Goal: Transaction & Acquisition: Purchase product/service

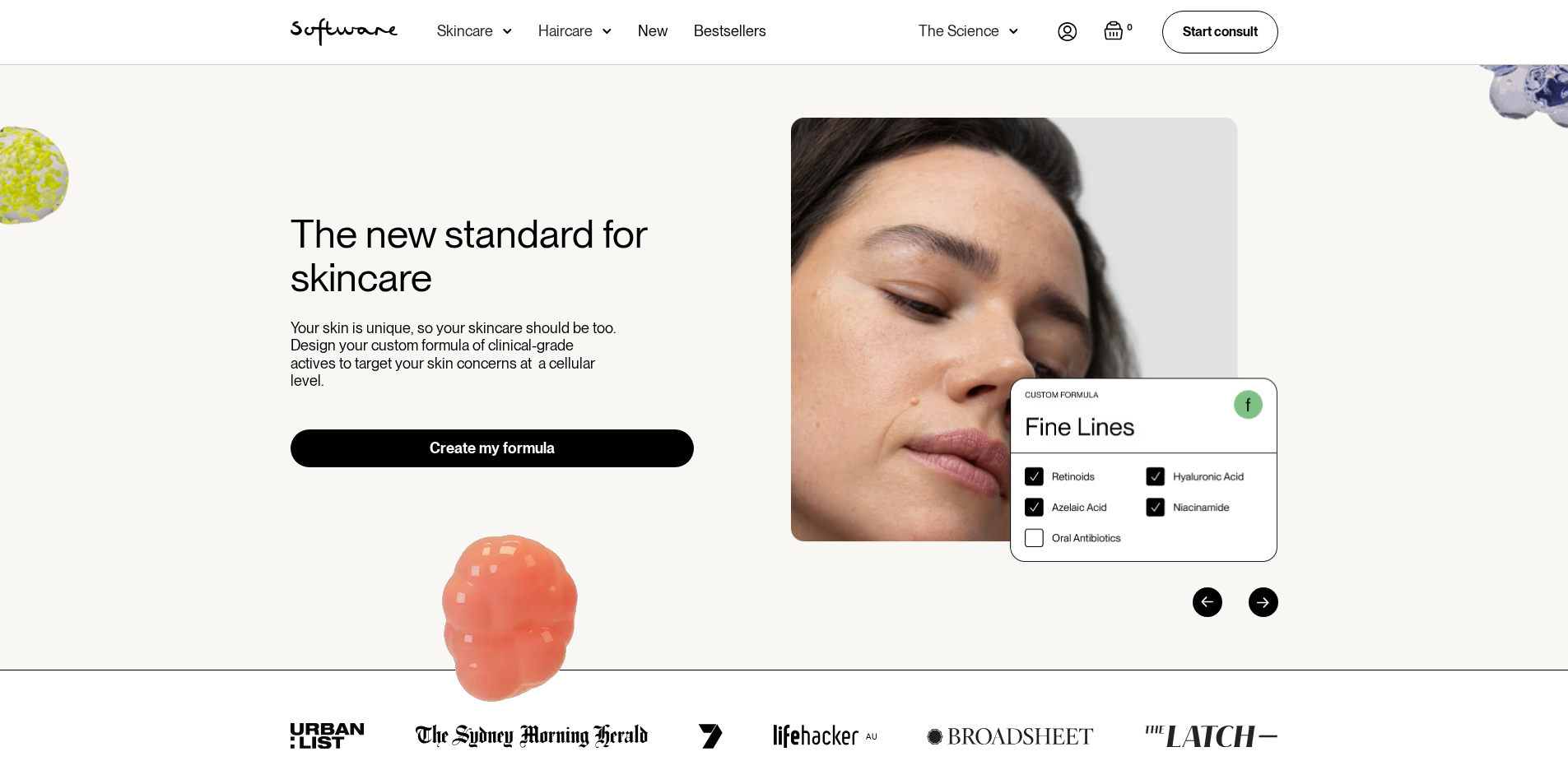
click at [568, 440] on link "Create my formula" at bounding box center [493, 448] width 405 height 38
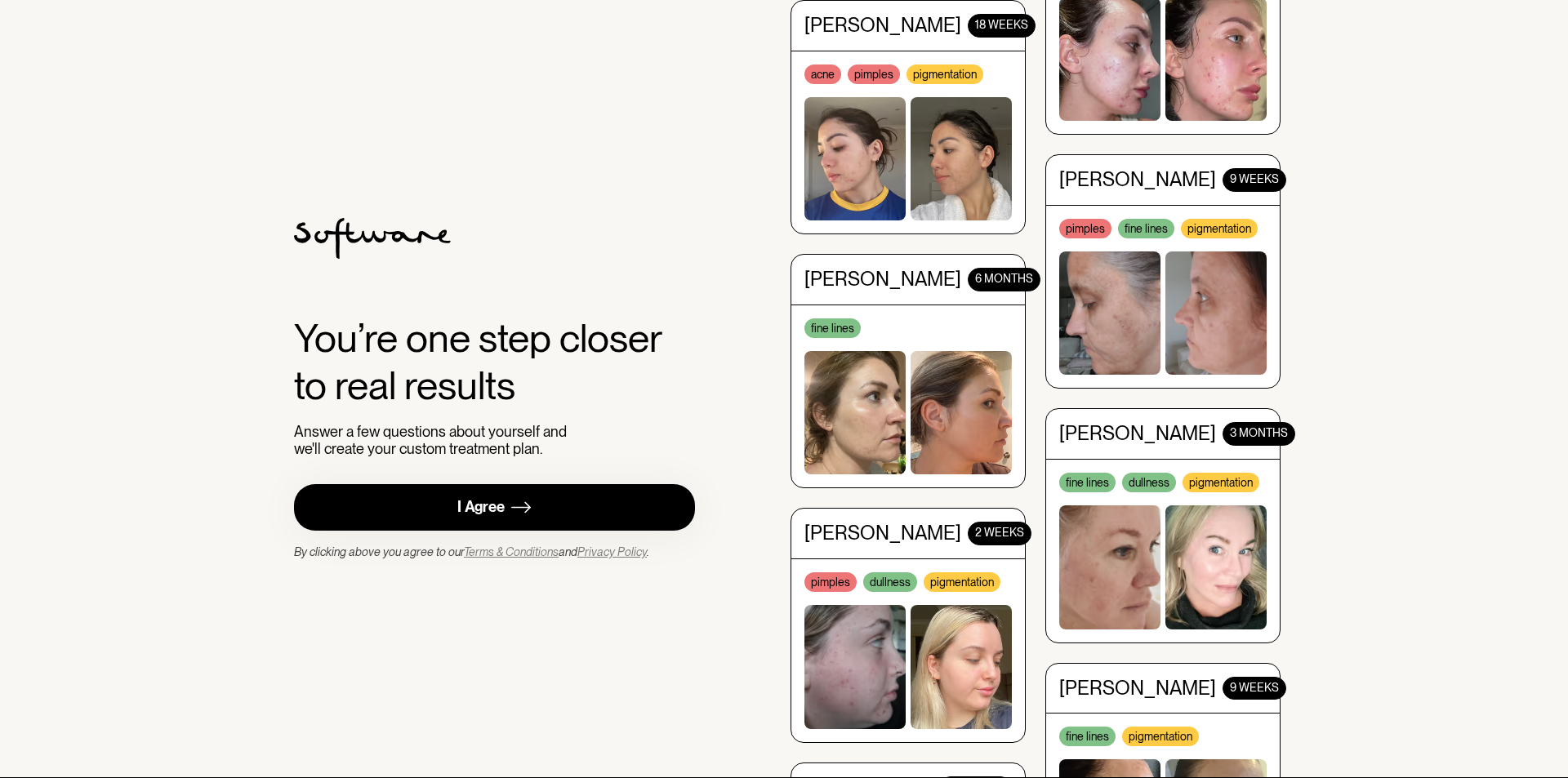
click at [428, 508] on link "I Agree" at bounding box center [494, 507] width 401 height 46
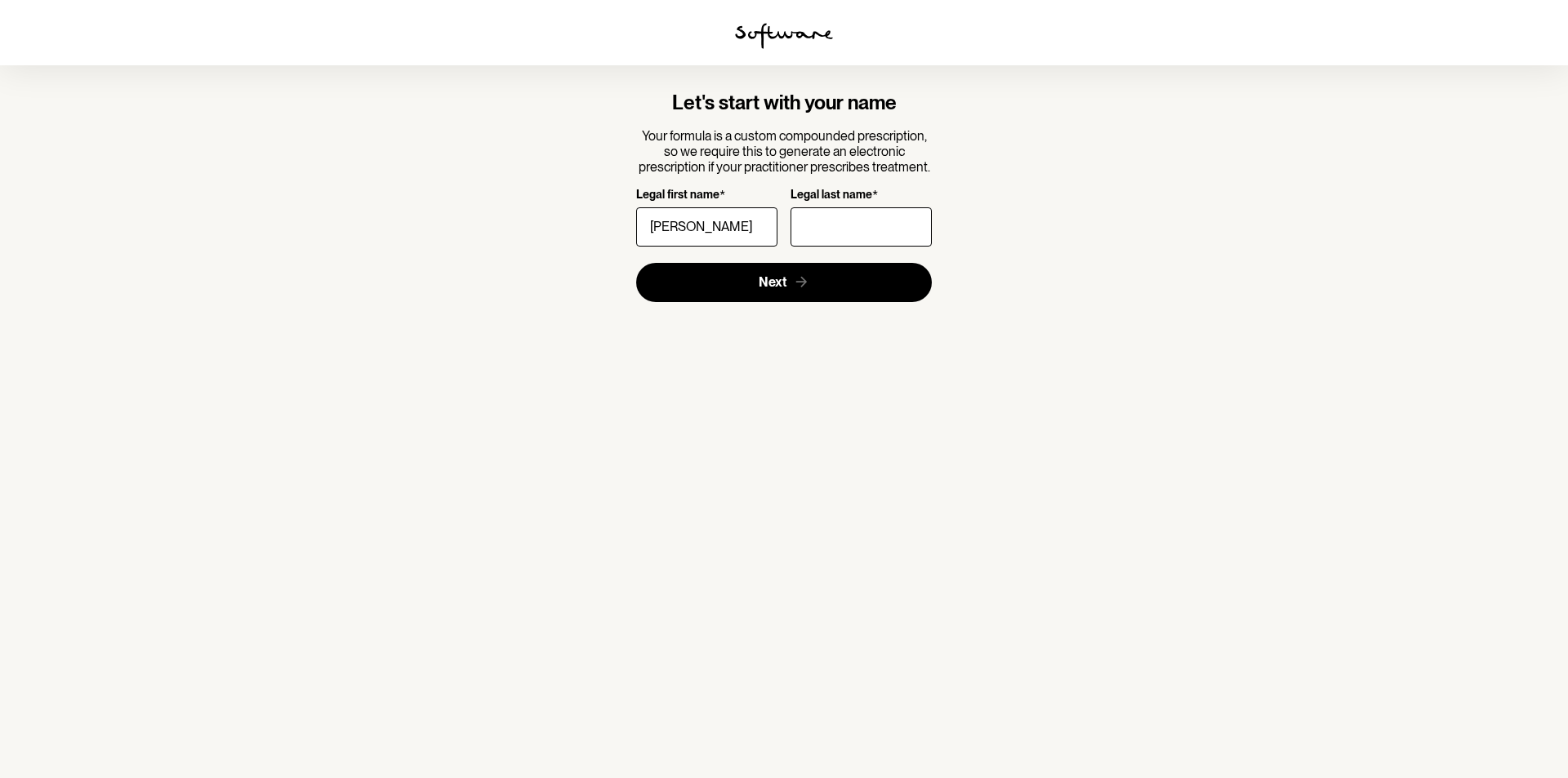
type input "Laura"
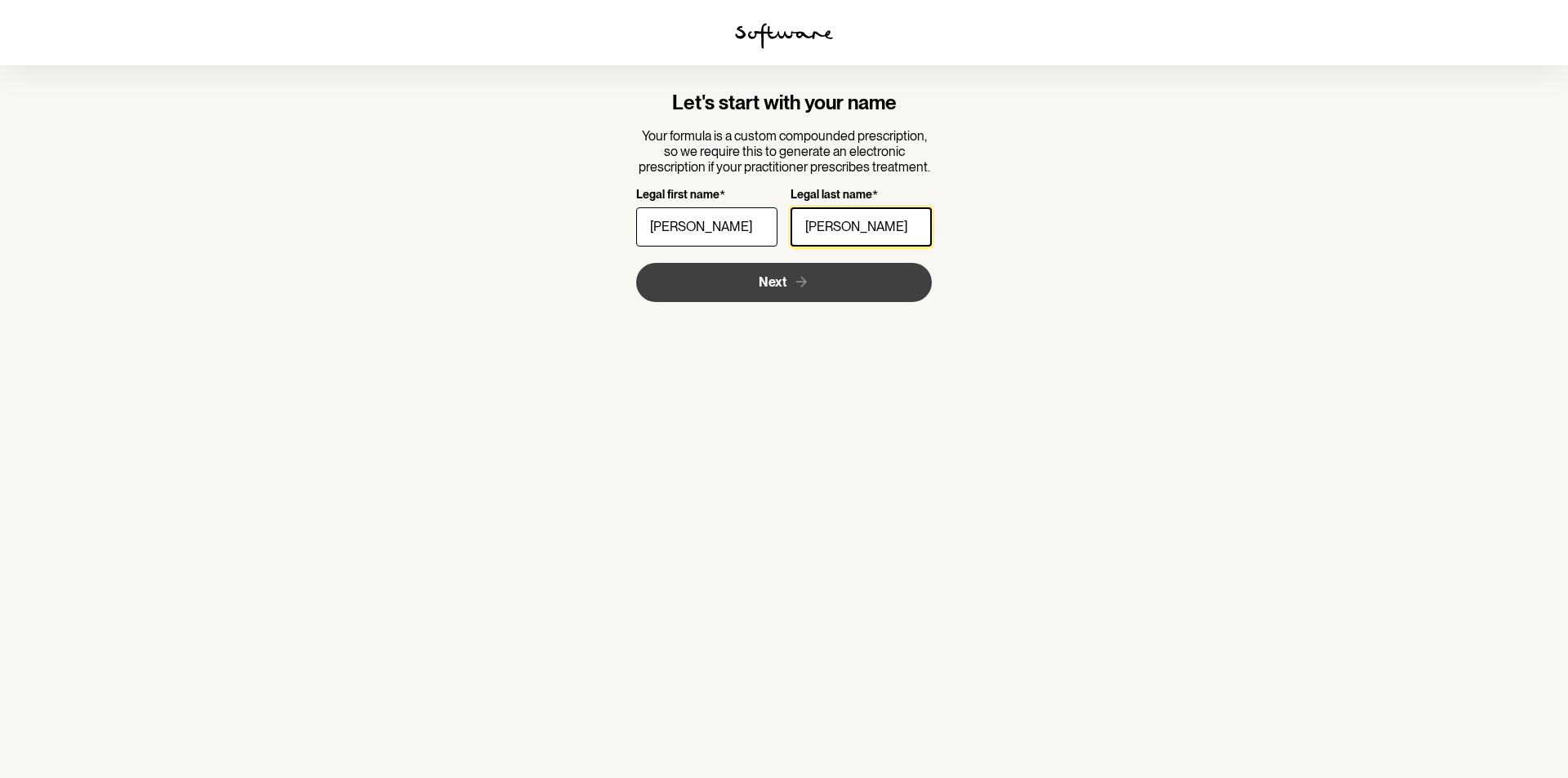
type input "Adcock"
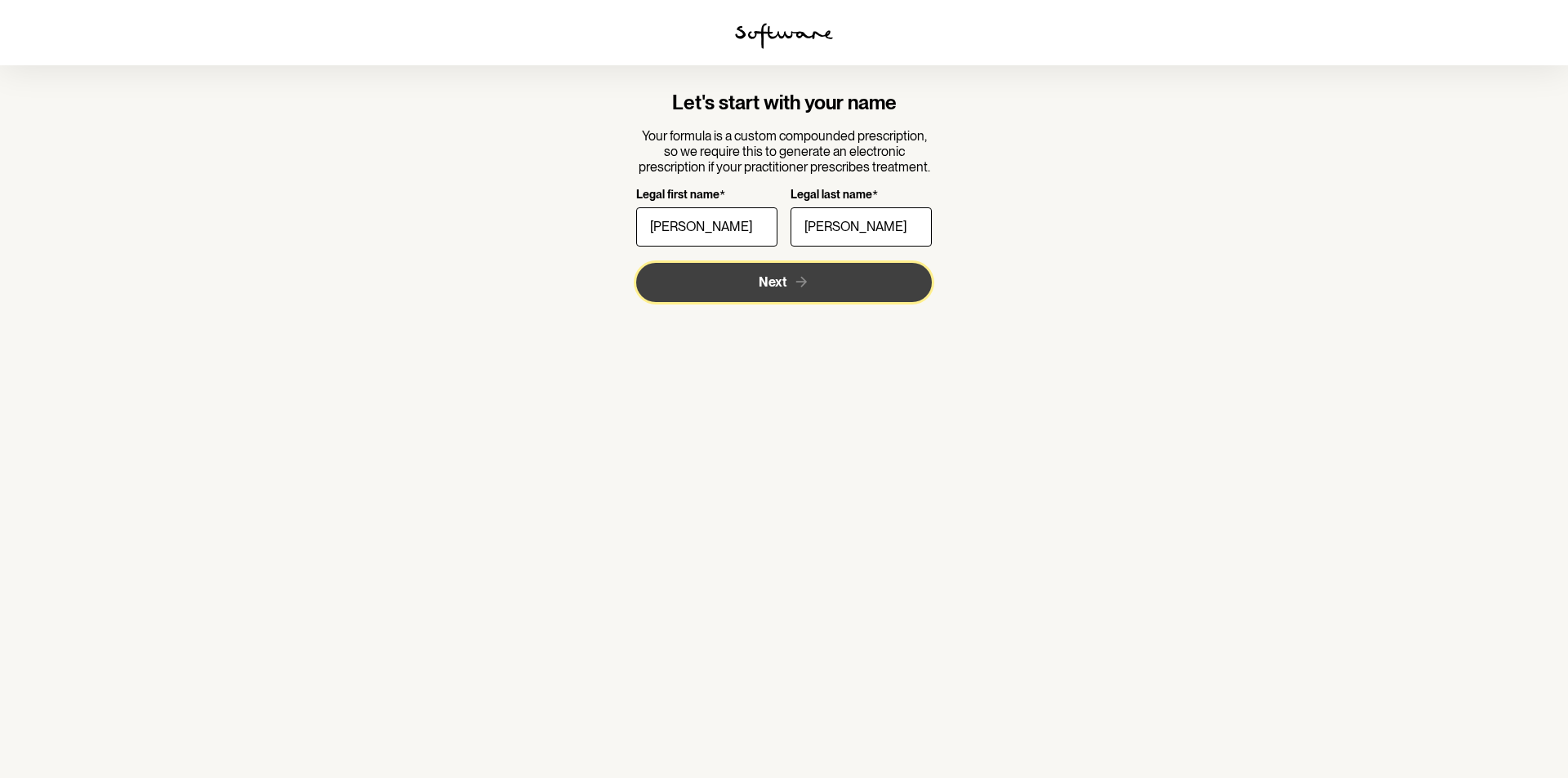
click at [738, 287] on button "Next" at bounding box center [784, 283] width 296 height 40
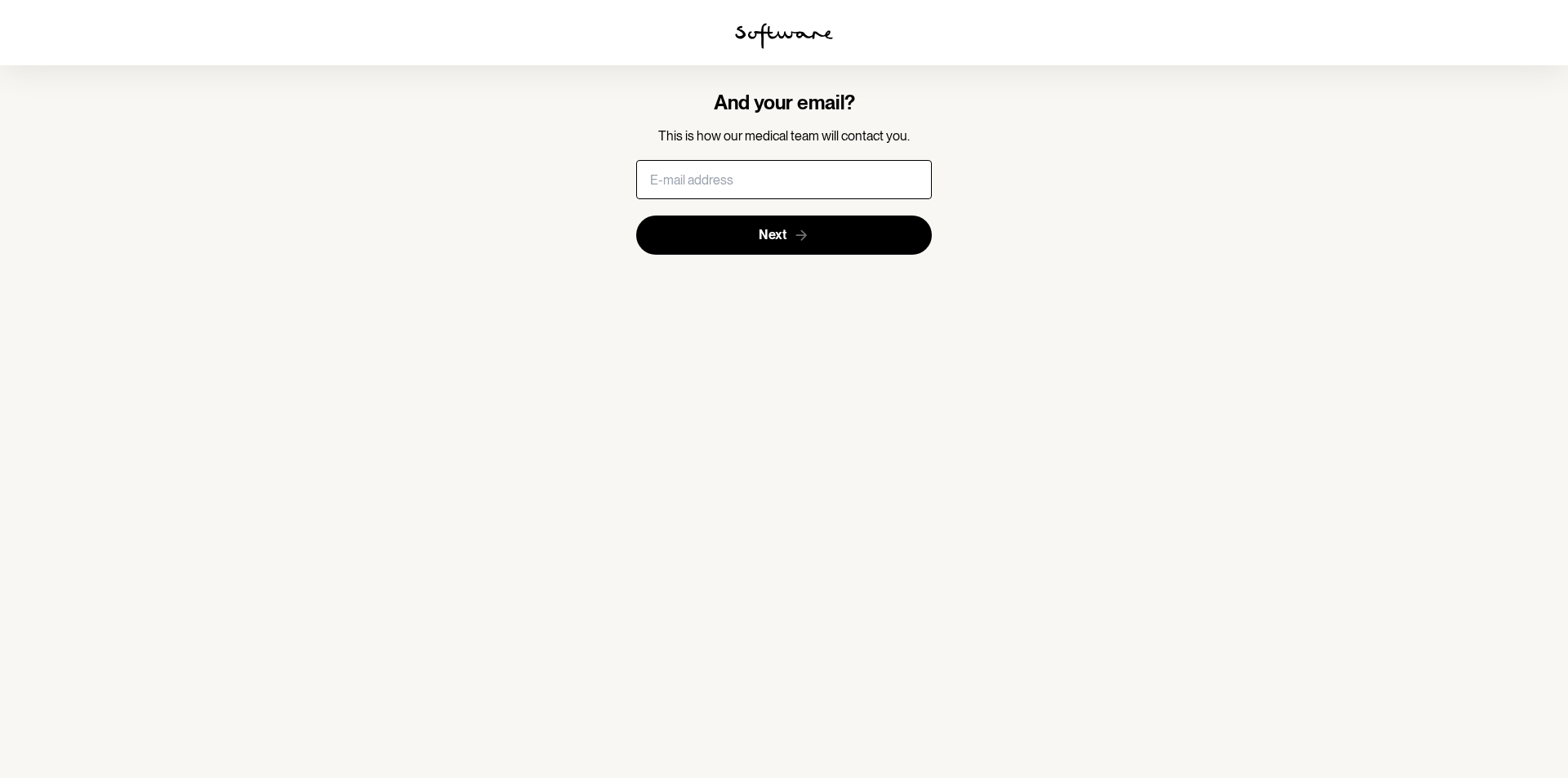
click at [846, 175] on input "text" at bounding box center [784, 179] width 296 height 40
type input "laurahollyadcock@gmail.com"
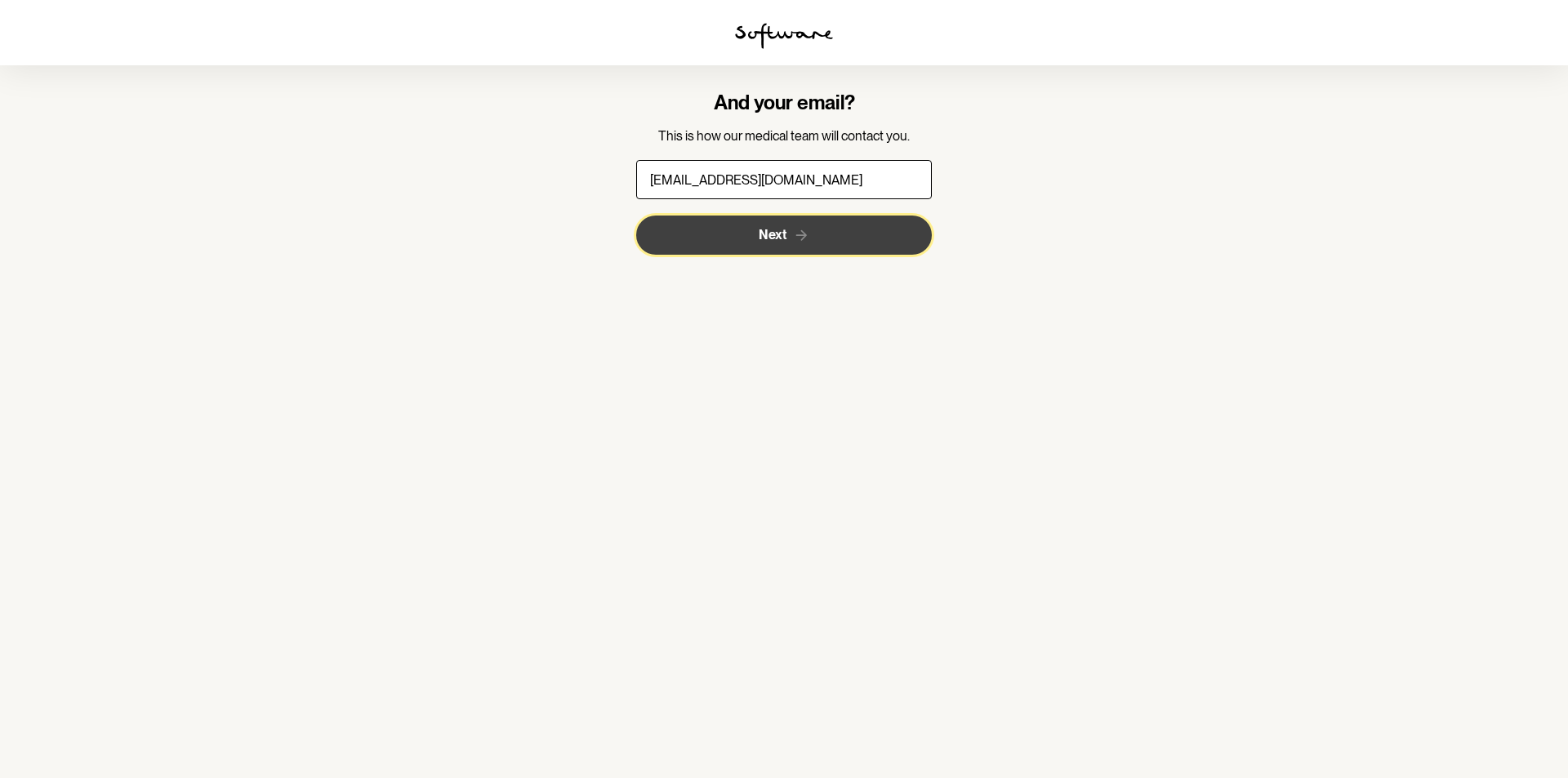
click at [814, 230] on button "Next" at bounding box center [784, 235] width 296 height 40
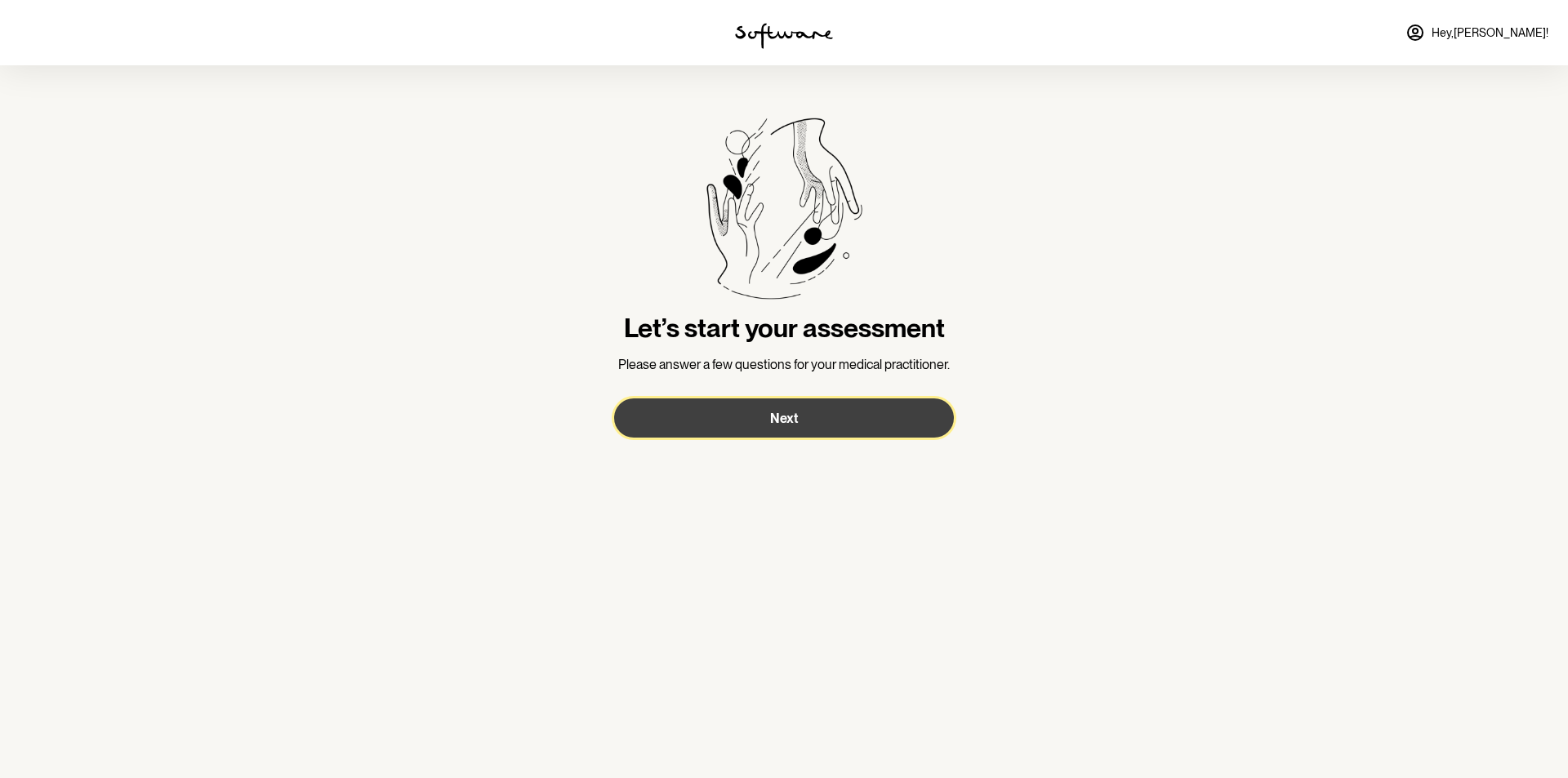
click at [864, 431] on button "Next" at bounding box center [784, 418] width 340 height 40
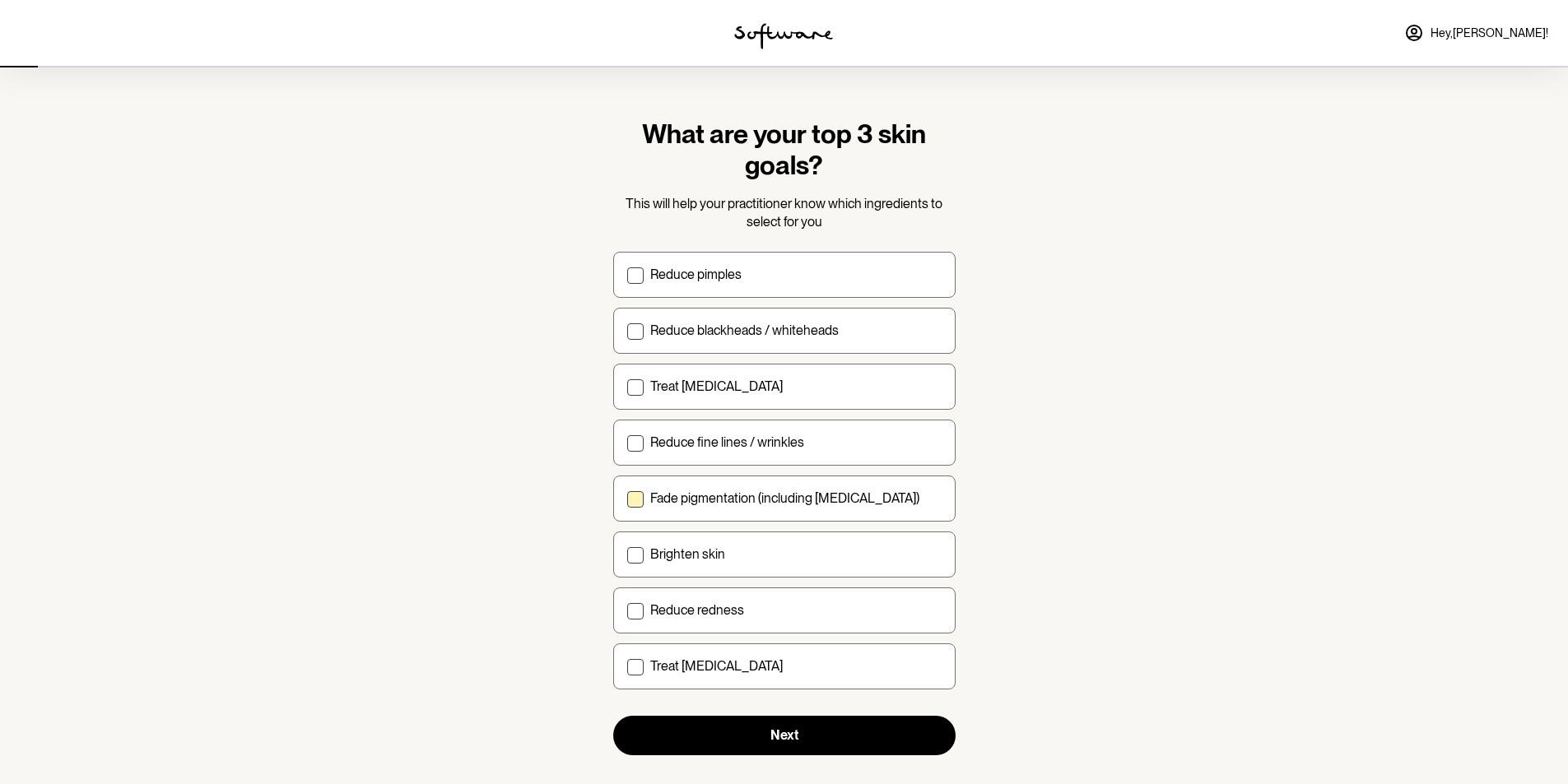
click at [705, 497] on p "Fade pigmentation (including melasma)" at bounding box center [784, 498] width 269 height 15
click at [628, 498] on input "Fade pigmentation (including melasma)" at bounding box center [627, 498] width 1 height 1
checkbox input "true"
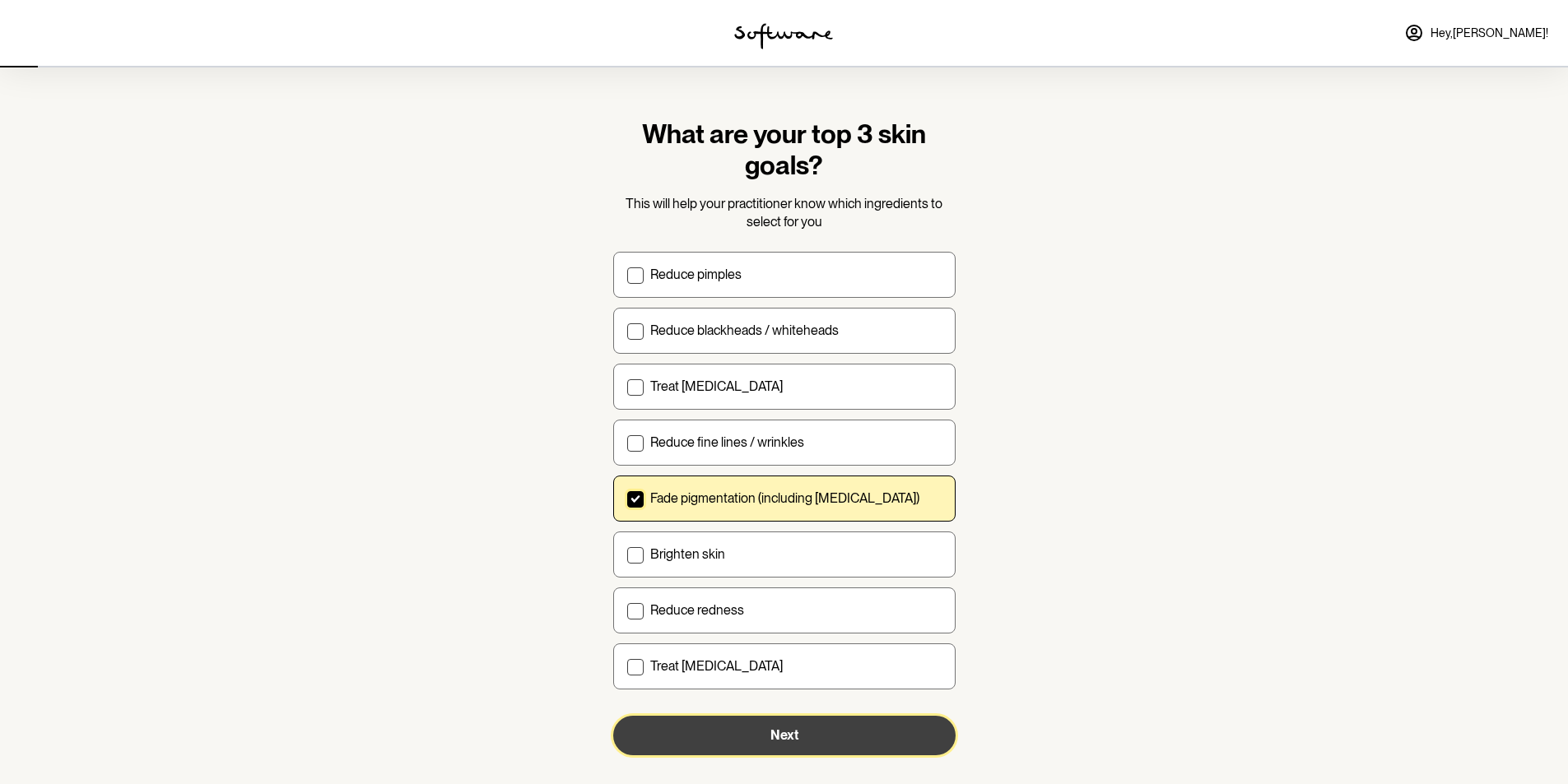
click at [800, 739] on button "Next" at bounding box center [784, 735] width 343 height 40
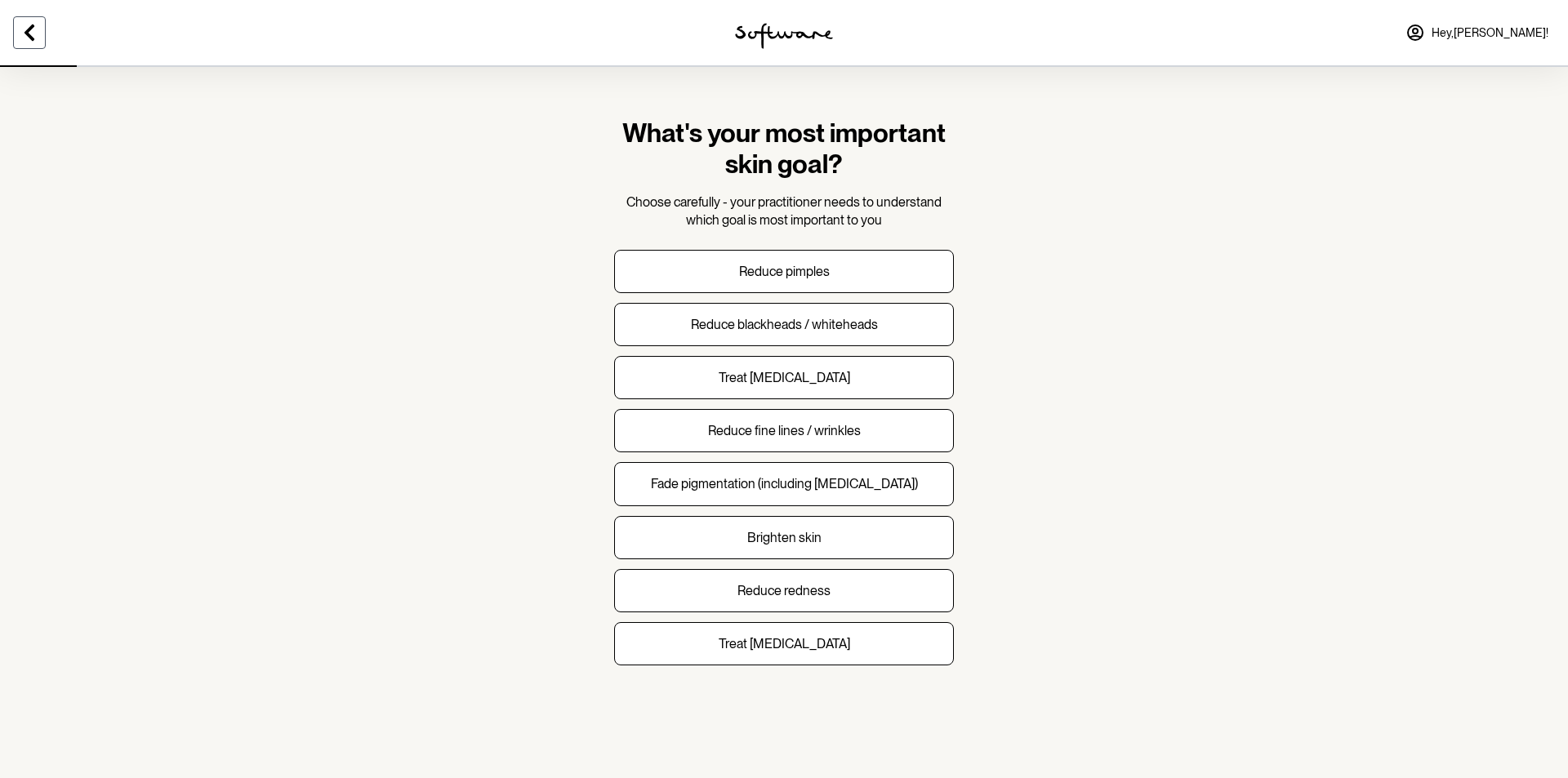
click at [36, 42] on icon at bounding box center [29, 32] width 19 height 19
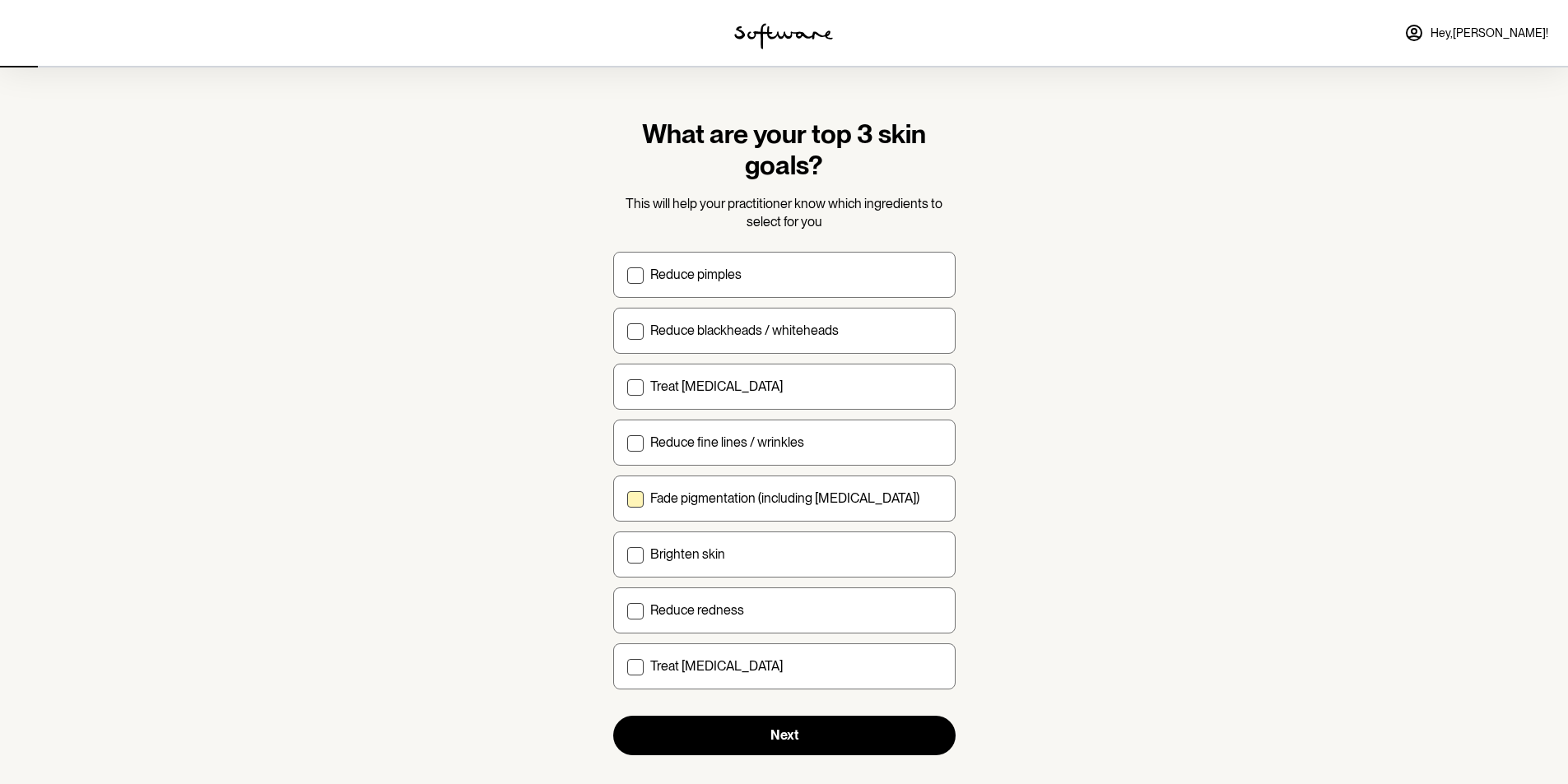
click at [712, 498] on p "Fade pigmentation (including melasma)" at bounding box center [784, 498] width 269 height 15
click at [628, 498] on input "Fade pigmentation (including melasma)" at bounding box center [627, 498] width 1 height 1
checkbox input "true"
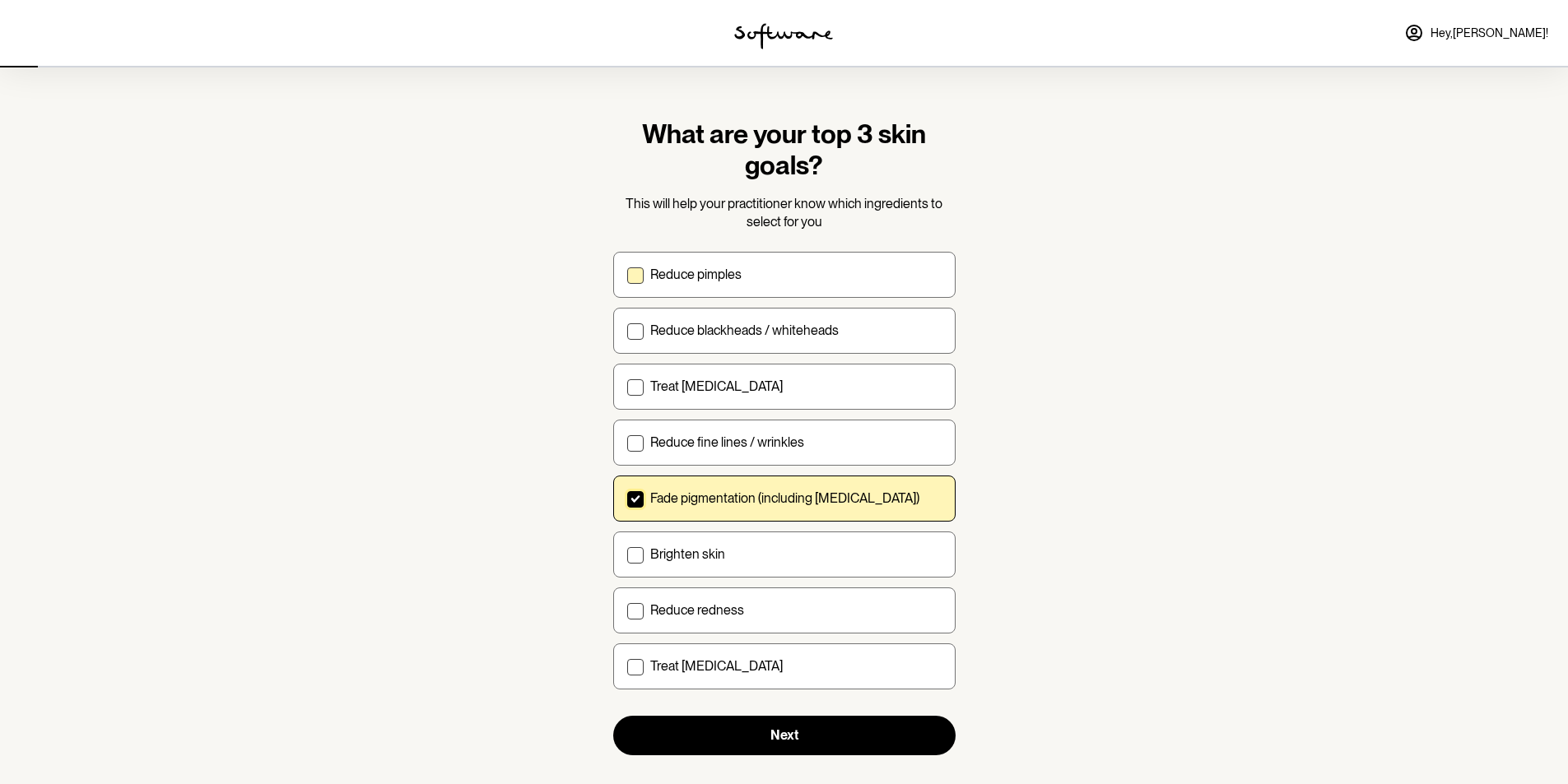
click at [723, 274] on p "Reduce pimples" at bounding box center [696, 274] width 92 height 15
click at [628, 274] on input "Reduce pimples" at bounding box center [627, 274] width 1 height 1
checkbox input "true"
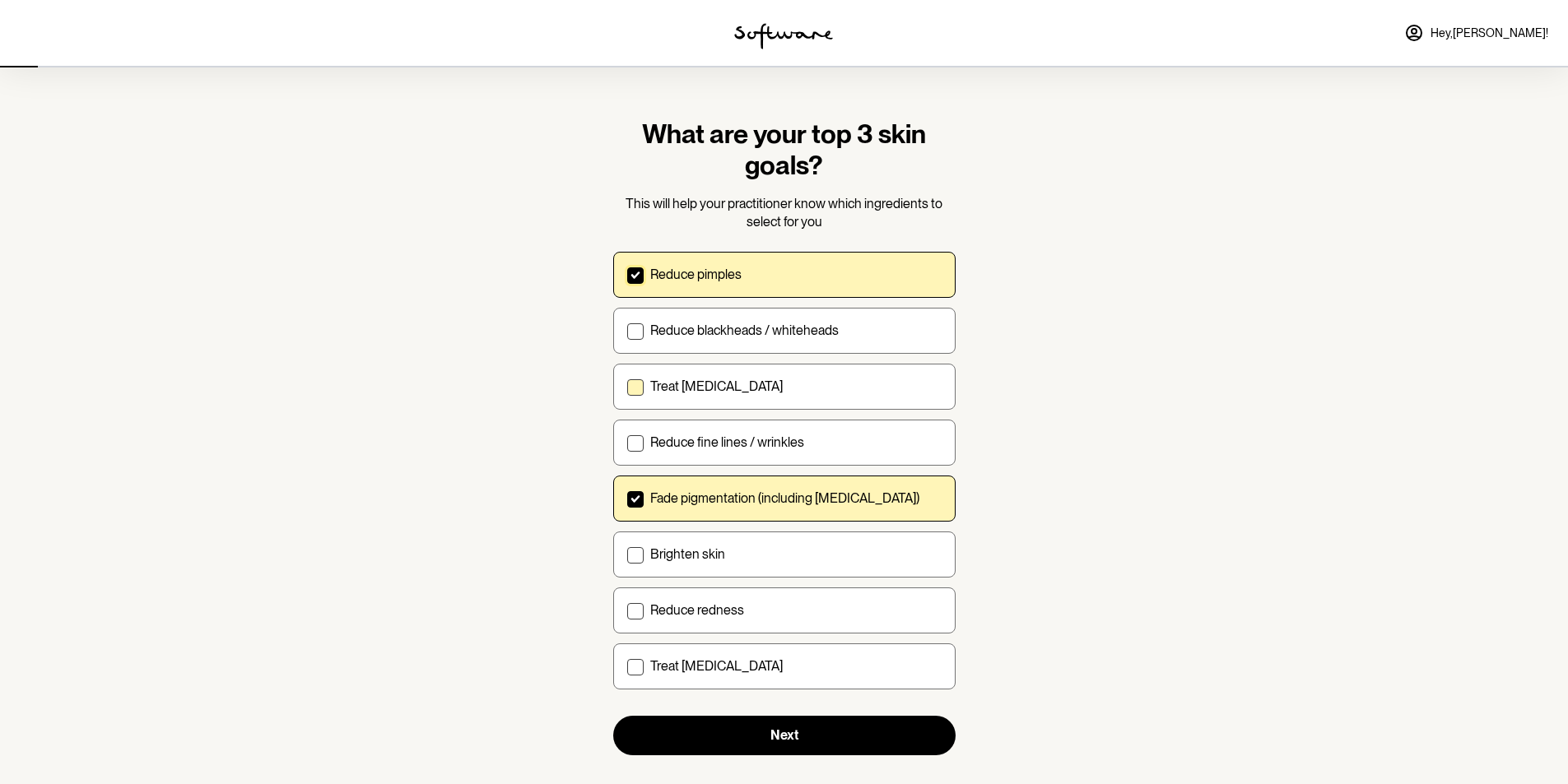
click at [738, 391] on p "Treat acne scarring" at bounding box center [717, 386] width 132 height 15
click at [628, 386] on input "Treat acne scarring" at bounding box center [627, 386] width 1 height 1
checkbox input "true"
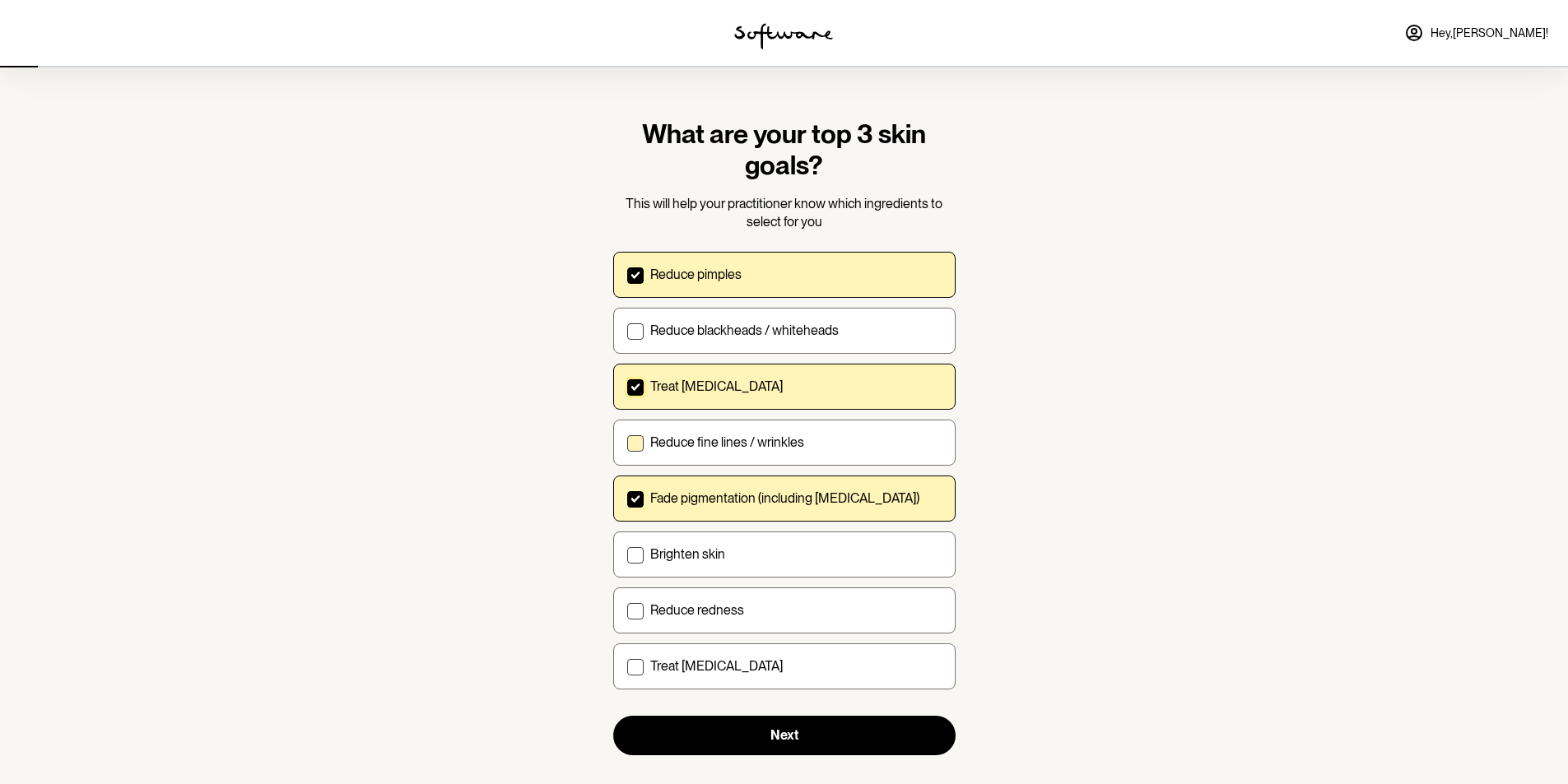
click at [744, 446] on p "Reduce fine lines / wrinkles" at bounding box center [728, 442] width 154 height 15
click at [628, 442] on input "Reduce fine lines / wrinkles" at bounding box center [627, 442] width 1 height 1
checkbox input "true"
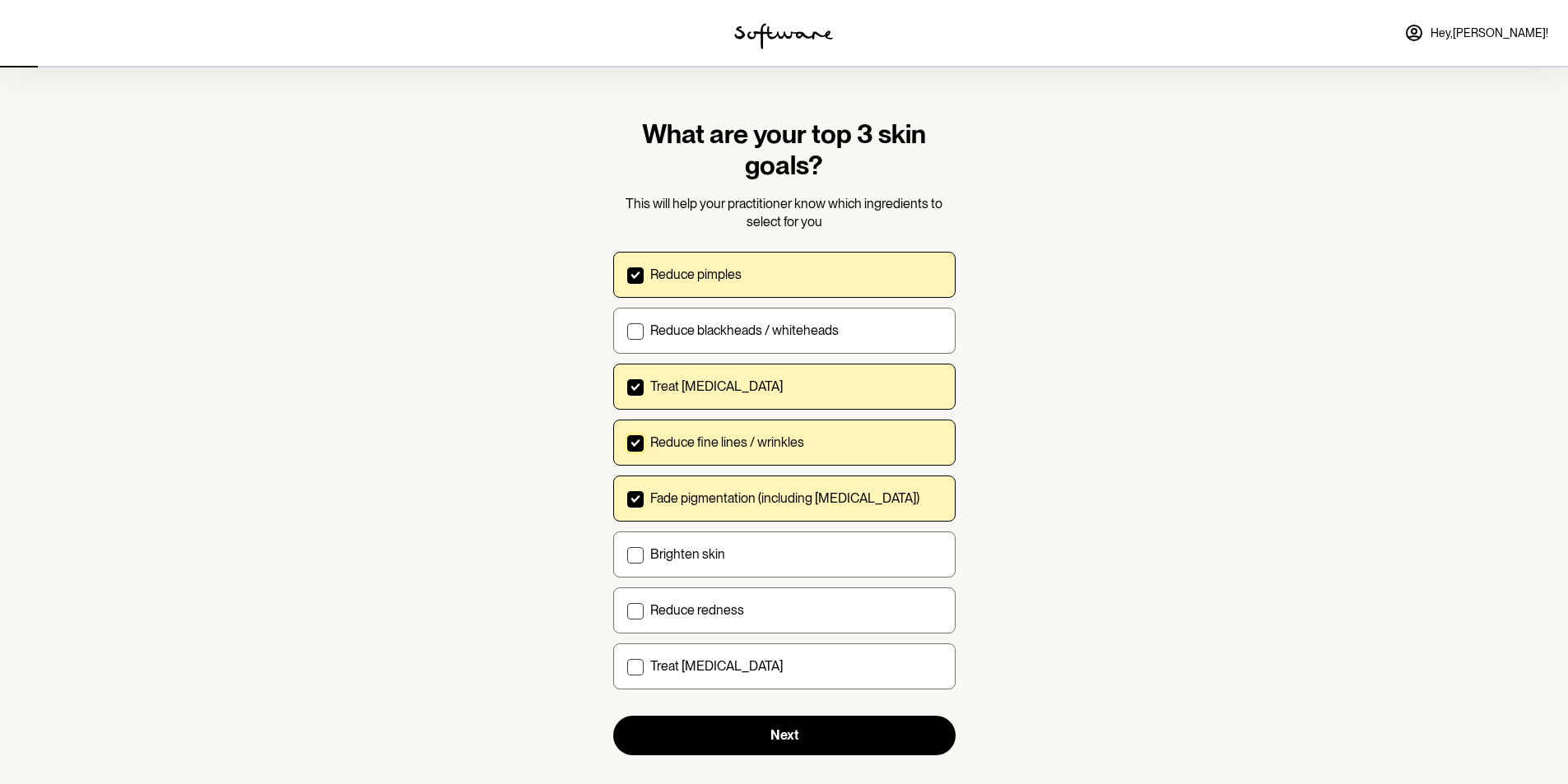
click at [744, 381] on p "Treat acne scarring" at bounding box center [717, 386] width 132 height 15
click at [628, 386] on input "Treat acne scarring" at bounding box center [627, 386] width 1 height 1
checkbox input "false"
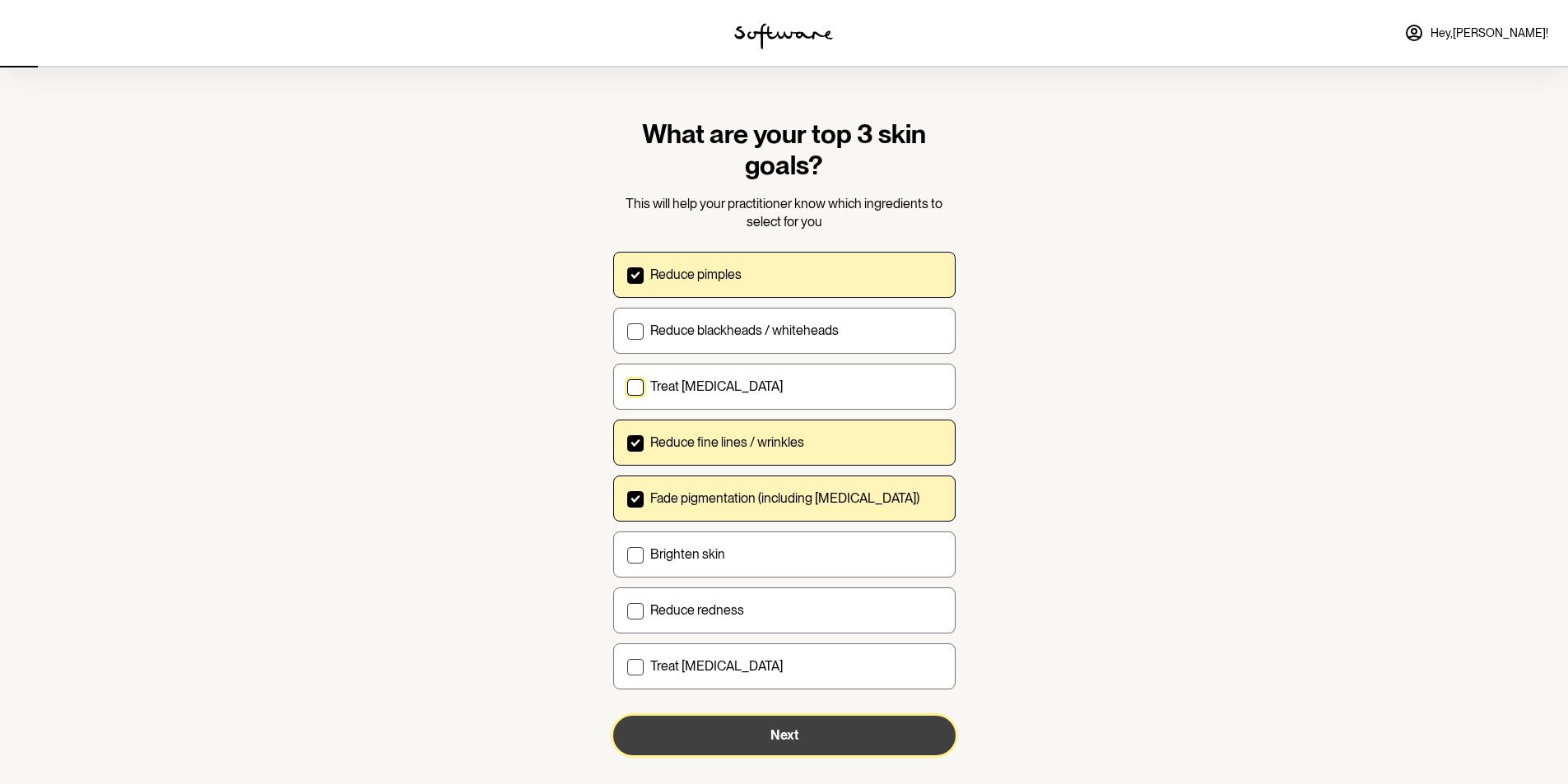
click at [812, 740] on button "Next" at bounding box center [784, 735] width 343 height 40
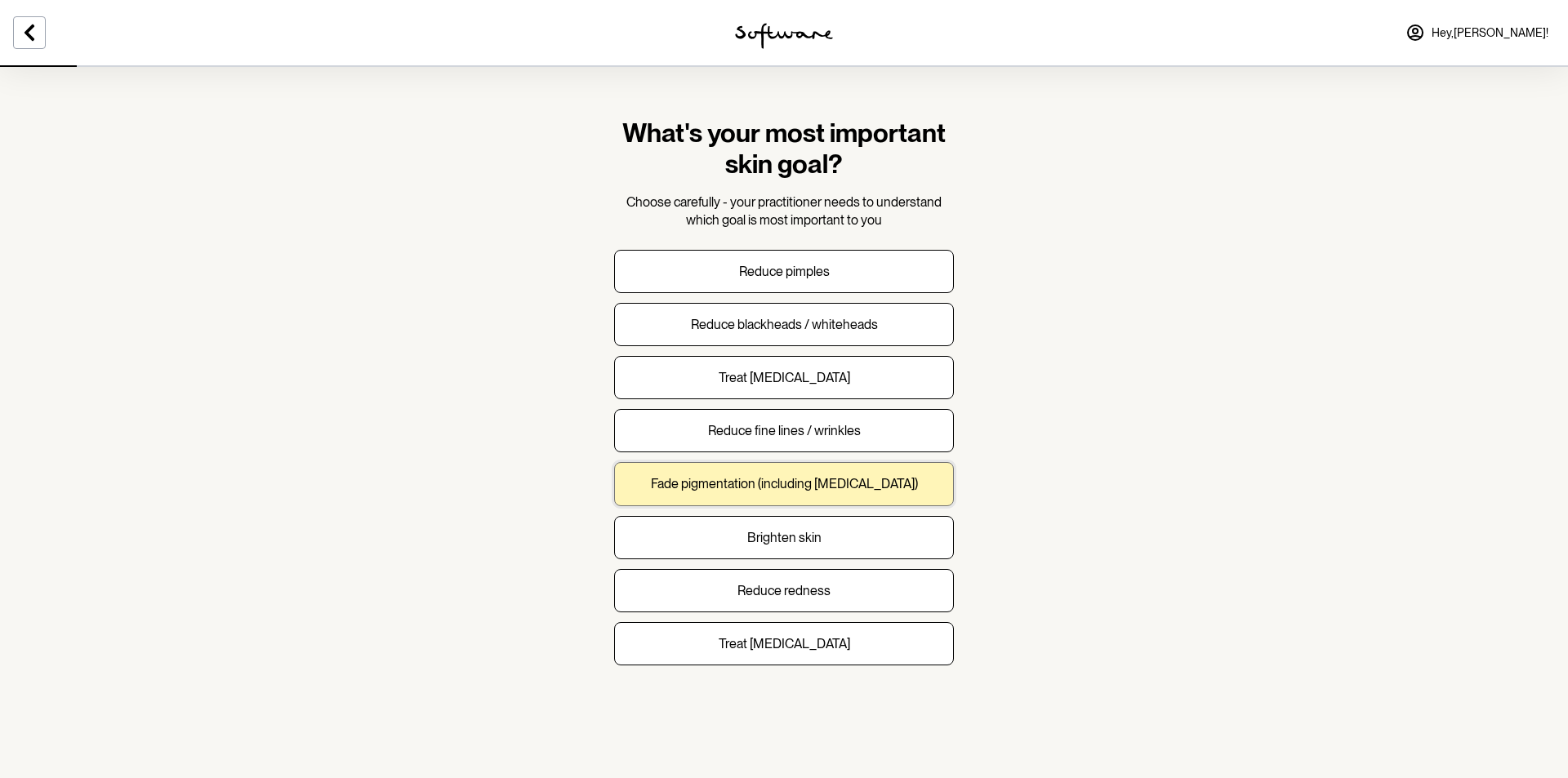
click at [841, 489] on p "Fade pigmentation (including melasma)" at bounding box center [784, 484] width 267 height 15
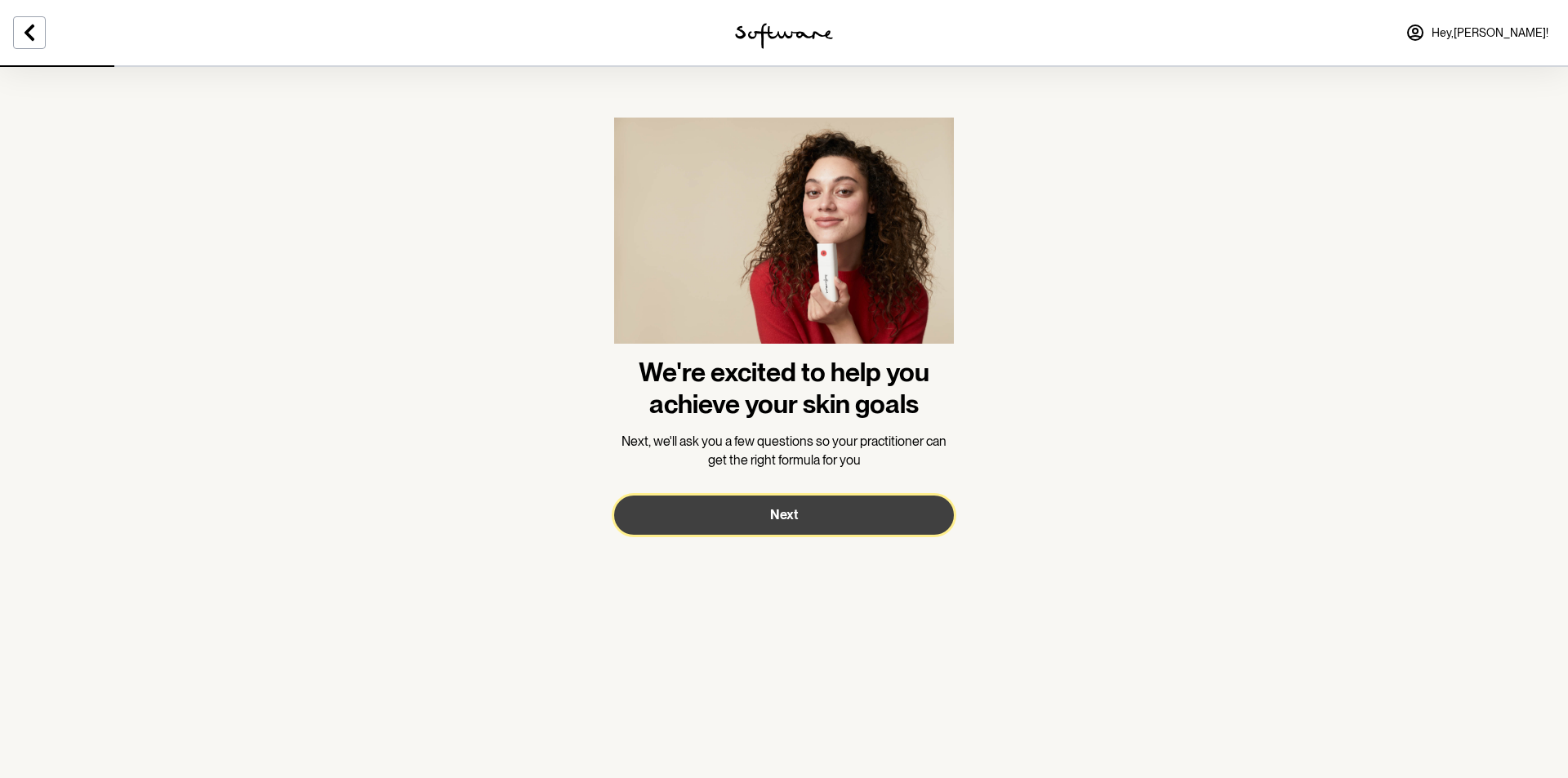
click at [817, 516] on button "Next" at bounding box center [784, 515] width 340 height 40
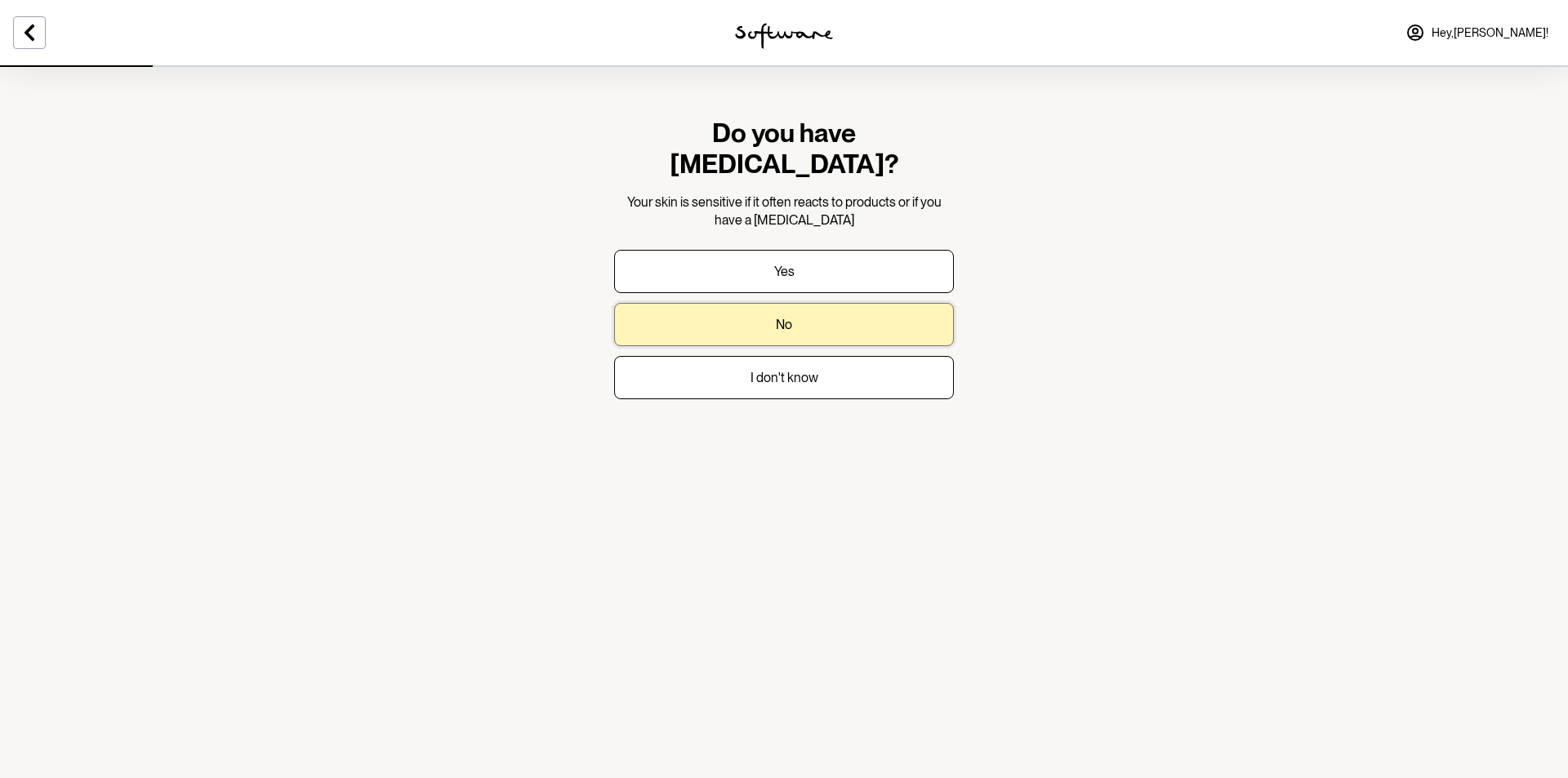
click at [797, 303] on button "No" at bounding box center [784, 324] width 340 height 43
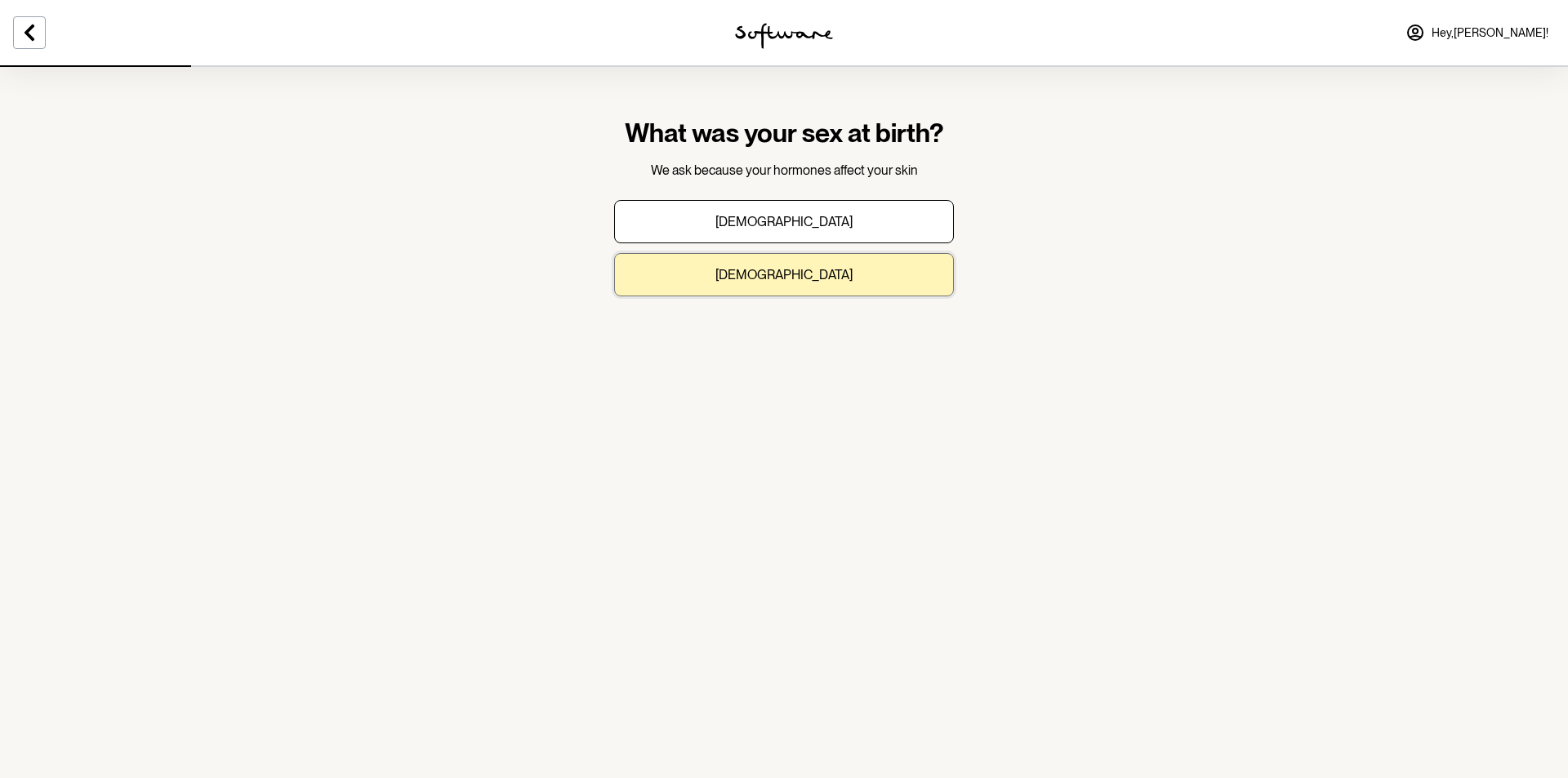
click at [849, 273] on button "Female" at bounding box center [784, 274] width 340 height 43
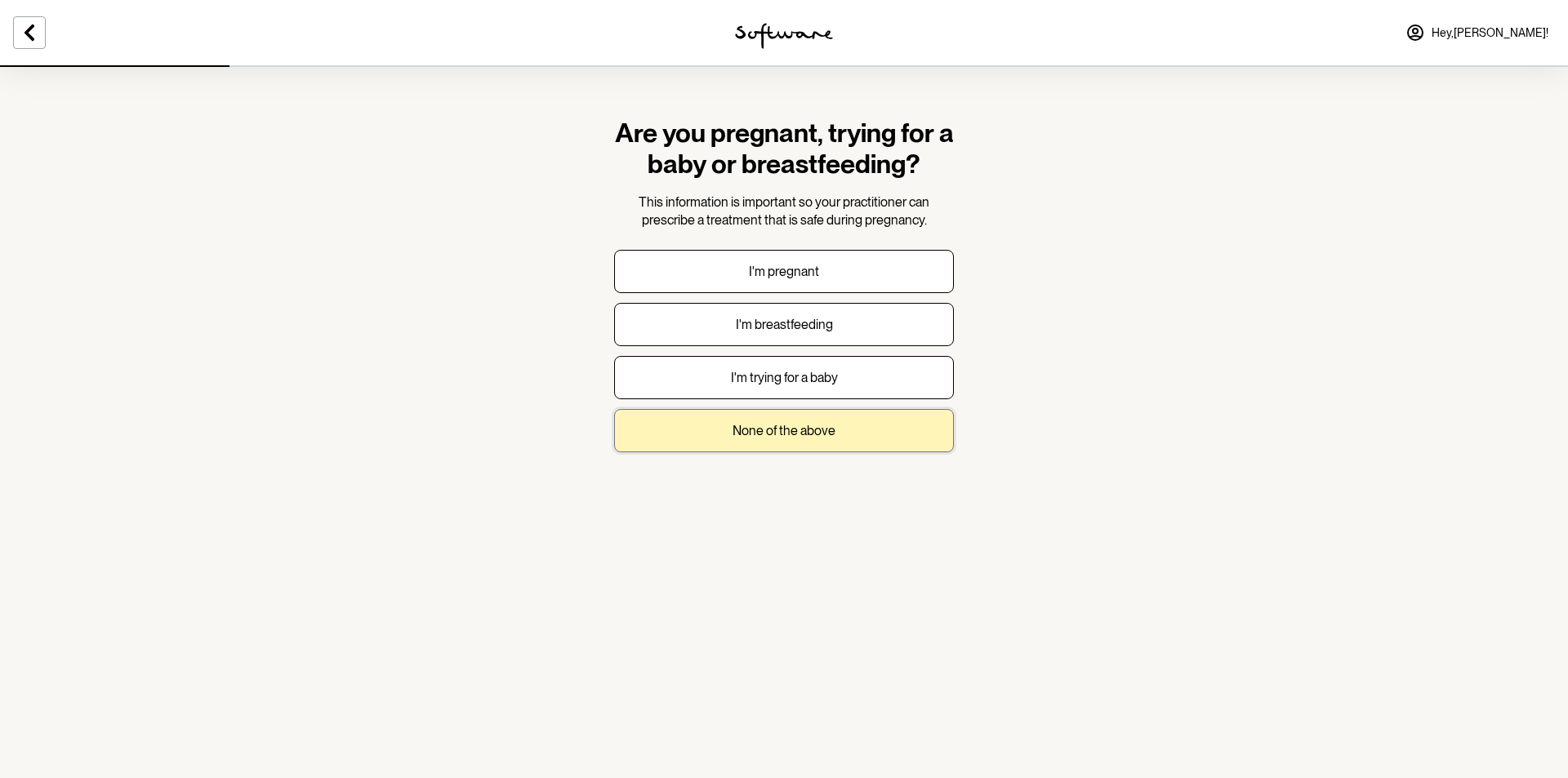
click at [840, 423] on button "None of the above" at bounding box center [784, 430] width 340 height 43
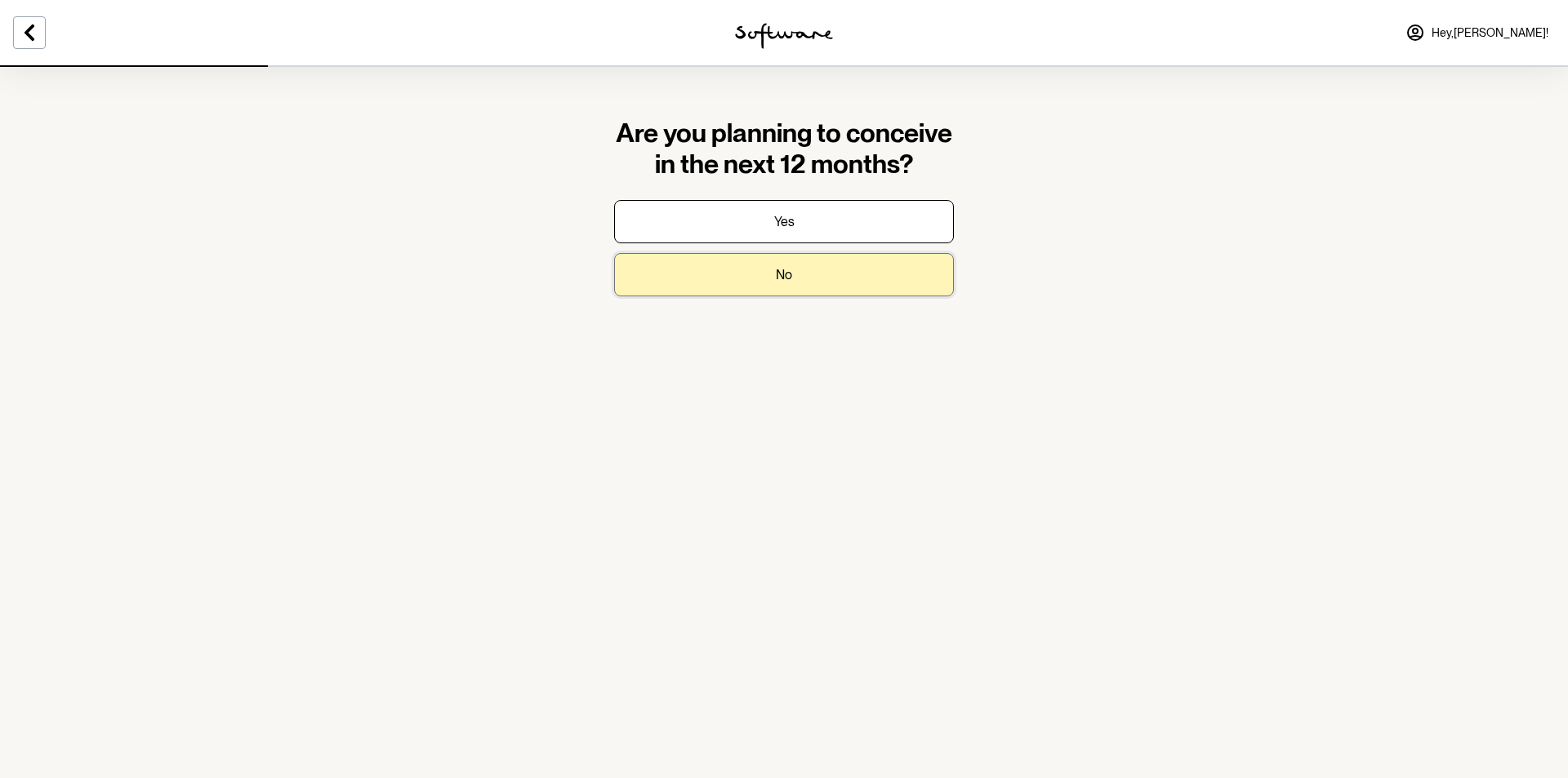
click at [806, 267] on button "No" at bounding box center [784, 274] width 340 height 43
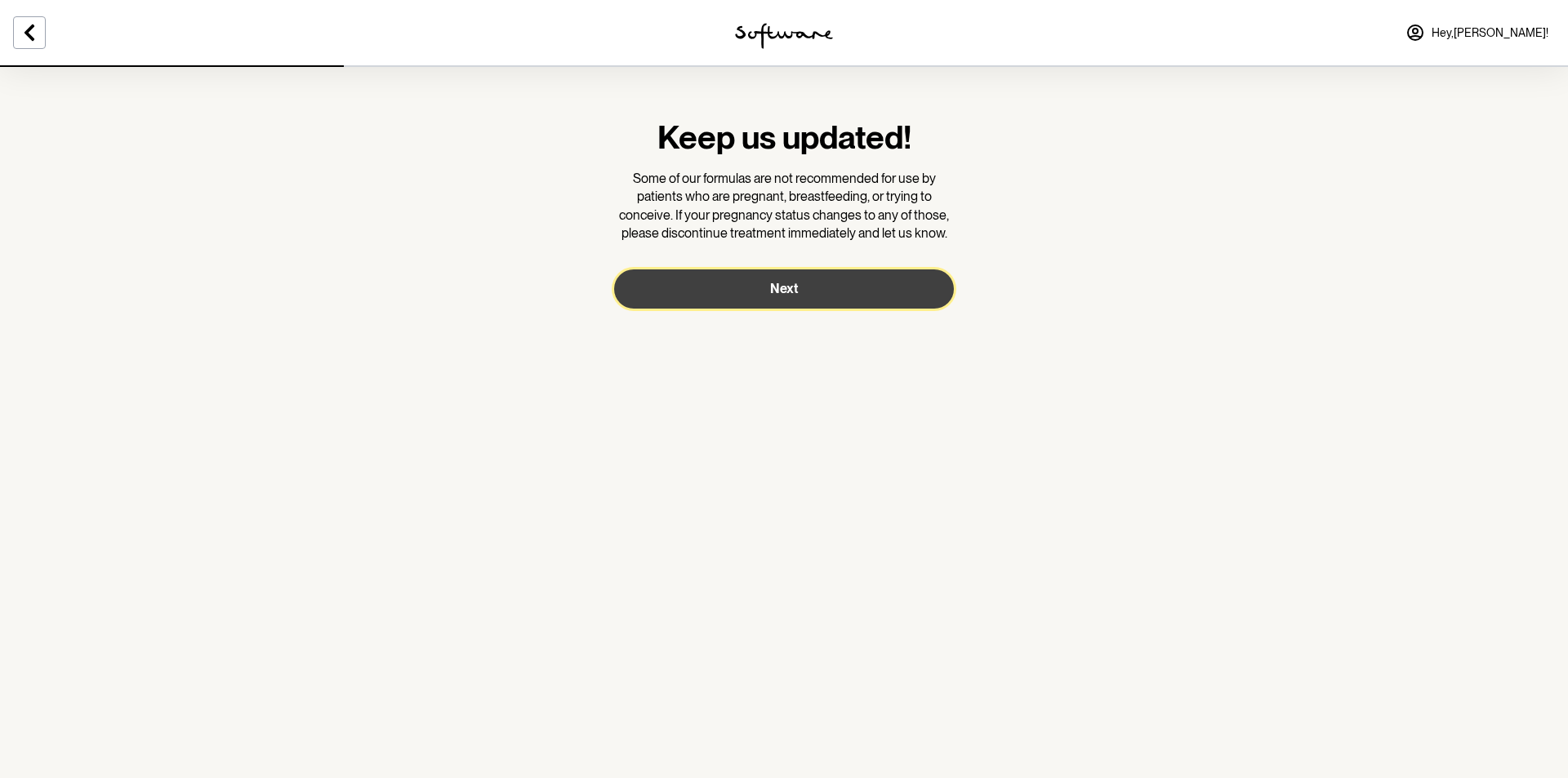
click at [806, 288] on button "Next" at bounding box center [784, 288] width 340 height 40
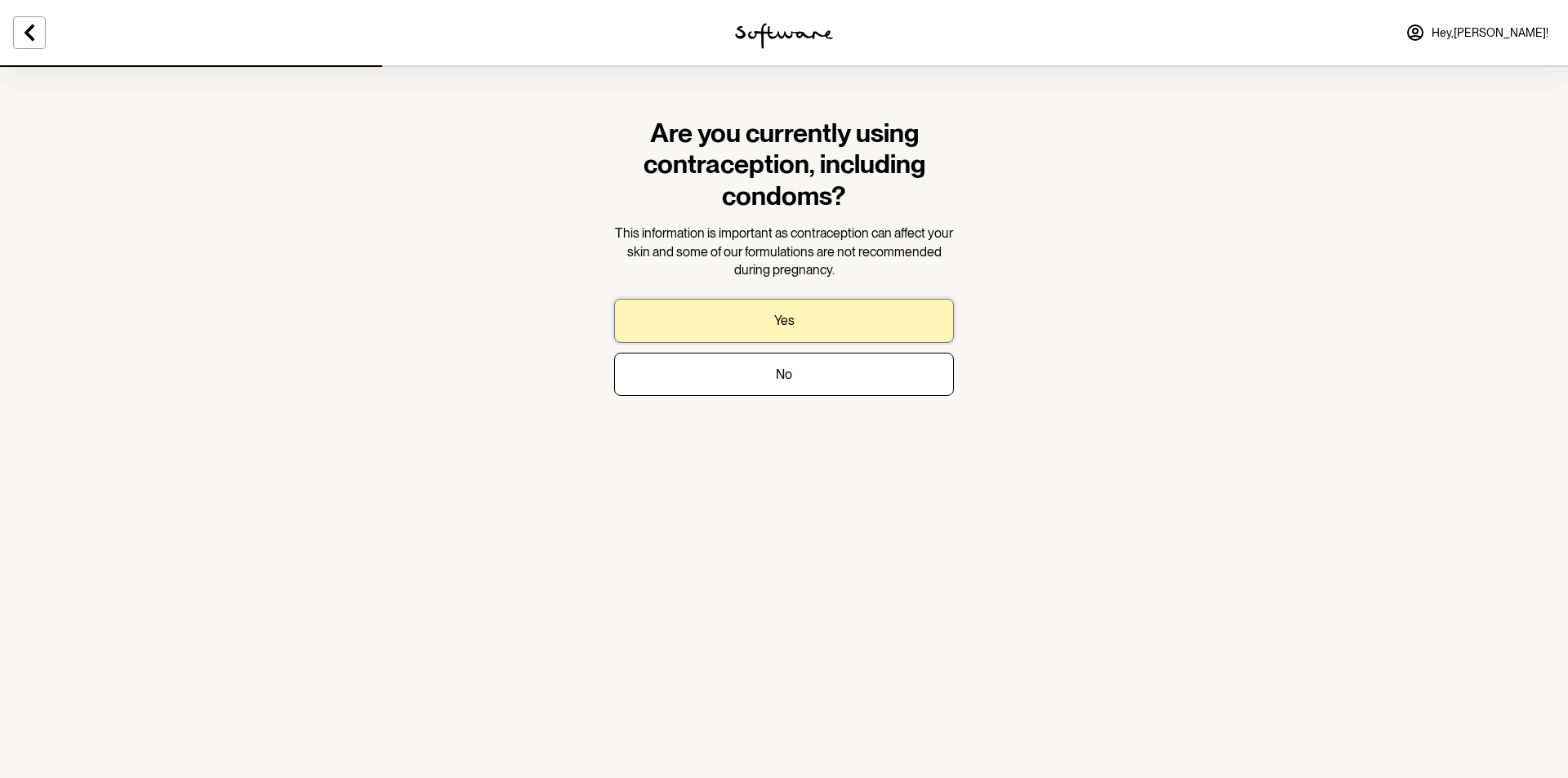
click at [840, 324] on button "Yes" at bounding box center [784, 320] width 340 height 43
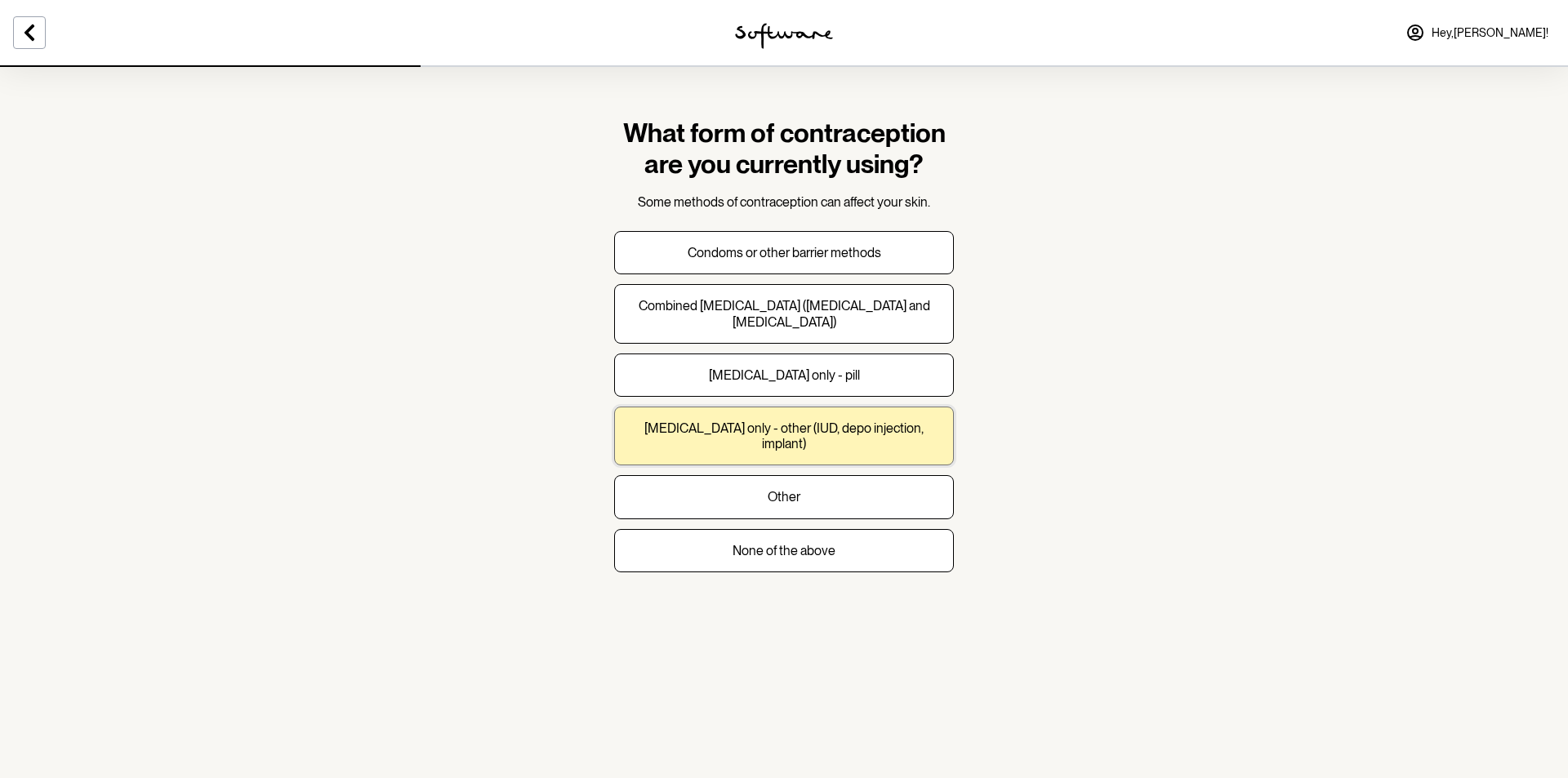
click at [877, 438] on button "Progesterone only - other (IUD, depo injection, implant)" at bounding box center [784, 436] width 340 height 59
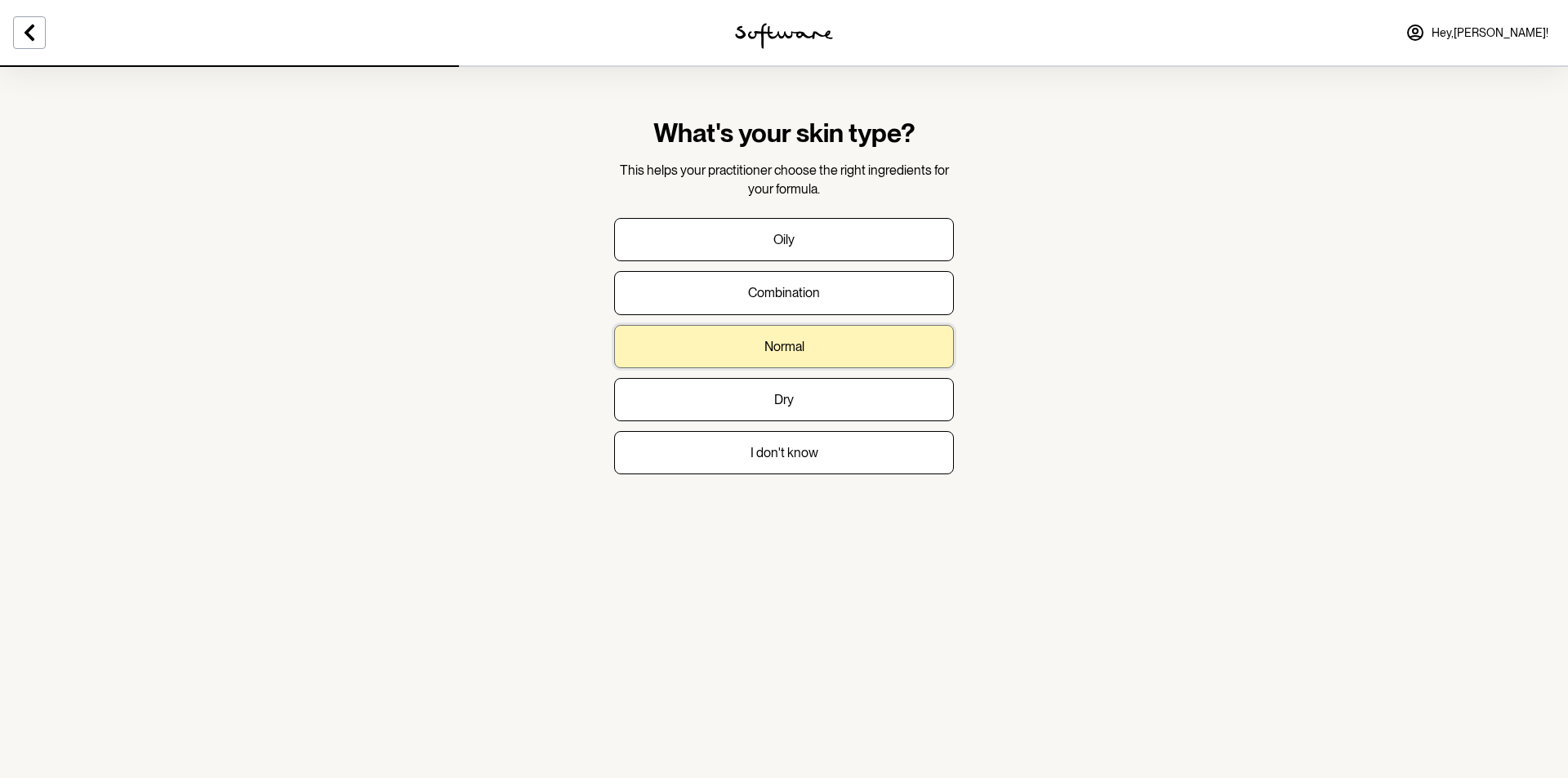
click at [842, 341] on button "Normal" at bounding box center [784, 346] width 340 height 43
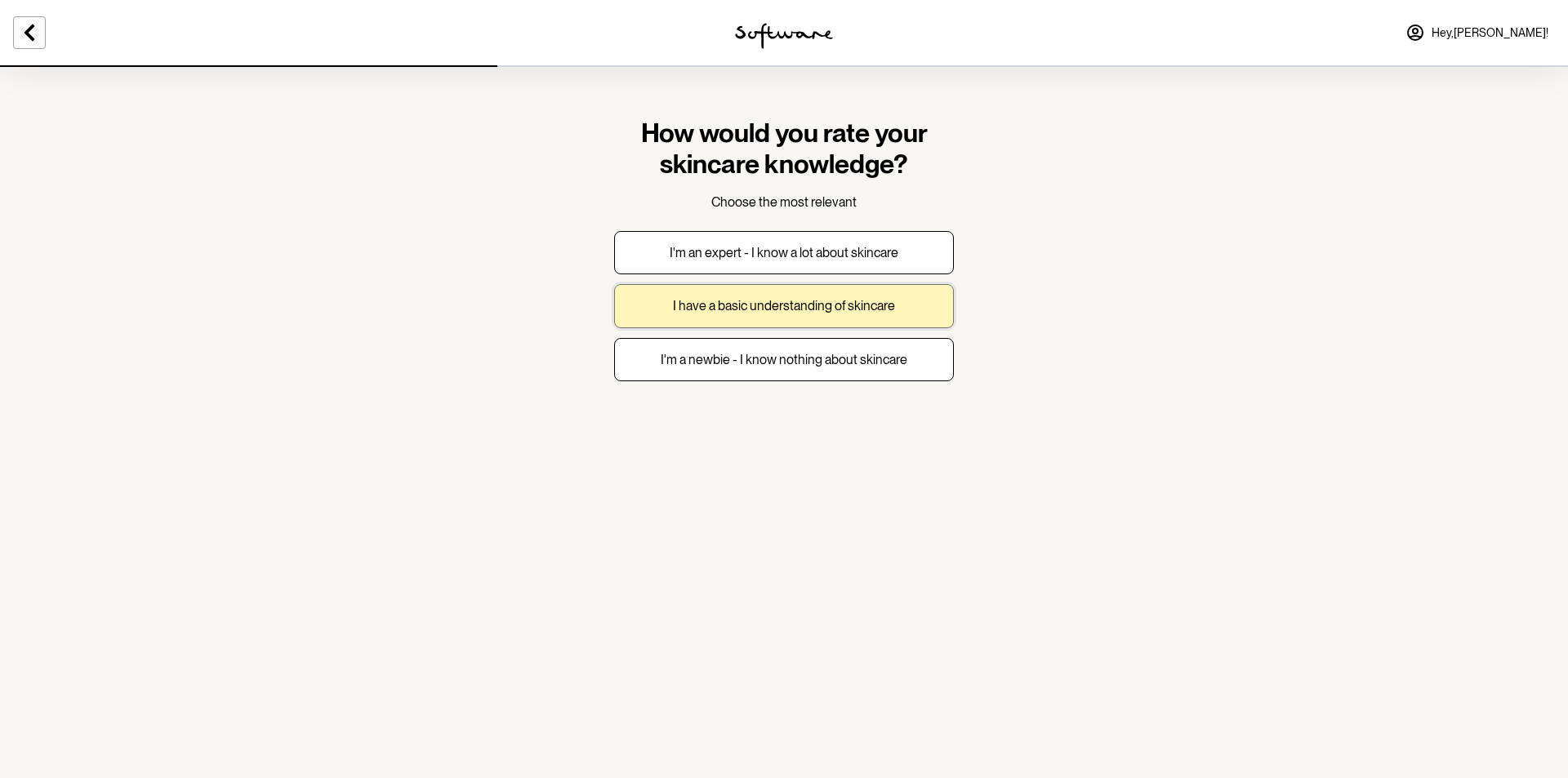
click at [829, 307] on p "I have a basic understanding of skincare" at bounding box center [784, 305] width 222 height 15
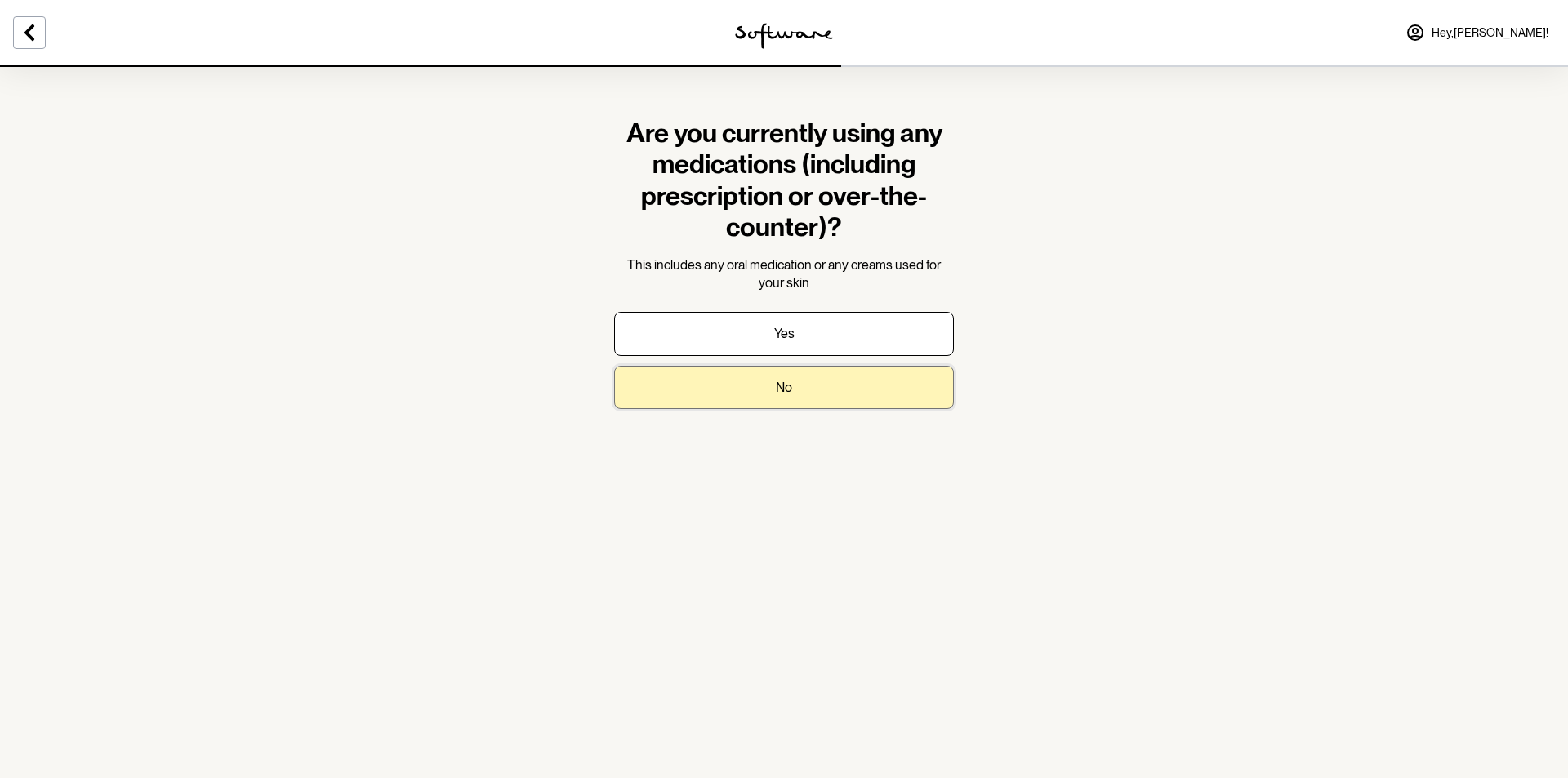
click at [780, 393] on p "No" at bounding box center [783, 387] width 16 height 15
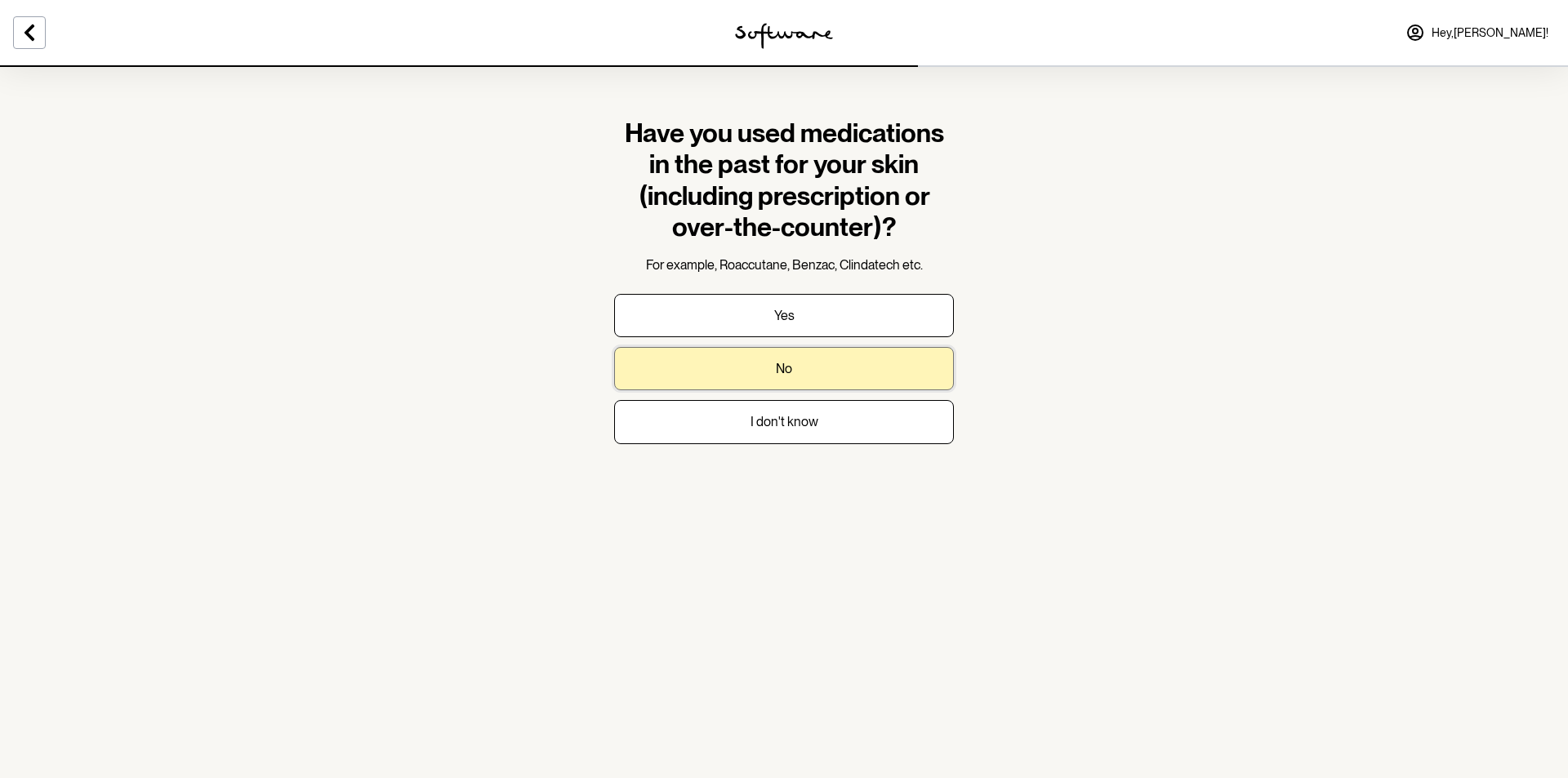
click at [783, 378] on button "No" at bounding box center [784, 368] width 340 height 43
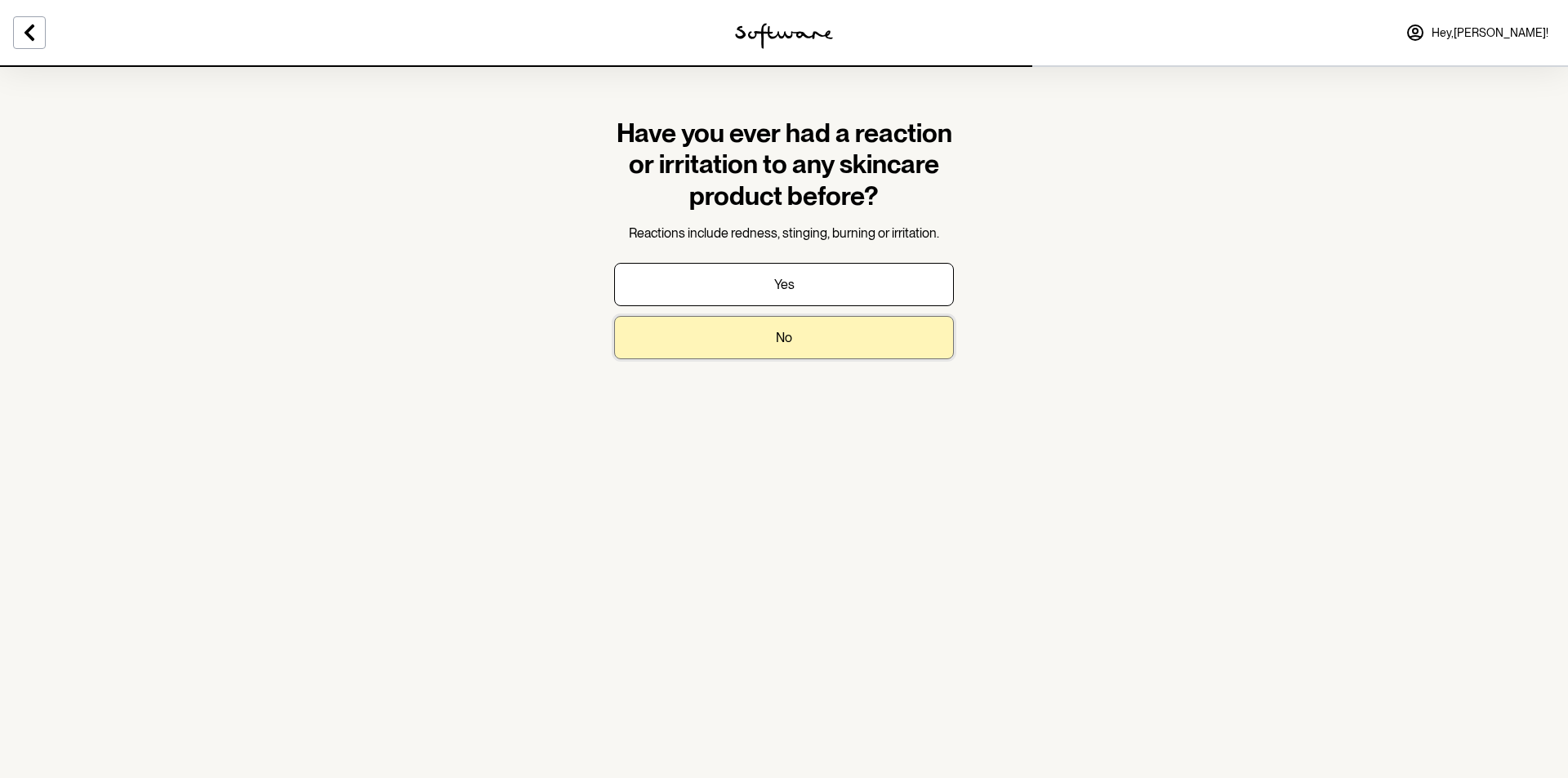
click at [796, 336] on button "No" at bounding box center [784, 337] width 340 height 43
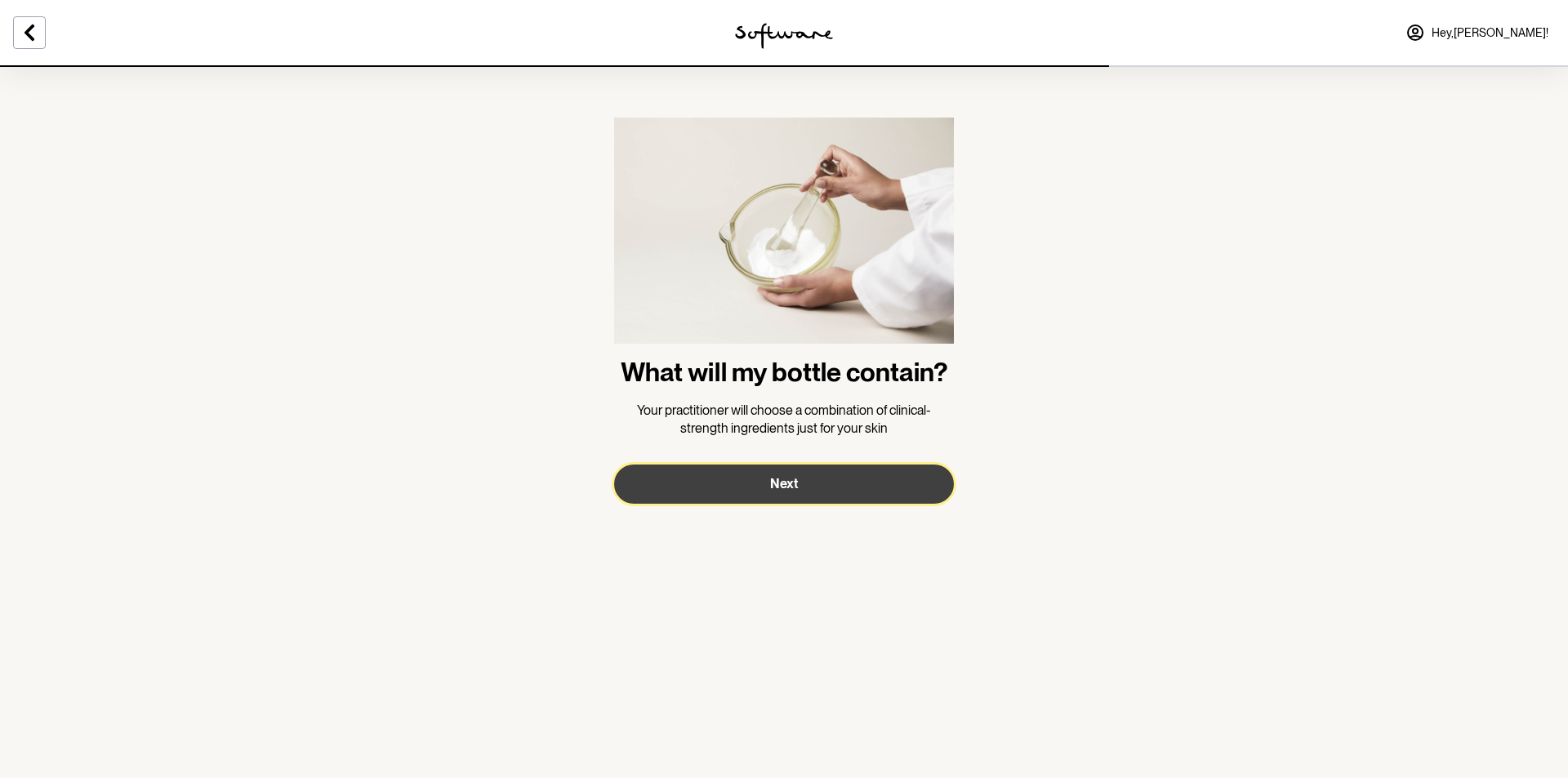
click at [808, 487] on button "Next" at bounding box center [784, 484] width 340 height 40
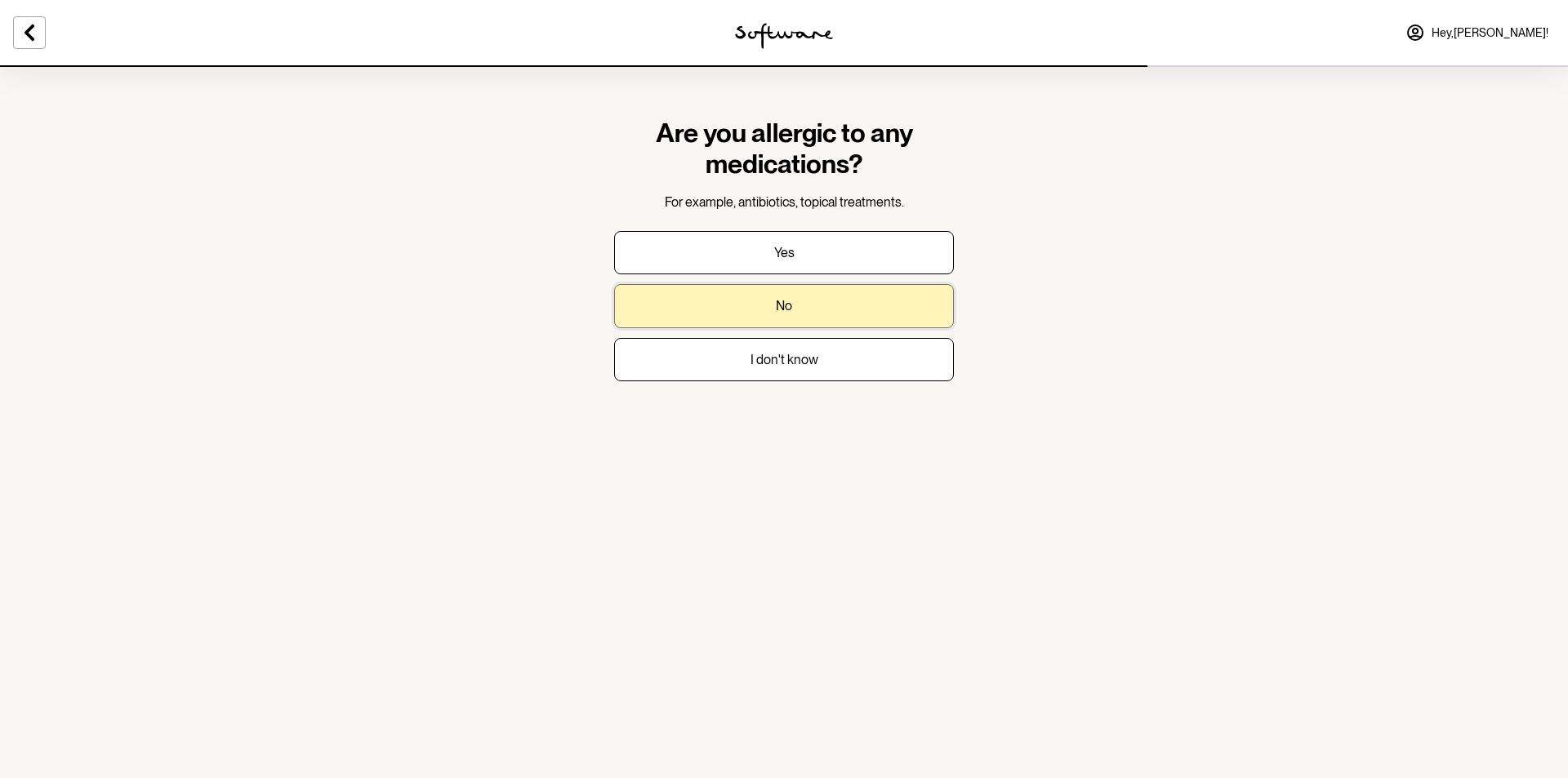
click at [825, 314] on button "No" at bounding box center [784, 305] width 340 height 43
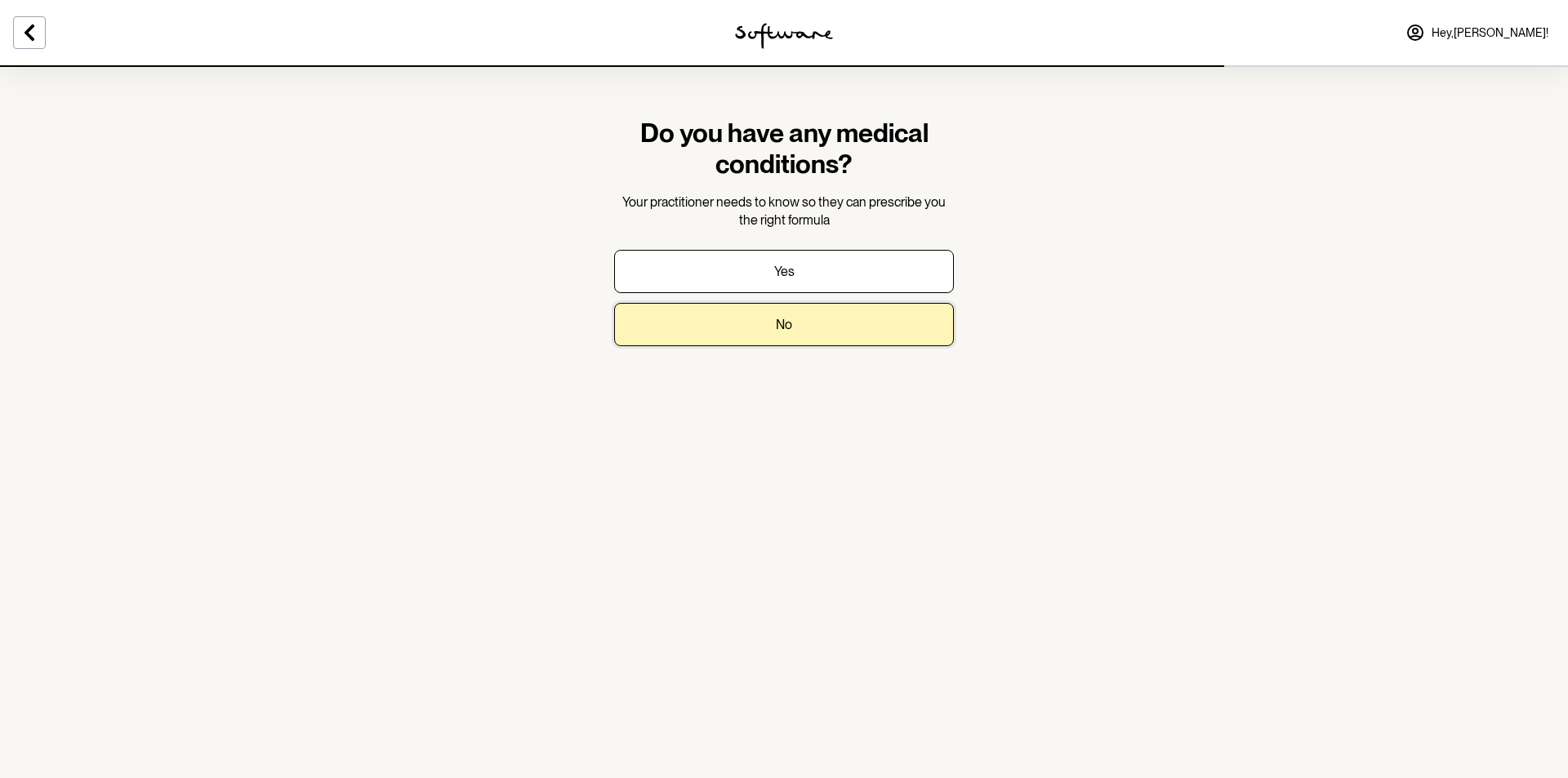
click at [825, 314] on button "No" at bounding box center [784, 324] width 340 height 43
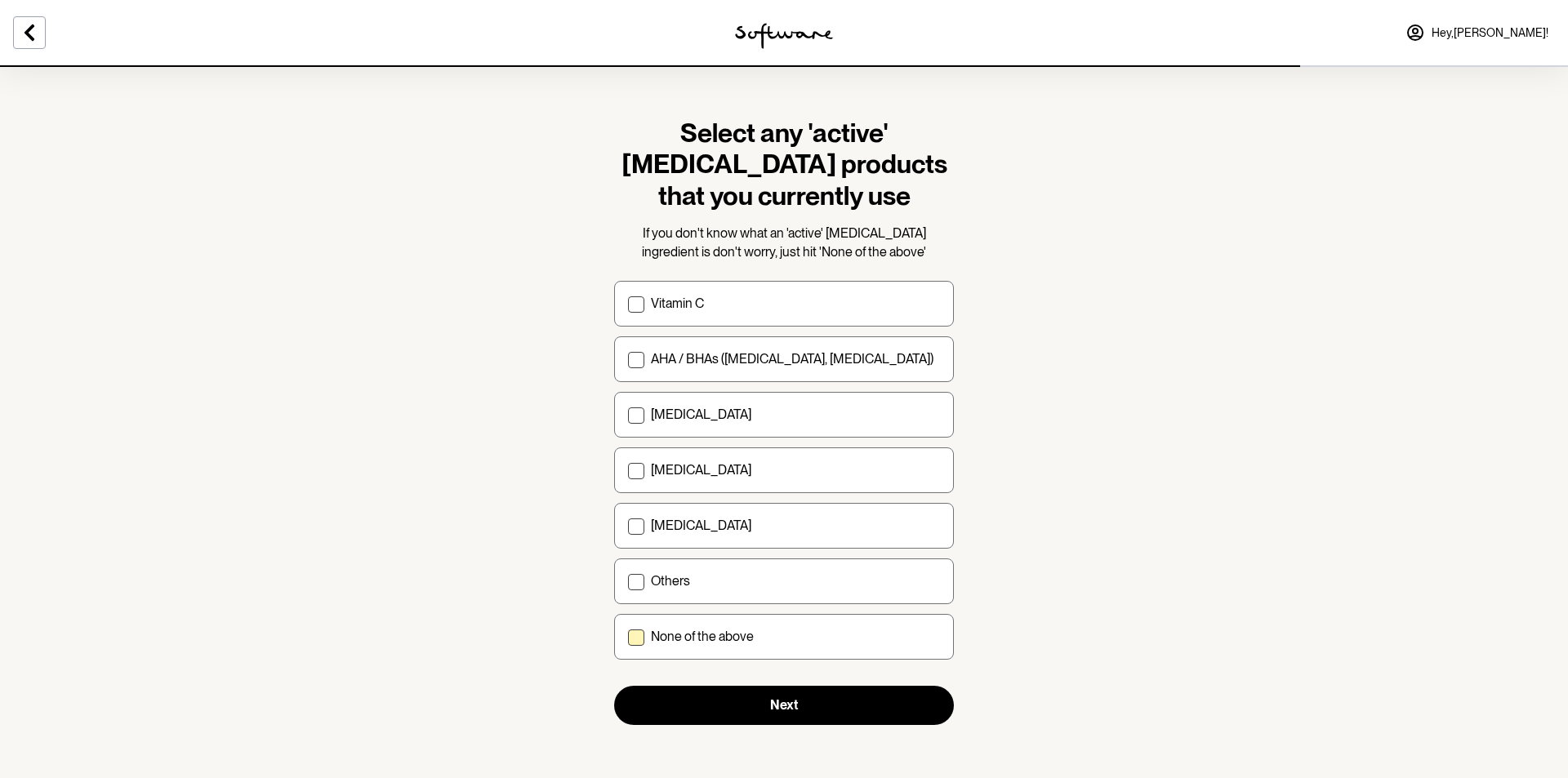
click at [760, 641] on div "None of the above" at bounding box center [796, 636] width 289 height 15
click at [628, 638] on input "None of the above" at bounding box center [627, 637] width 1 height 1
checkbox input "true"
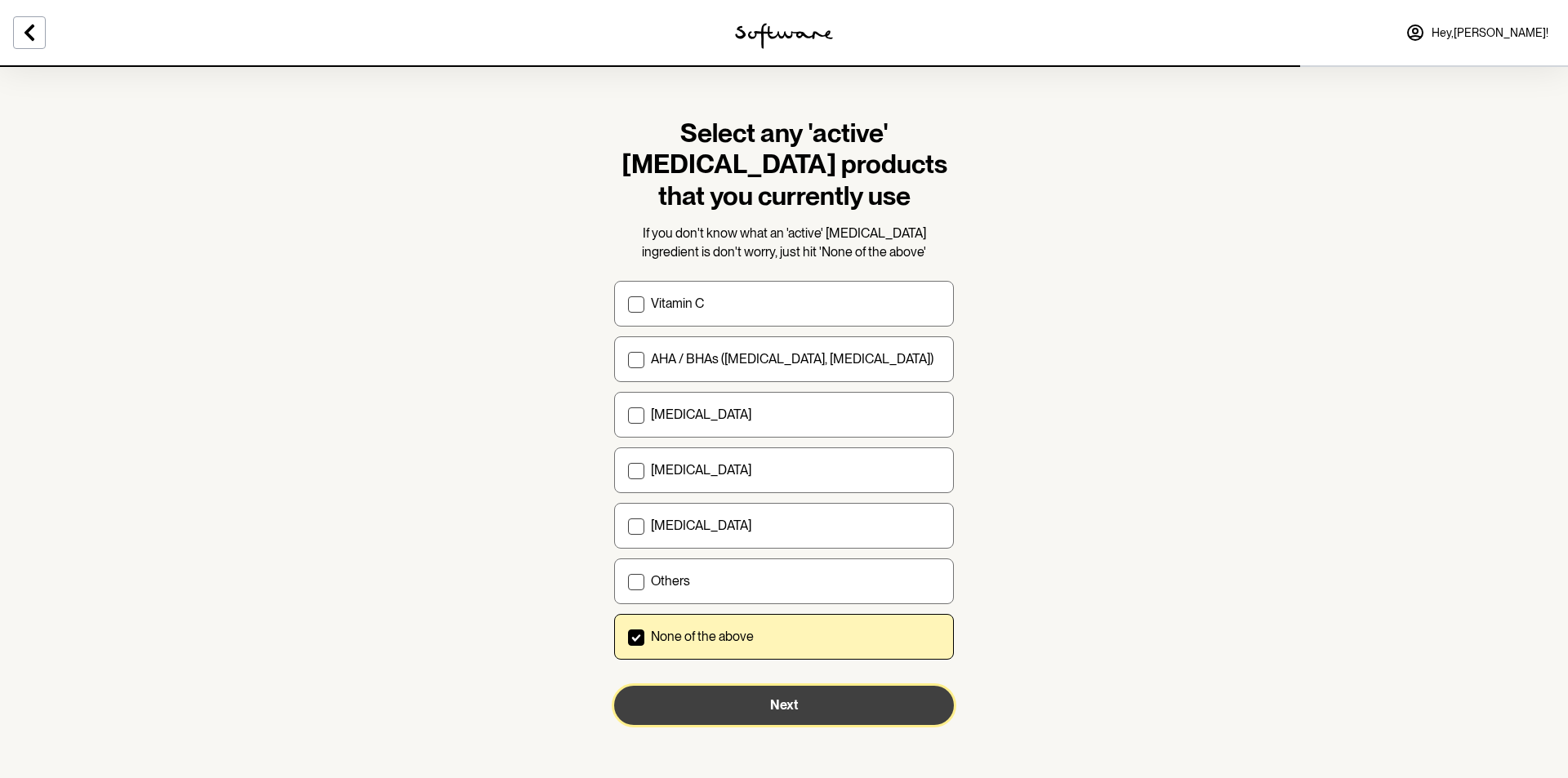
click at [771, 707] on span "Next" at bounding box center [783, 705] width 28 height 15
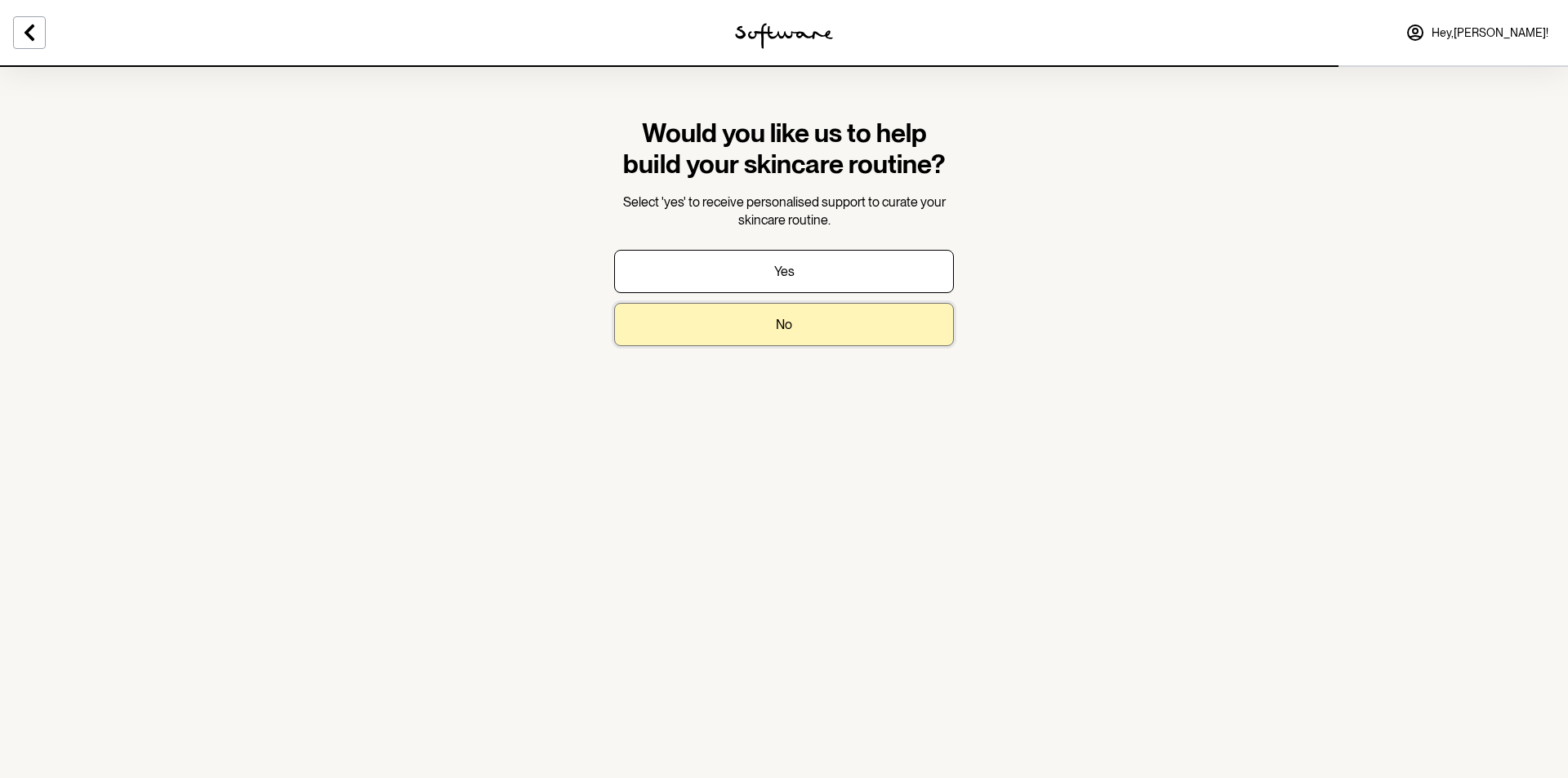
click at [777, 336] on button "No" at bounding box center [784, 324] width 340 height 43
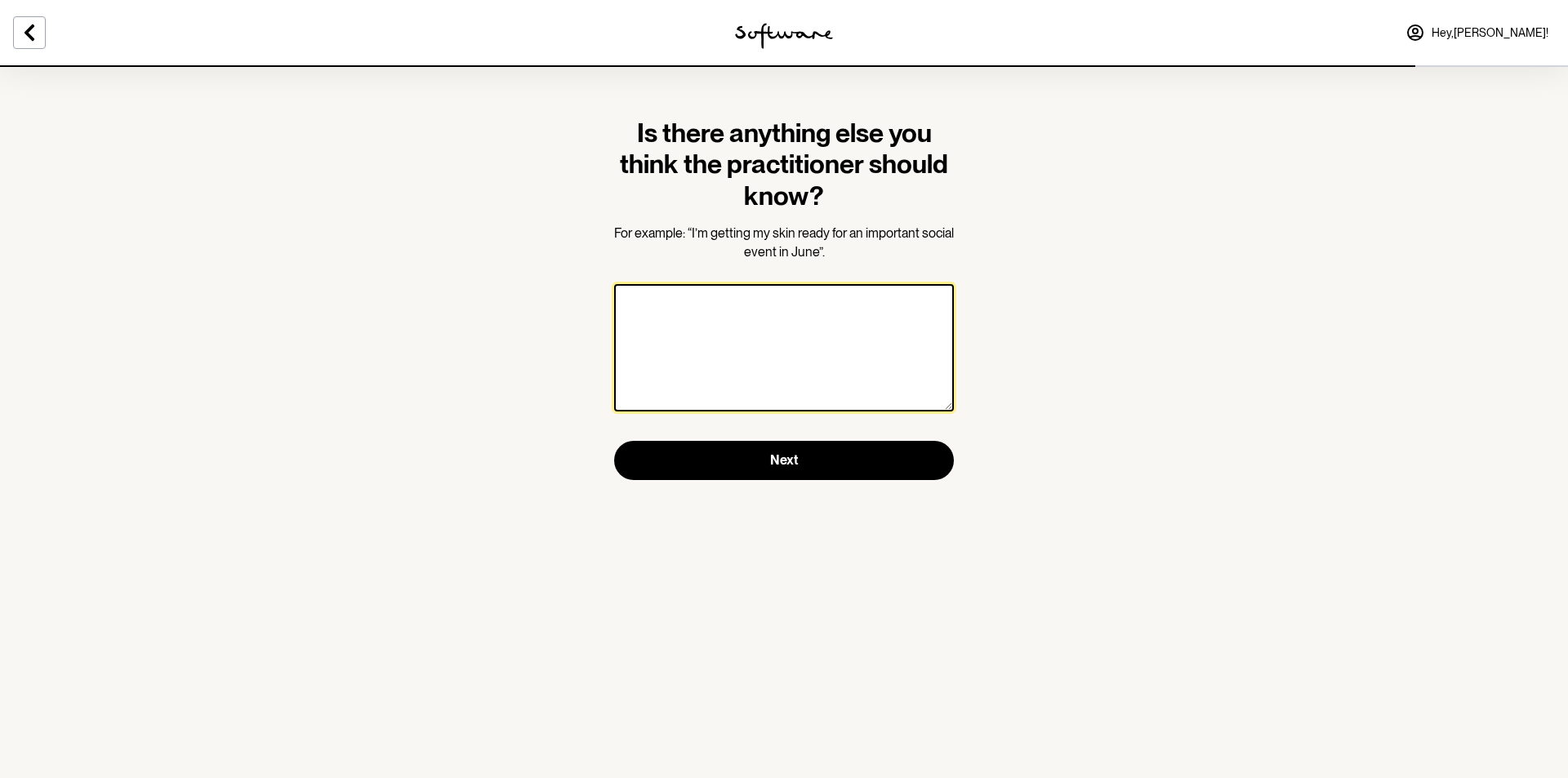
click at [777, 336] on textarea at bounding box center [784, 347] width 340 height 127
paste textarea "hydroquino tretinoin and hydrocortisone is in a compounded cream"
click at [626, 303] on textarea "hydroquino tretinoin and hydrocortisone is in a compounded cream" at bounding box center [784, 347] width 340 height 127
drag, startPoint x: 813, startPoint y: 347, endPoint x: 850, endPoint y: 321, distance: 45.2
click at [850, 321] on textarea "Looking for triple combination compounded cream - hydroquino tretinoin and hydr…" at bounding box center [784, 347] width 340 height 127
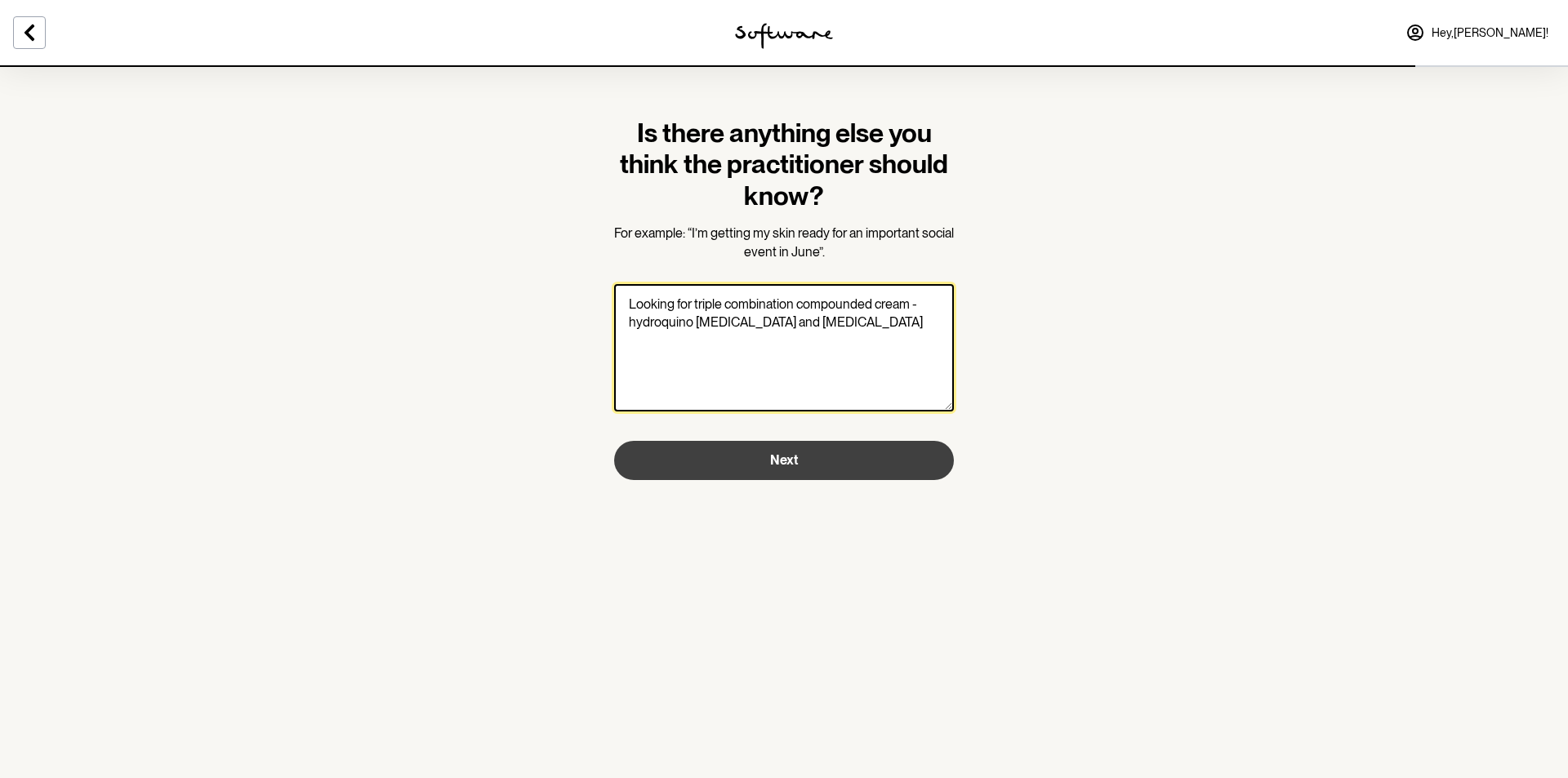
type textarea "Looking for triple combination compounded cream - hydroquino tretinoin and hydr…"
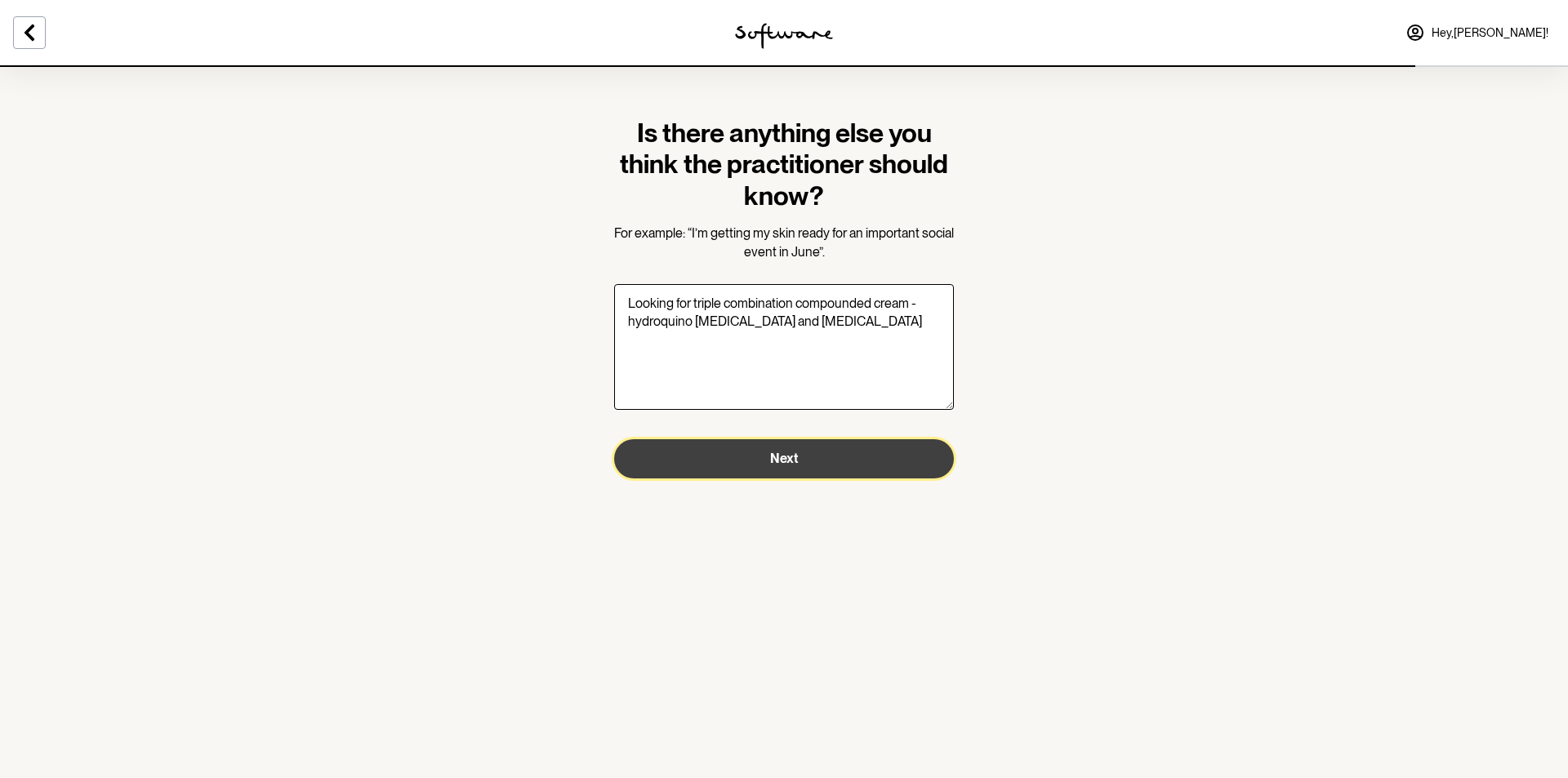
click at [867, 474] on button "Next" at bounding box center [784, 458] width 340 height 40
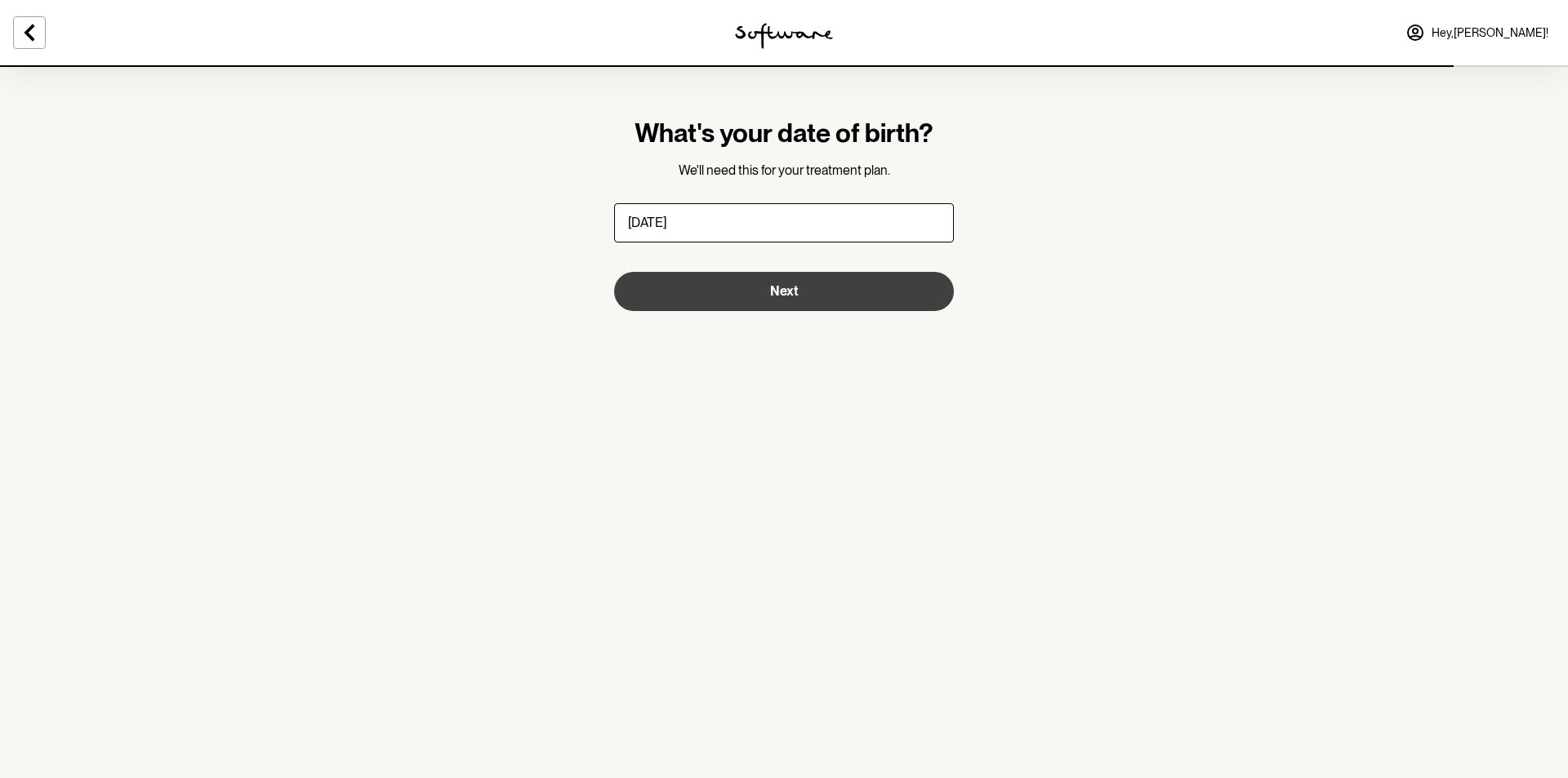
type input "06/03/1993"
click at [777, 294] on span "Next" at bounding box center [783, 291] width 28 height 15
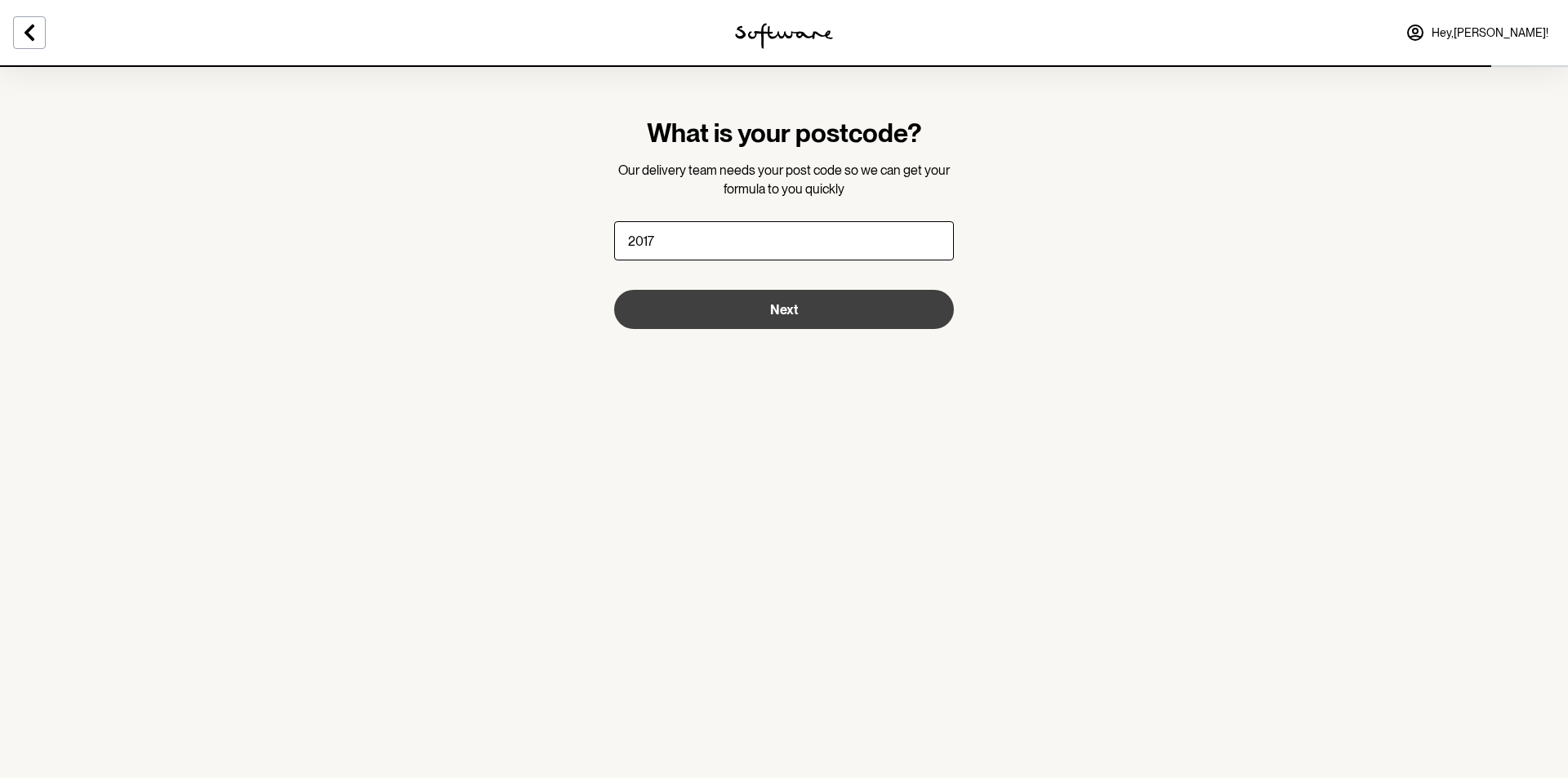
type input "2017"
click at [786, 310] on span "Next" at bounding box center [783, 310] width 28 height 15
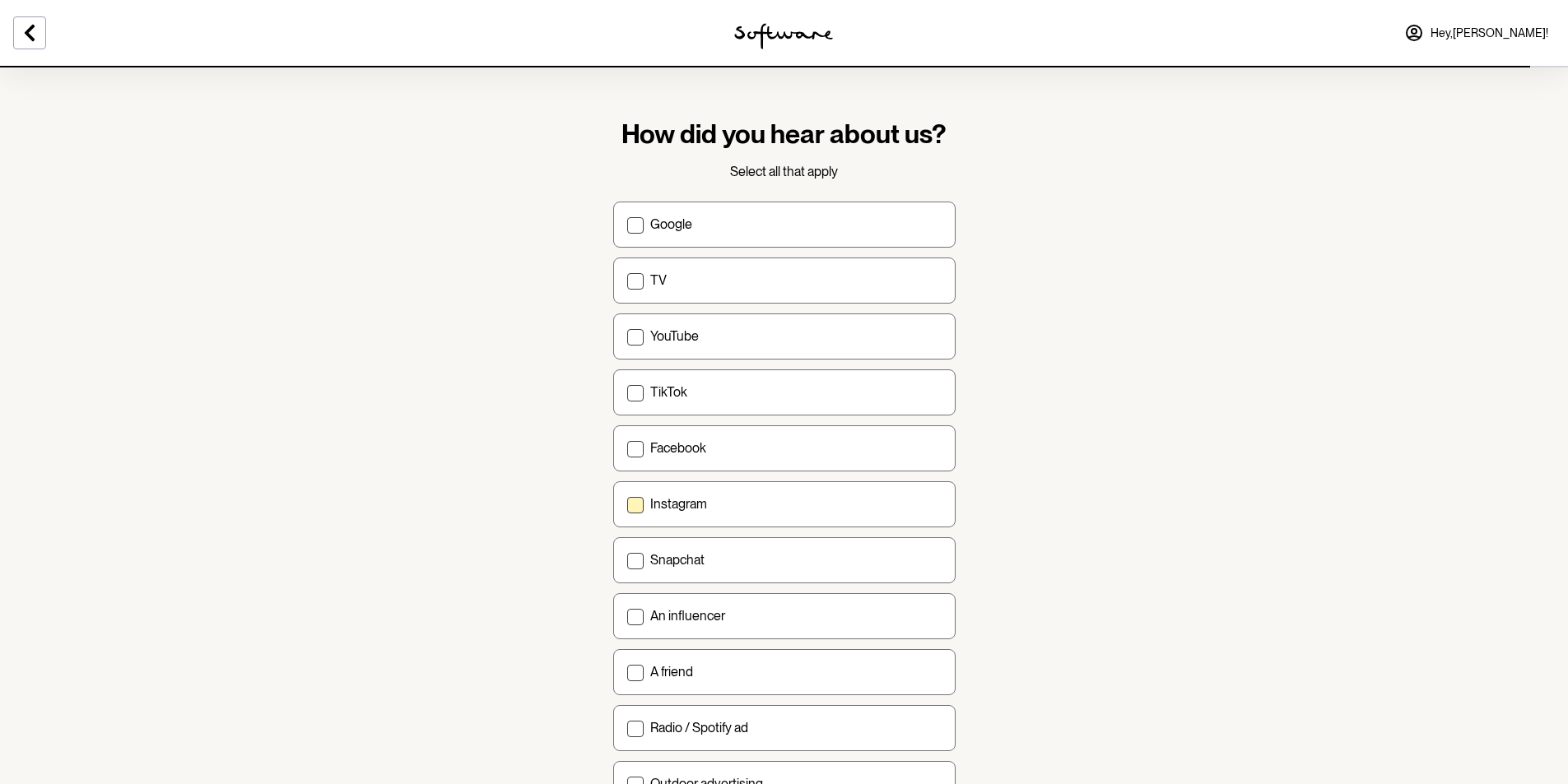
click at [693, 506] on p "Instagram" at bounding box center [678, 503] width 57 height 15
click at [628, 504] on input "Instagram" at bounding box center [627, 503] width 1 height 1
checkbox input "true"
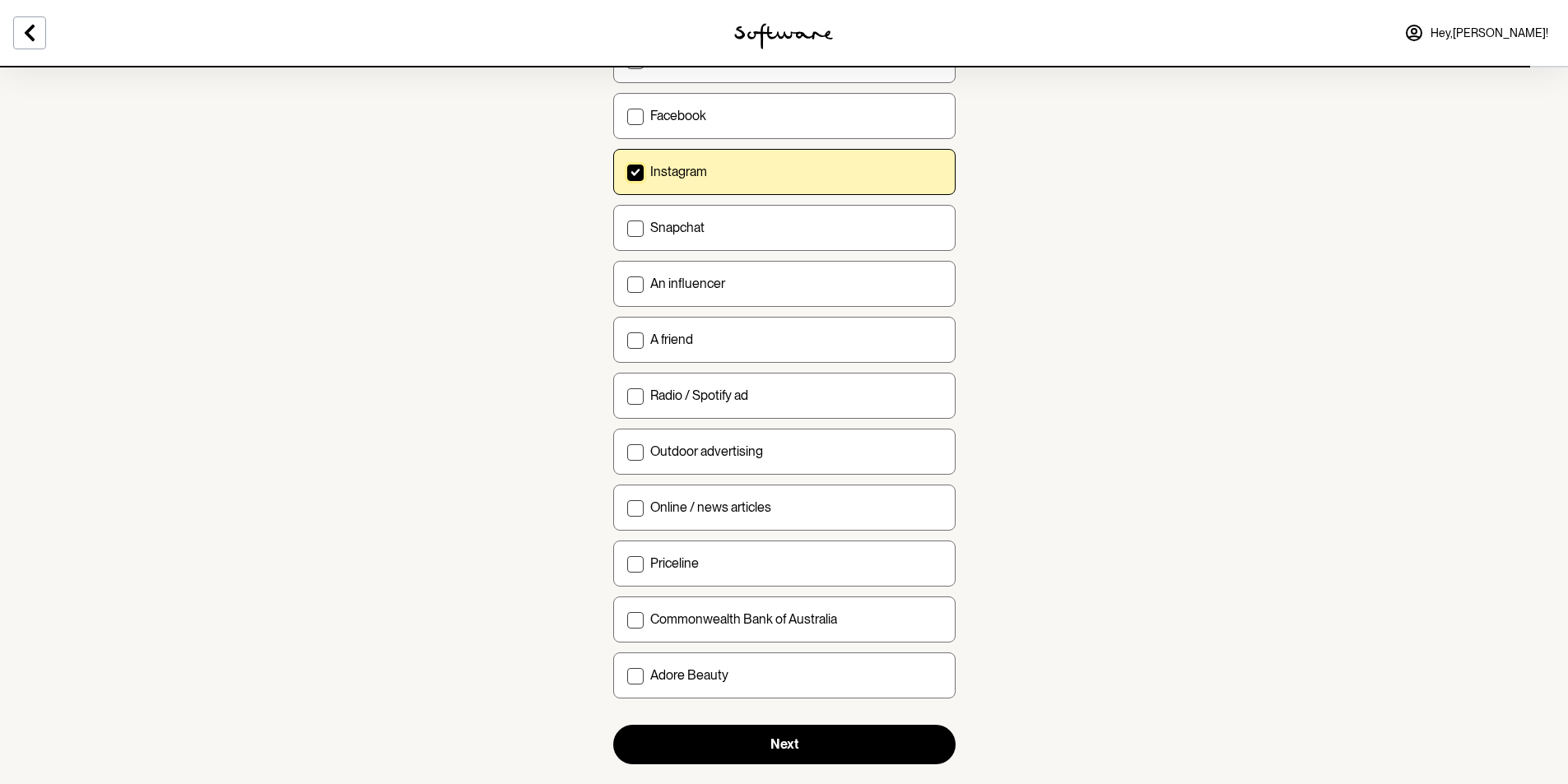
scroll to position [365, 0]
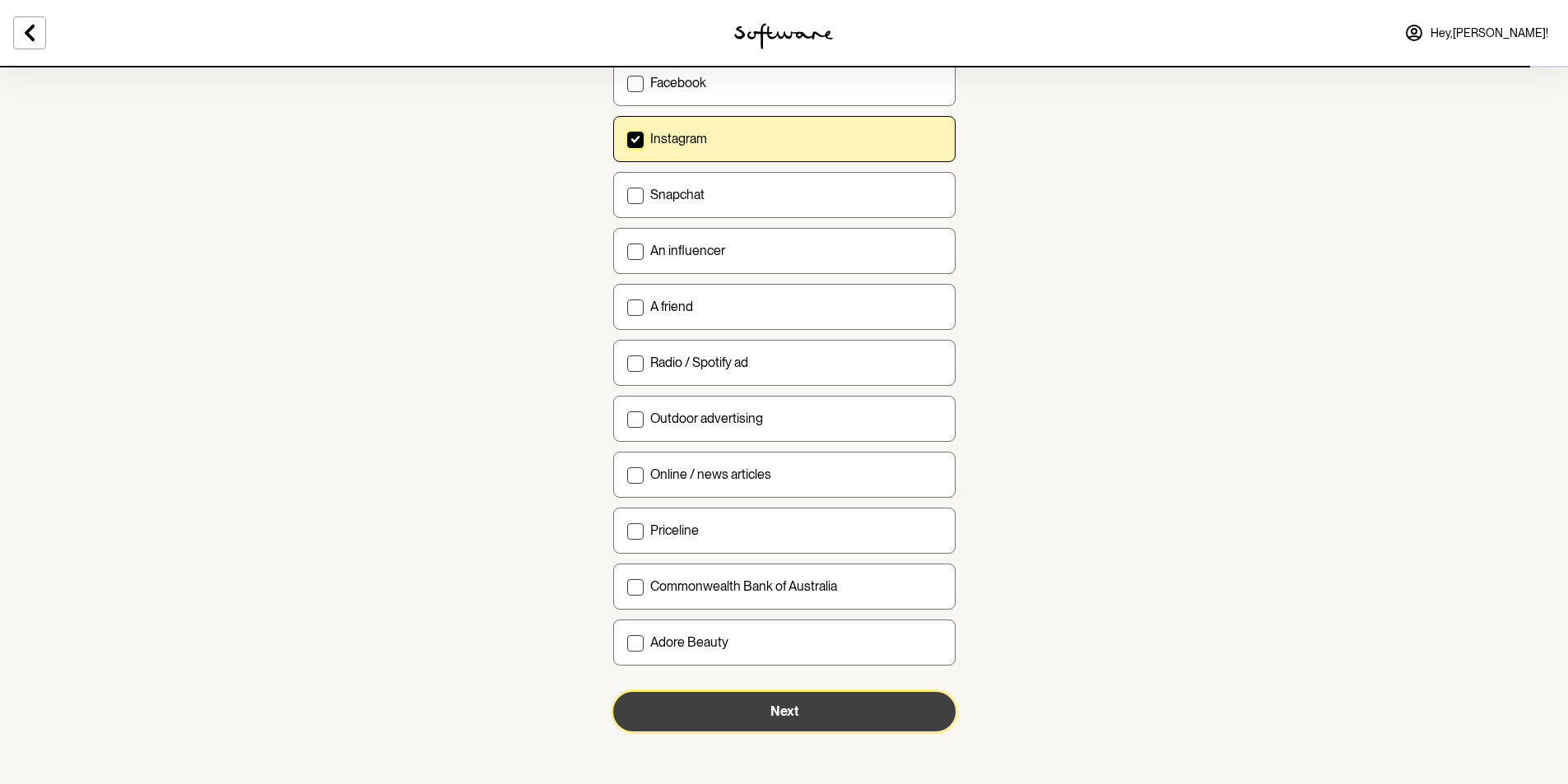
click at [835, 713] on button "Next" at bounding box center [784, 711] width 343 height 40
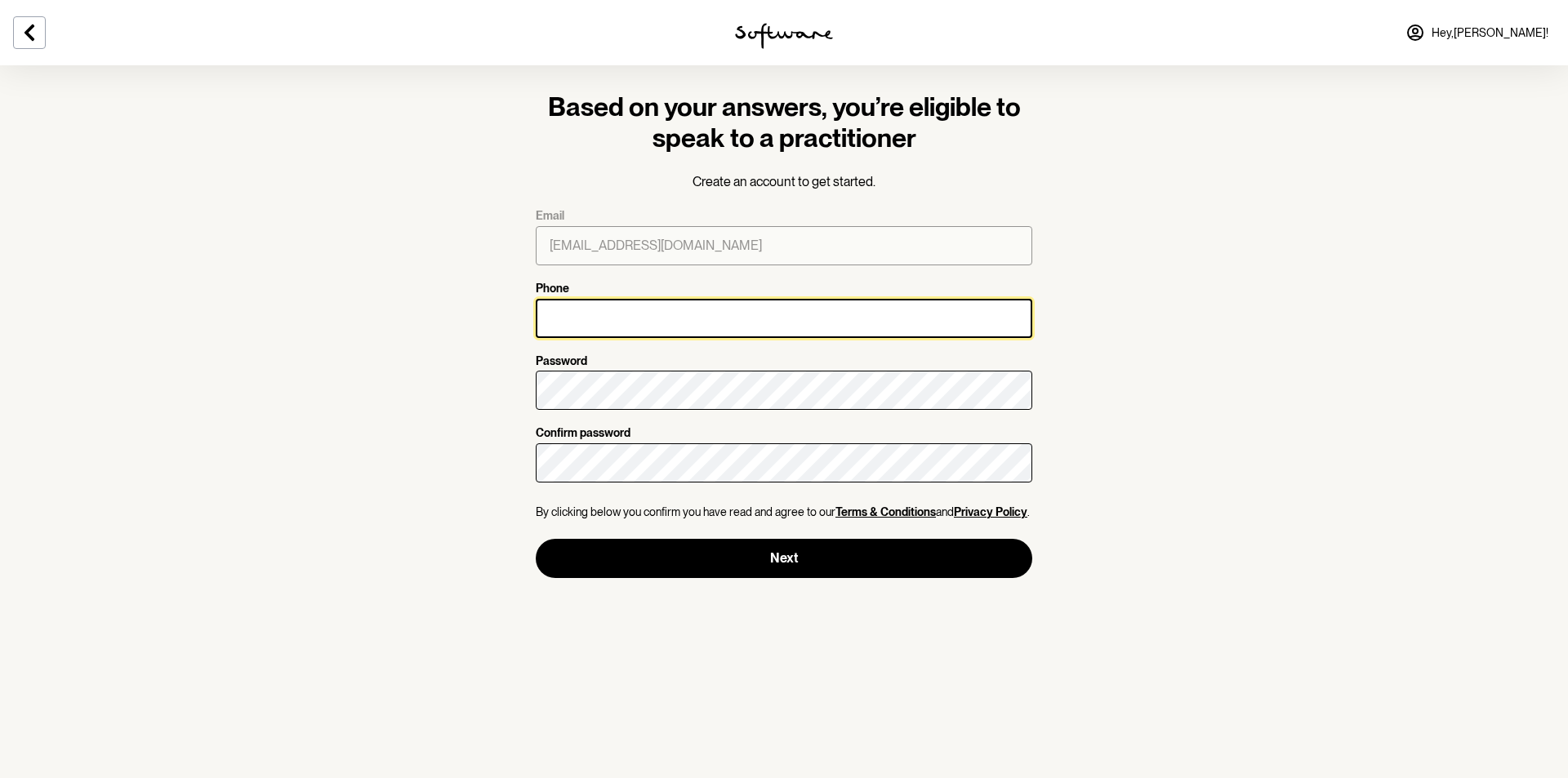
click at [688, 327] on input "Phone" at bounding box center [784, 318] width 496 height 40
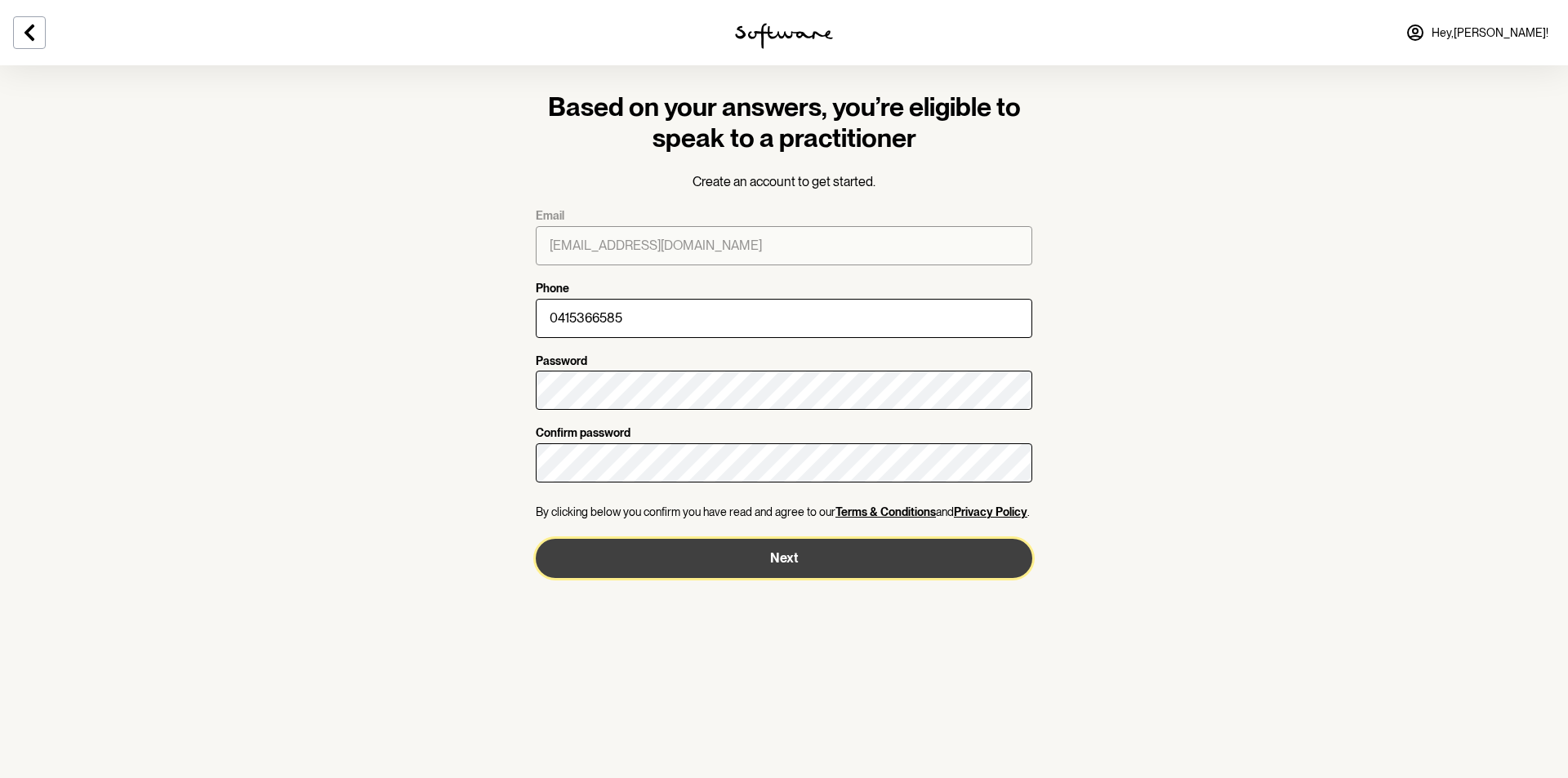
click at [842, 569] on button "Next" at bounding box center [784, 558] width 496 height 40
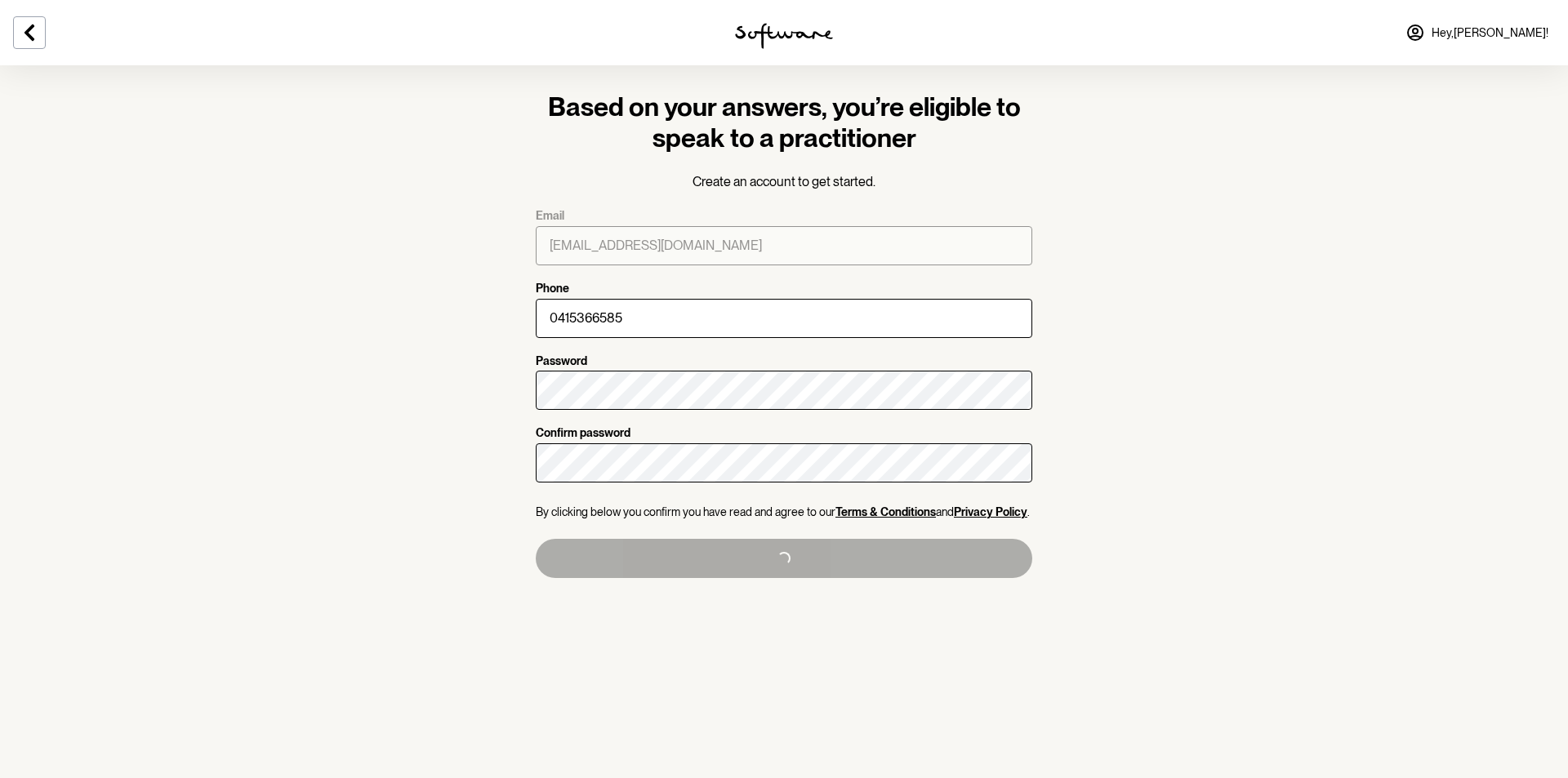
type input "+61415366585"
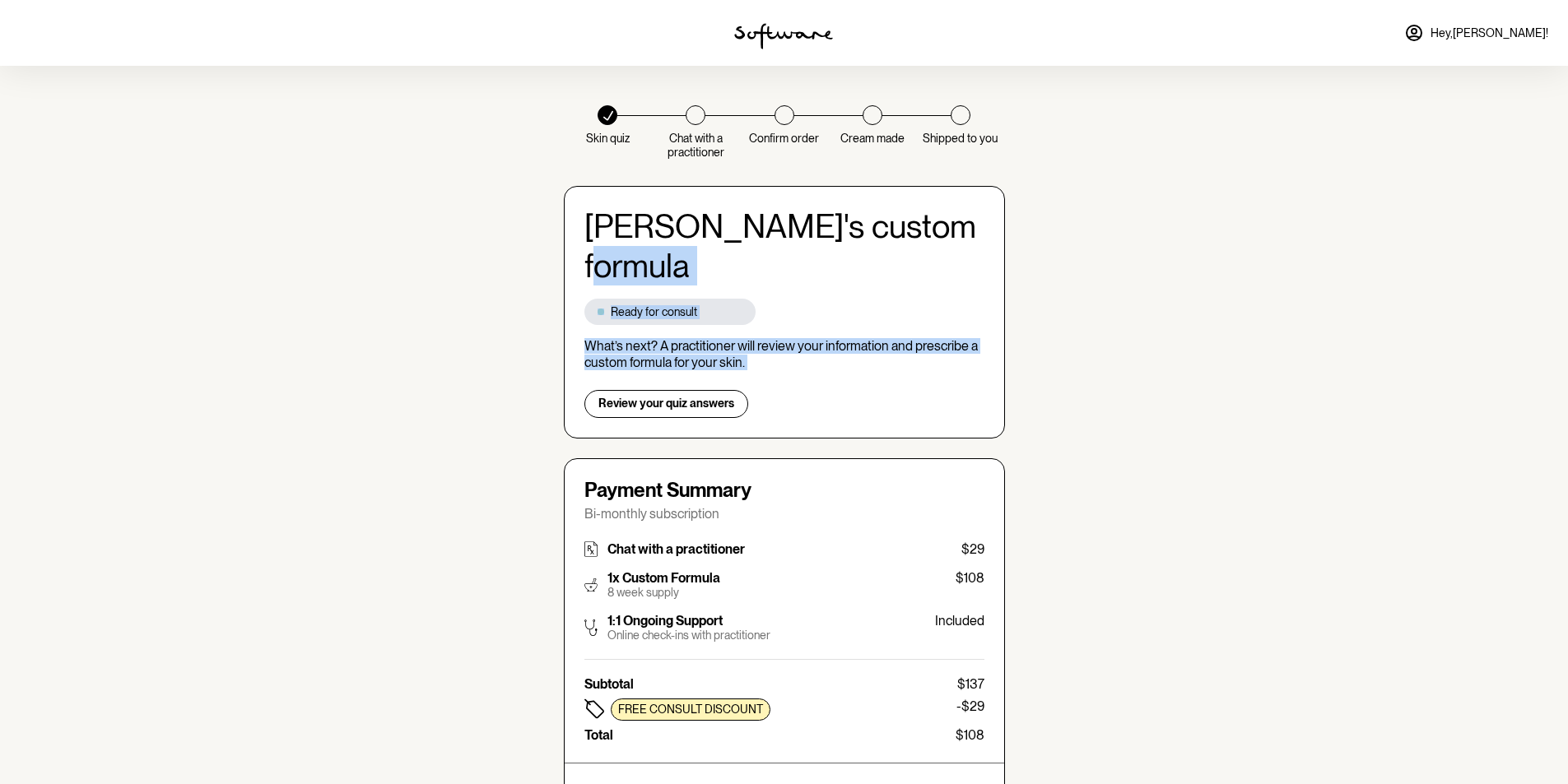
drag, startPoint x: 854, startPoint y: 255, endPoint x: 874, endPoint y: 367, distance: 113.8
click at [874, 367] on div "Laura 's custom formula Ready for consult What’s next? A practitioner will revi…" at bounding box center [784, 312] width 441 height 253
click at [801, 390] on div "Review your quiz answers" at bounding box center [784, 403] width 400 height 28
drag, startPoint x: 822, startPoint y: 310, endPoint x: 839, endPoint y: 348, distance: 41.6
click at [839, 348] on div "Laura 's custom formula Ready for consult What’s next? A practitioner will revi…" at bounding box center [784, 312] width 441 height 253
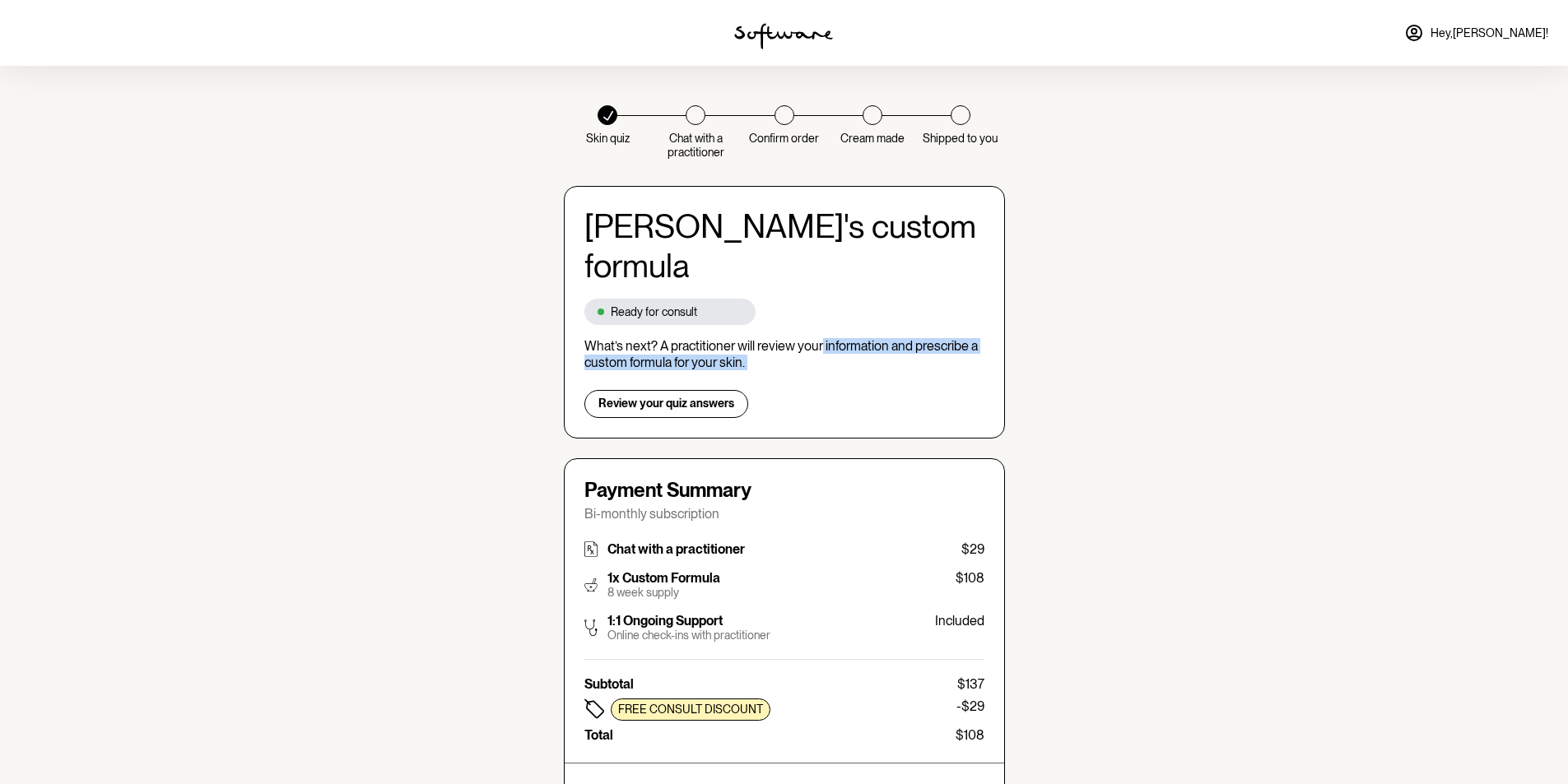
click at [839, 348] on div "Laura 's custom formula Ready for consult What’s next? A practitioner will revi…" at bounding box center [784, 312] width 441 height 253
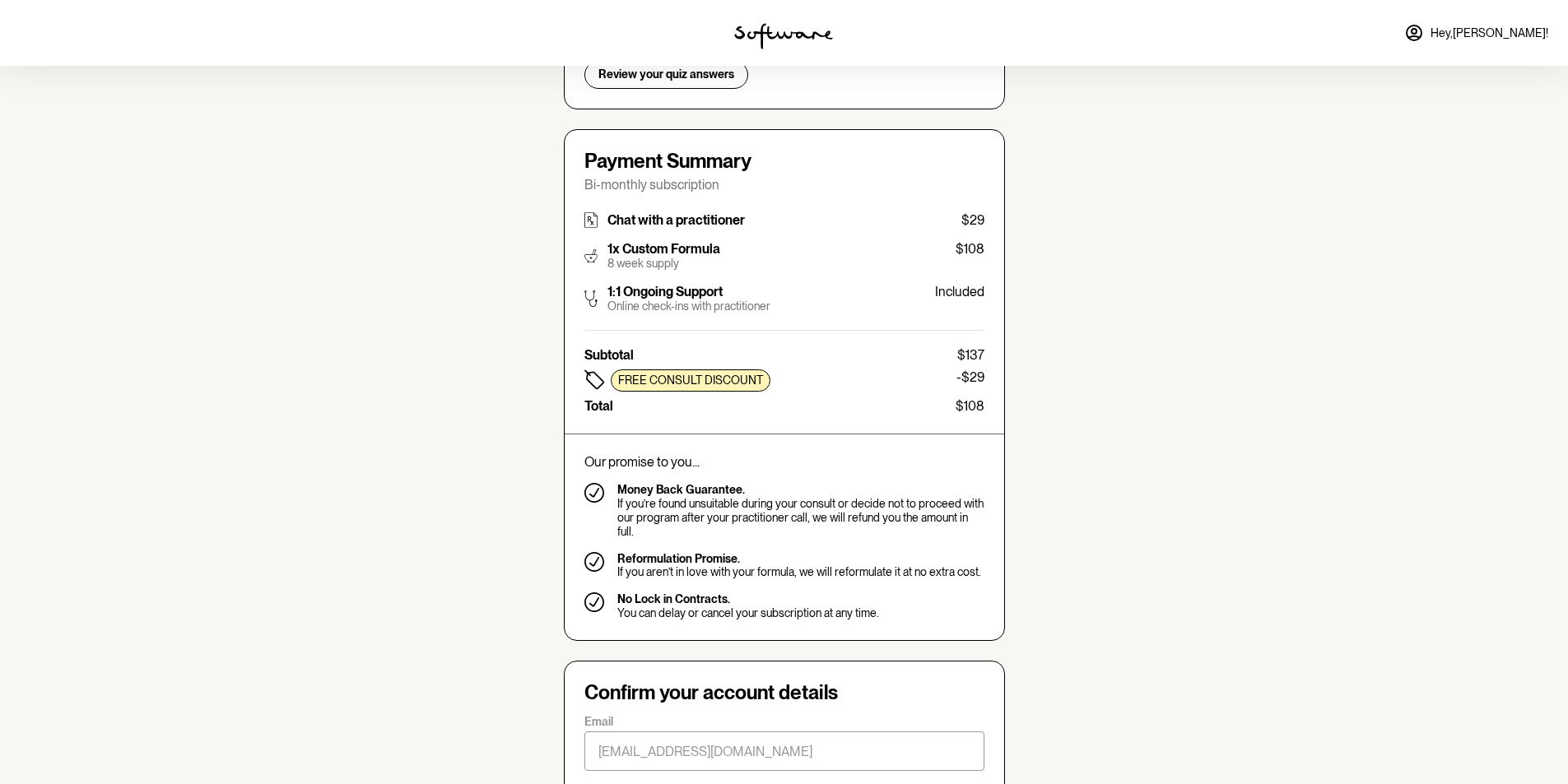
scroll to position [411, 0]
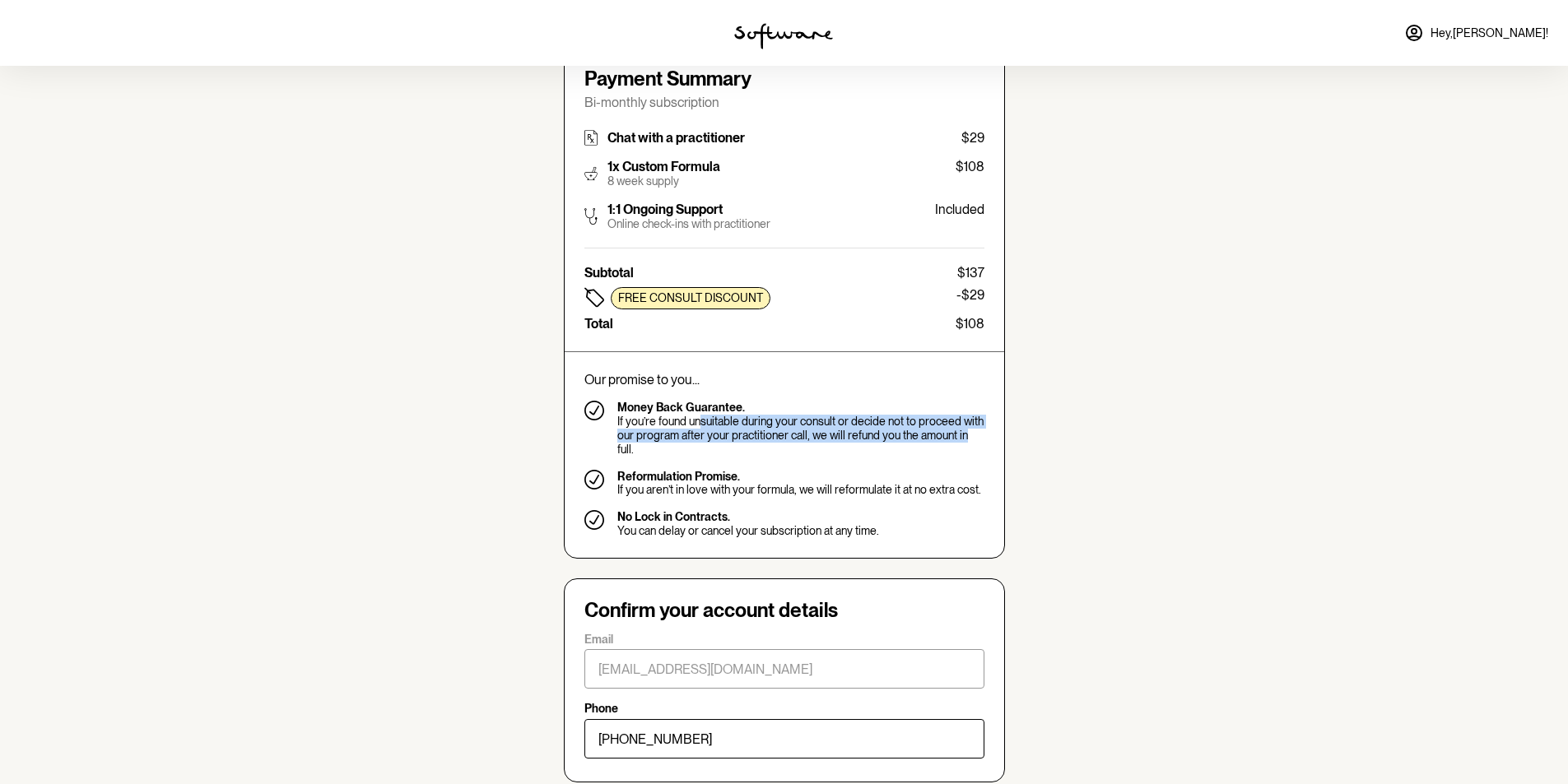
drag, startPoint x: 701, startPoint y: 386, endPoint x: 963, endPoint y: 392, distance: 262.1
click at [963, 414] on p "If you’re found unsuitable during your consult or decide not to proceed with ou…" at bounding box center [801, 435] width 367 height 42
click at [962, 414] on p "If you’re found unsuitable during your consult or decide not to proceed with ou…" at bounding box center [801, 435] width 367 height 42
drag, startPoint x: 828, startPoint y: 383, endPoint x: 902, endPoint y: 387, distance: 74.1
click at [901, 414] on p "If you’re found unsuitable during your consult or decide not to proceed with ou…" at bounding box center [801, 435] width 367 height 42
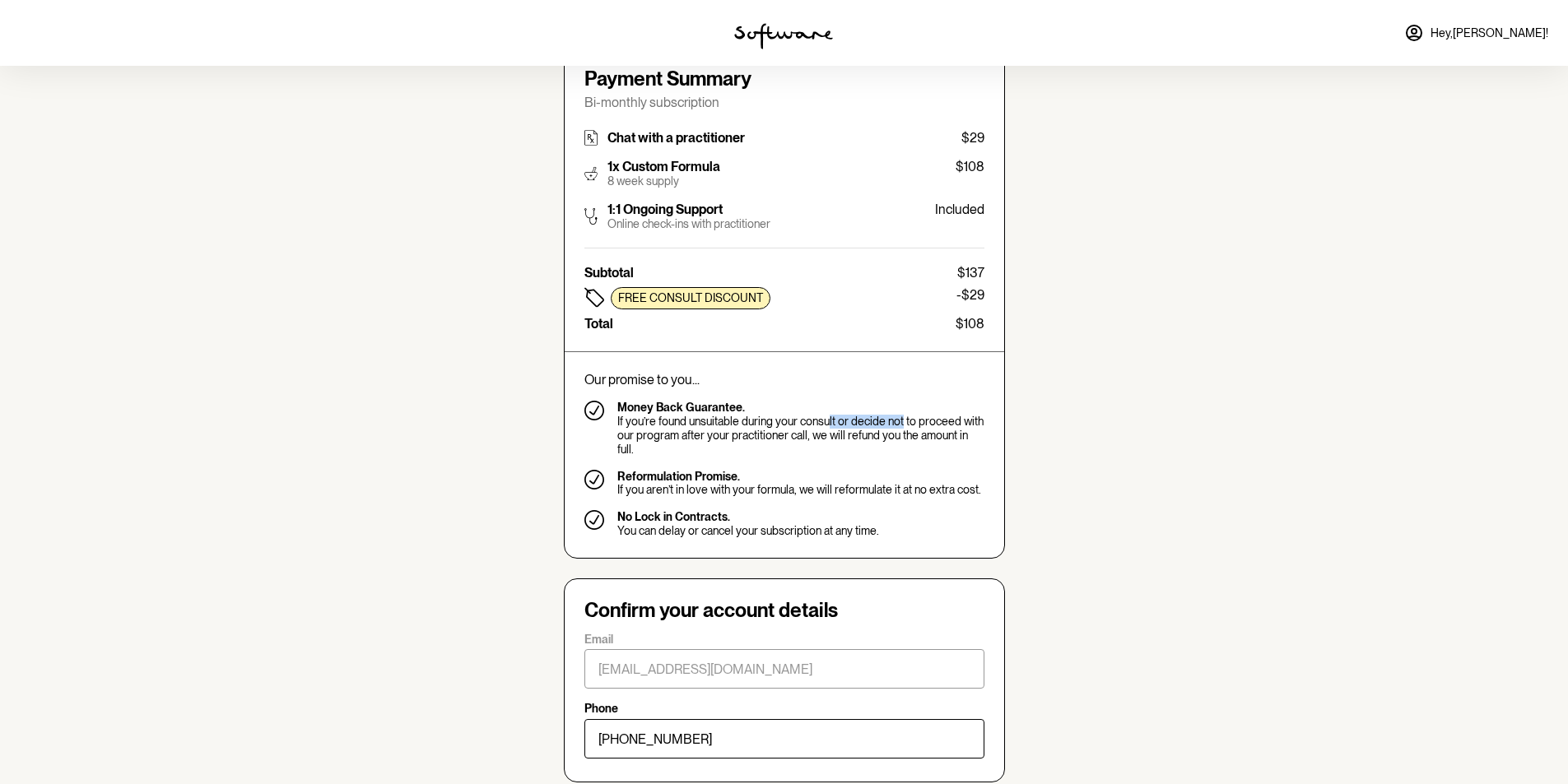
click at [902, 414] on p "If you’re found unsuitable during your consult or decide not to proceed with ou…" at bounding box center [801, 435] width 367 height 42
drag, startPoint x: 726, startPoint y: 379, endPoint x: 747, endPoint y: 394, distance: 25.8
click at [747, 414] on p "If you’re found unsuitable during your consult or decide not to proceed with ou…" at bounding box center [801, 435] width 367 height 42
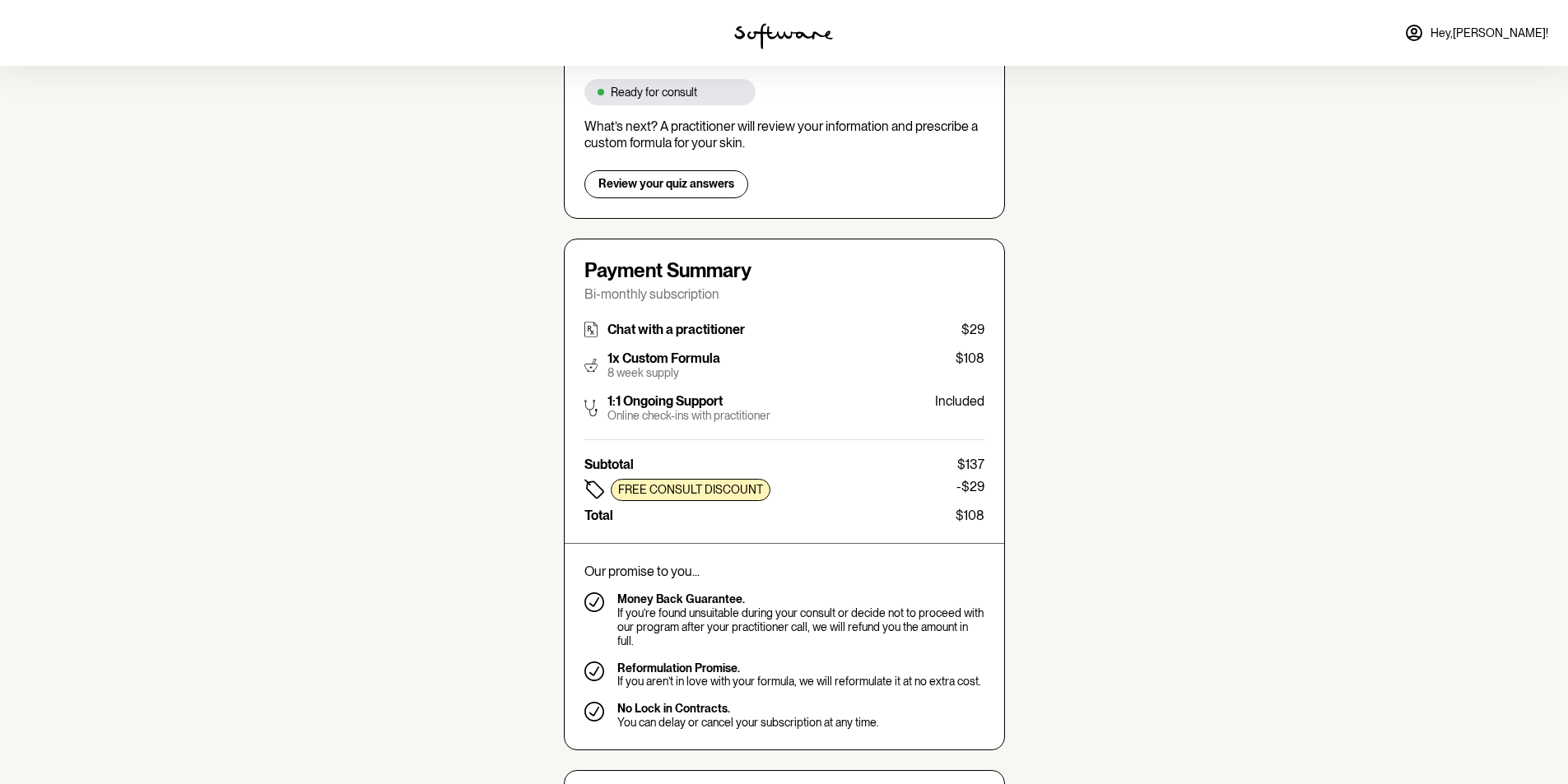
scroll to position [174, 0]
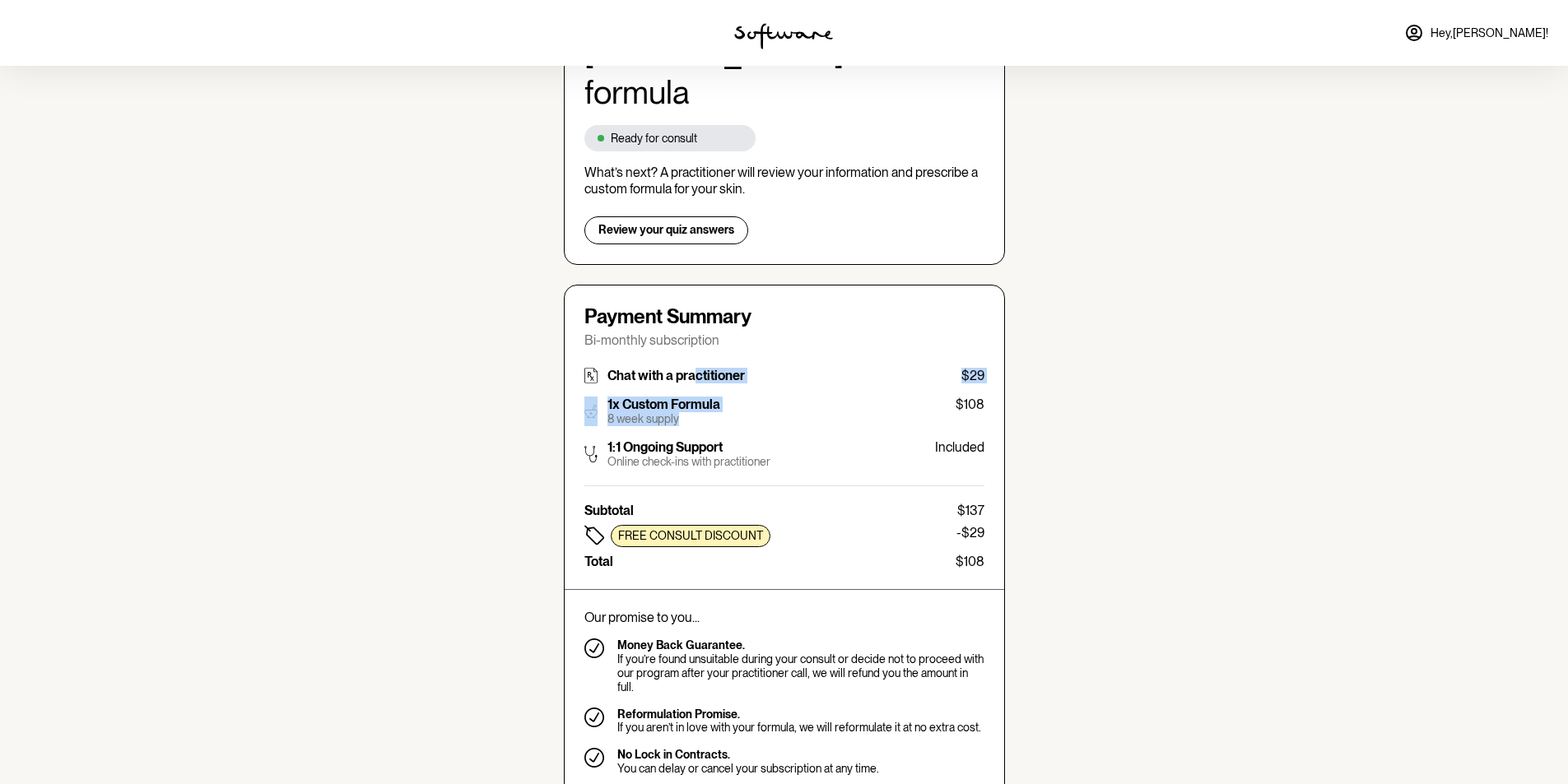
drag, startPoint x: 702, startPoint y: 351, endPoint x: 705, endPoint y: 373, distance: 22.2
click at [705, 373] on div "Chat with a practitioner $29 1x Custom Formula 8 week supply $108 1:1 Ongoing S…" at bounding box center [784, 418] width 400 height 101
click at [647, 412] on p "8 week supply" at bounding box center [663, 419] width 113 height 14
drag, startPoint x: 620, startPoint y: 378, endPoint x: 659, endPoint y: 379, distance: 39.0
click at [659, 412] on p "8 week supply" at bounding box center [663, 419] width 113 height 14
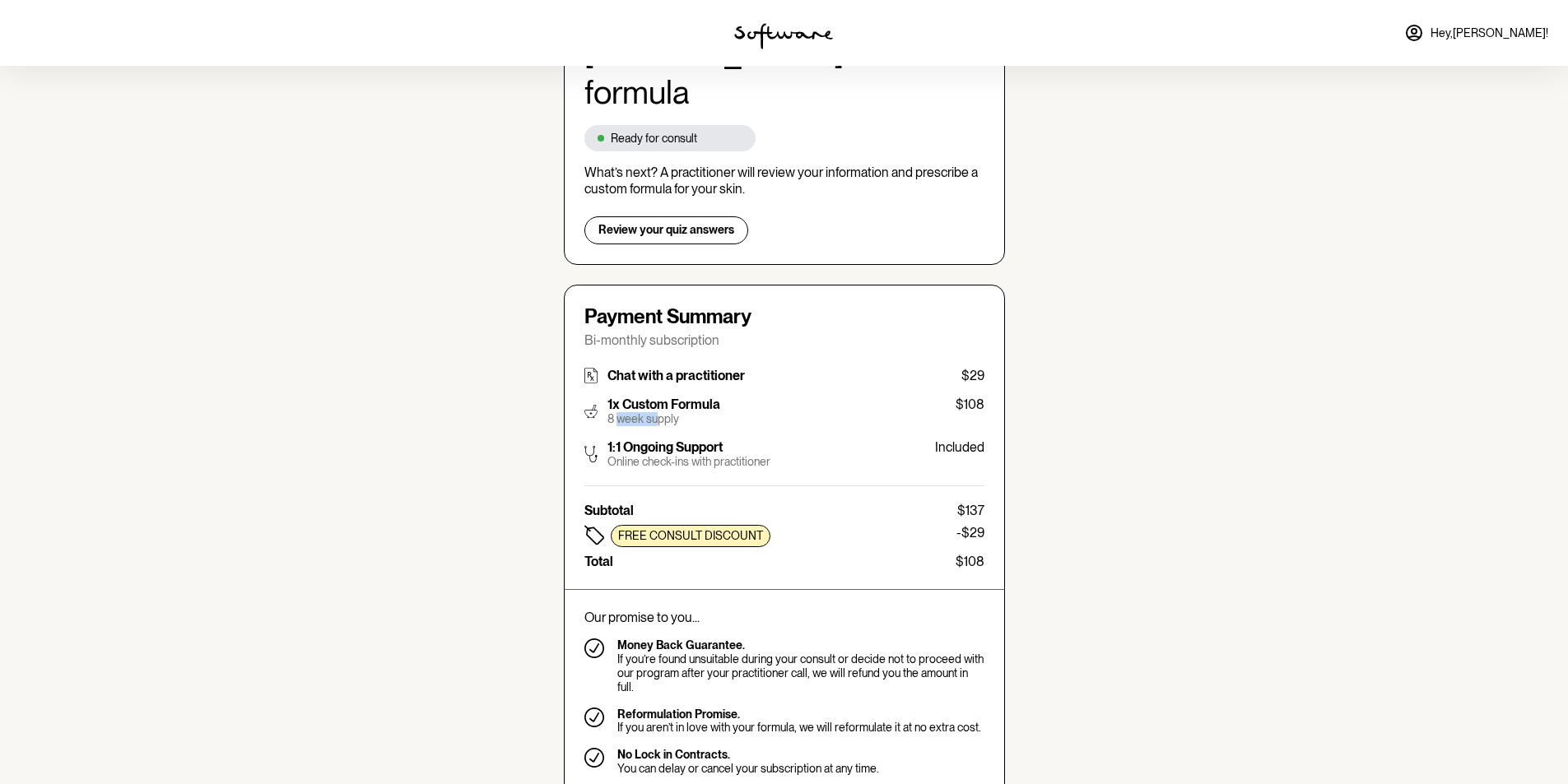
click at [659, 412] on p "8 week supply" at bounding box center [663, 419] width 113 height 14
drag, startPoint x: 650, startPoint y: 355, endPoint x: 790, endPoint y: 370, distance: 140.8
click at [790, 370] on div "Chat with a practitioner $29 1x Custom Formula 8 week supply $108 1:1 Ongoing S…" at bounding box center [784, 418] width 400 height 101
click at [791, 397] on div "1x Custom Formula 8 week supply $108" at bounding box center [784, 411] width 400 height 30
click at [862, 508] on div "Subtotal $137 Free consult discount -$29 Total $108" at bounding box center [784, 536] width 400 height 67
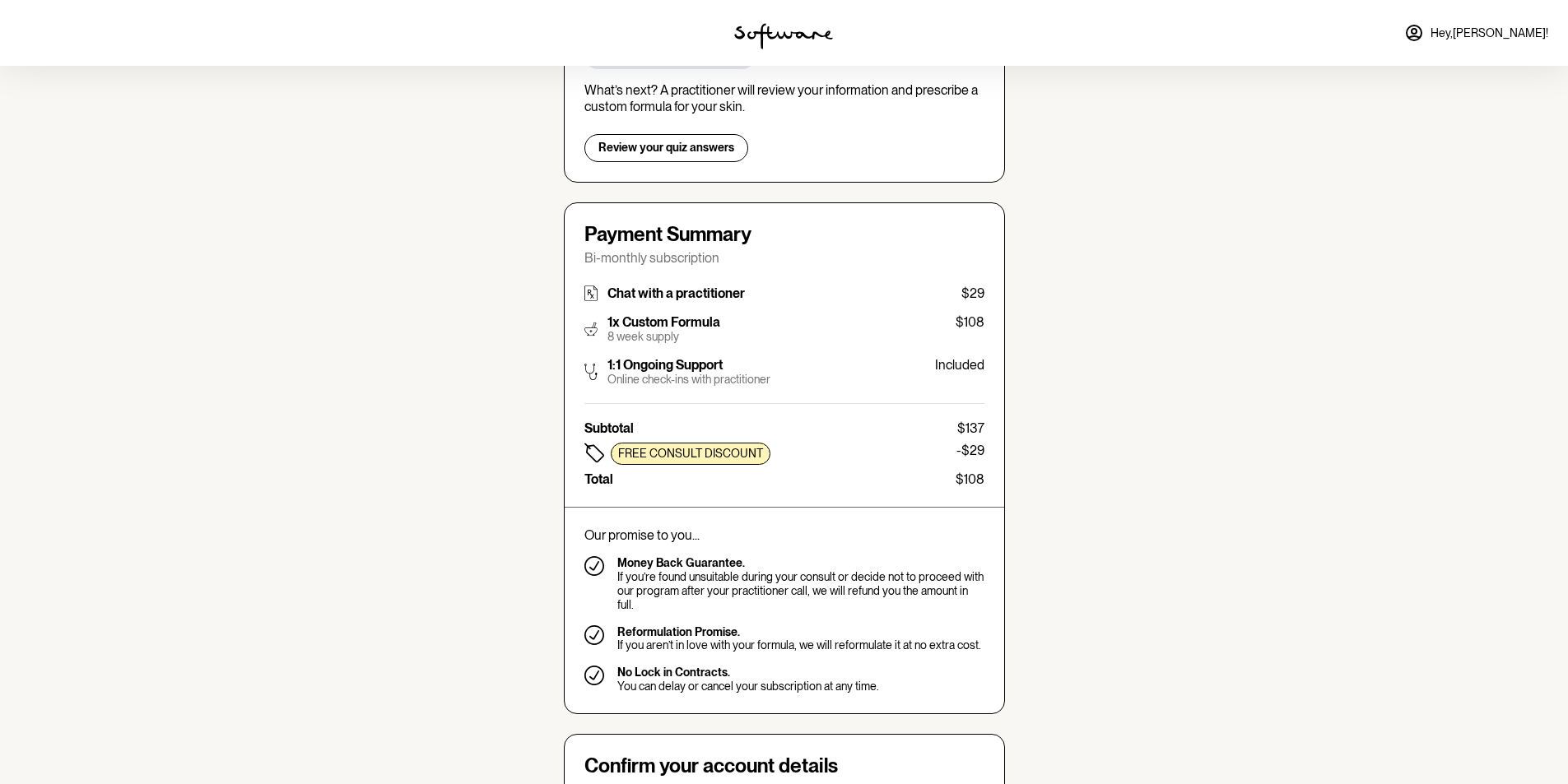
click at [879, 527] on p "Our promise to you..." at bounding box center [784, 535] width 400 height 15
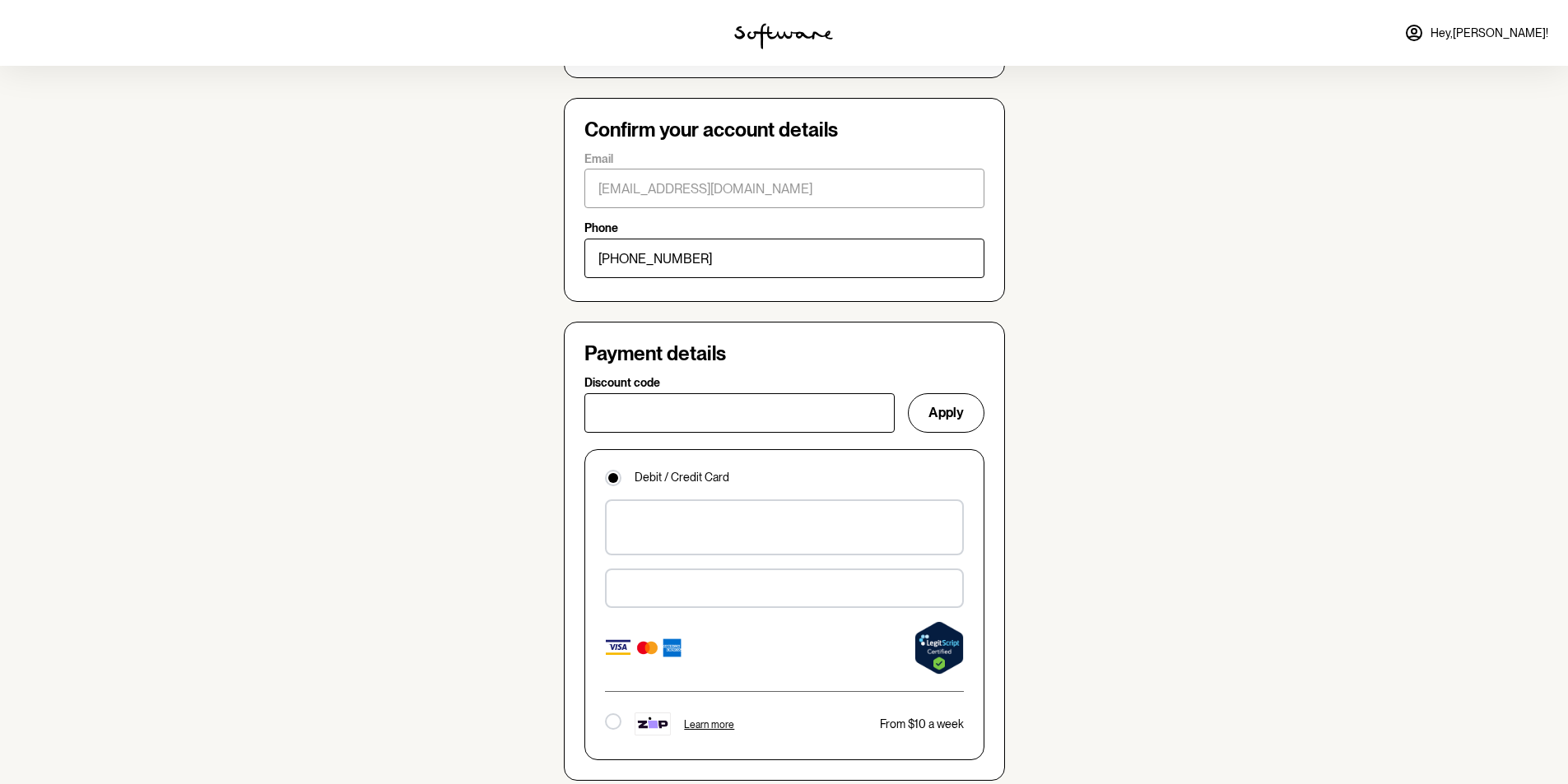
scroll to position [996, 0]
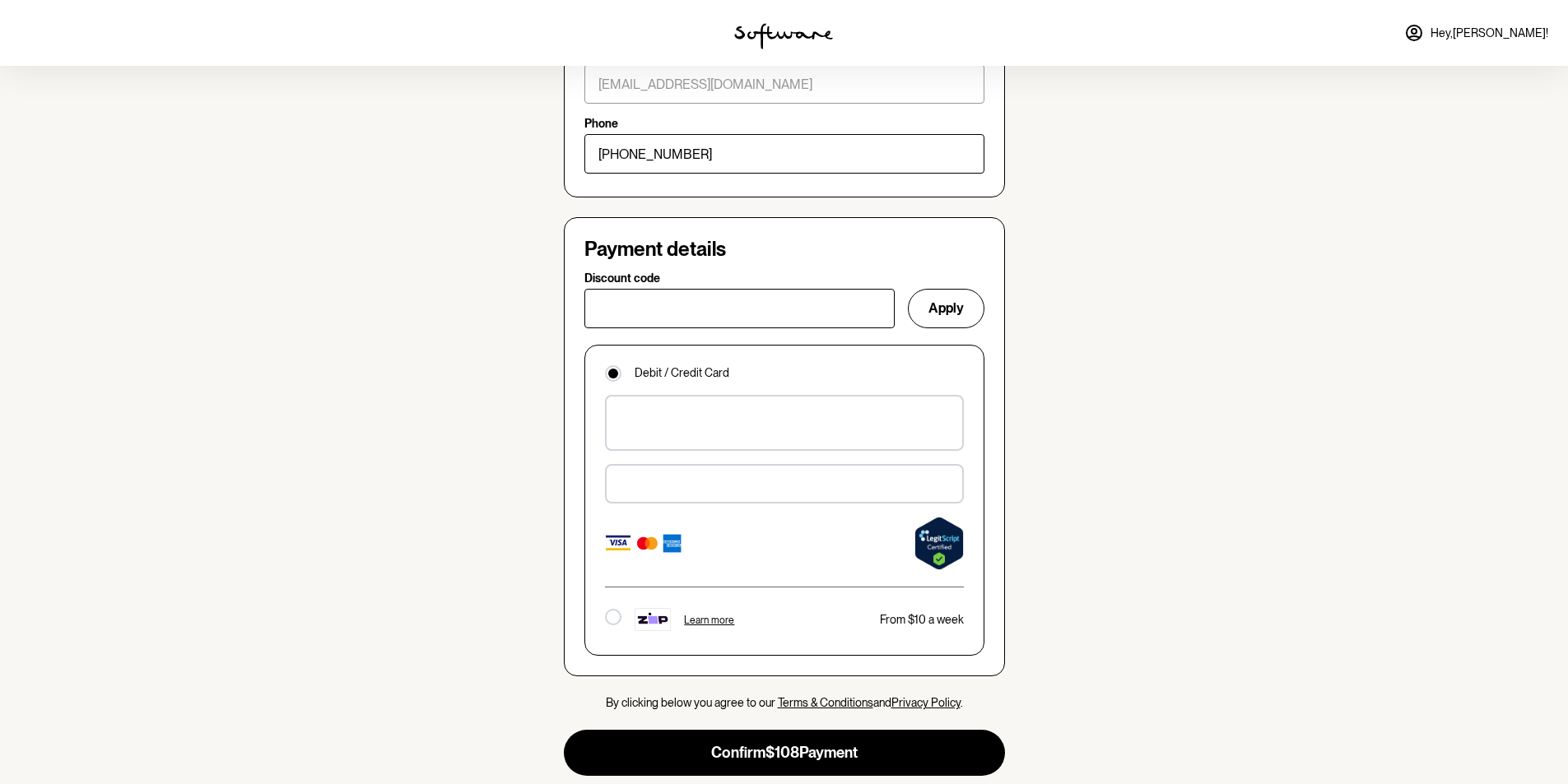
click at [786, 271] on label "Discount code" at bounding box center [734, 278] width 300 height 14
click at [786, 289] on input "Discount code" at bounding box center [739, 309] width 310 height 40
click at [782, 289] on input "Discount code" at bounding box center [739, 309] width 310 height 40
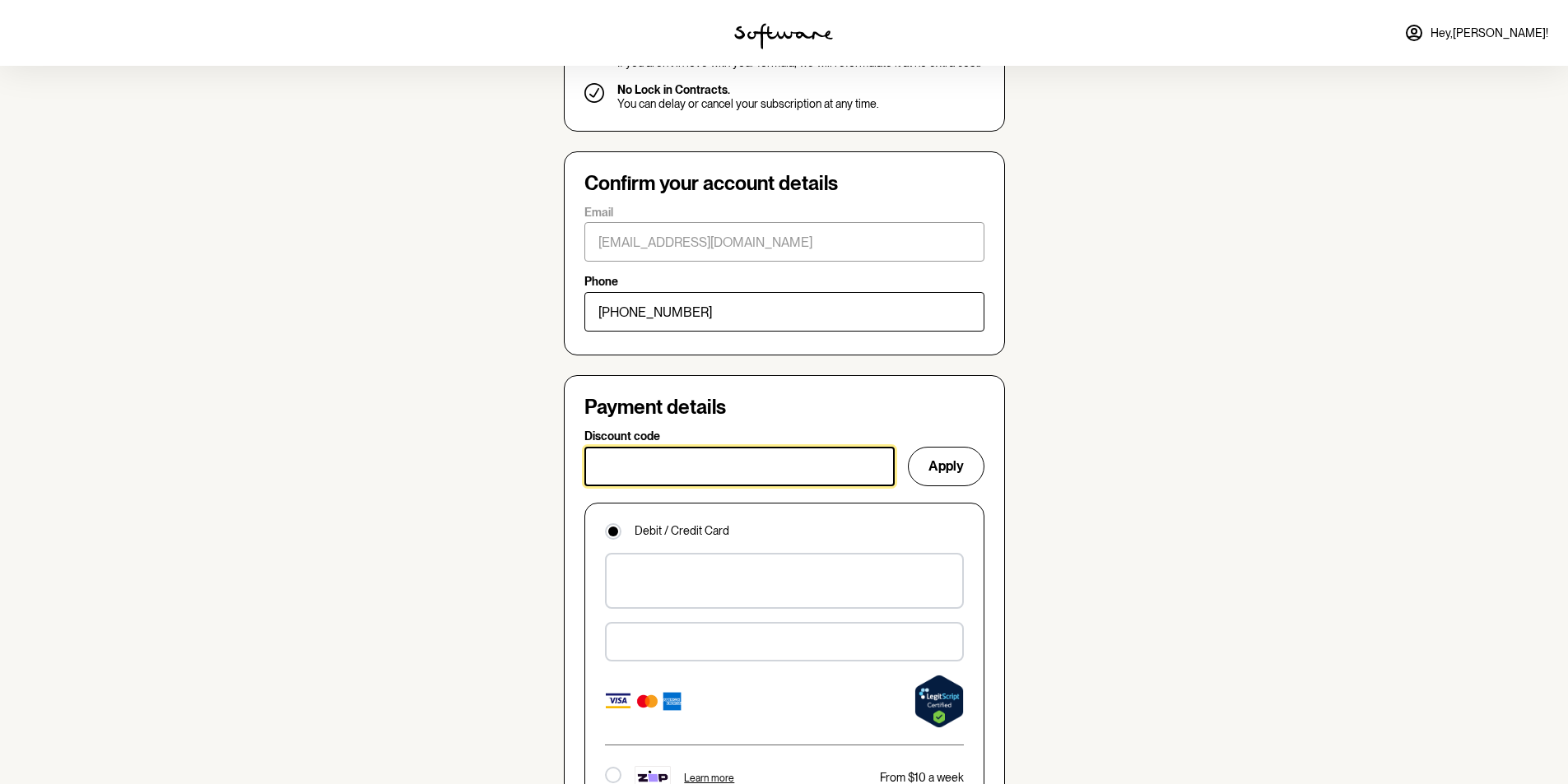
scroll to position [831, 0]
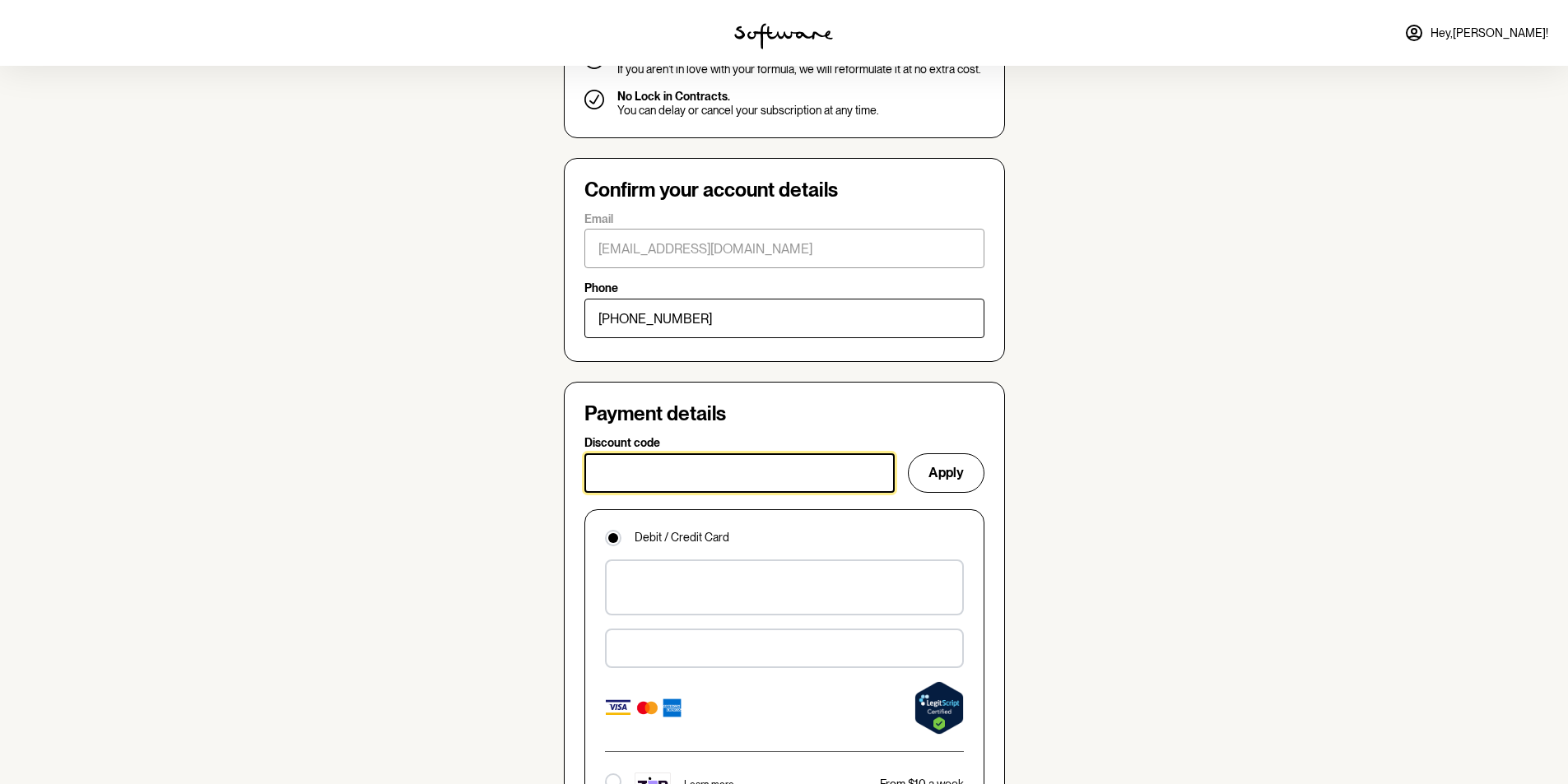
paste input "softwarexmodernmusemag15"
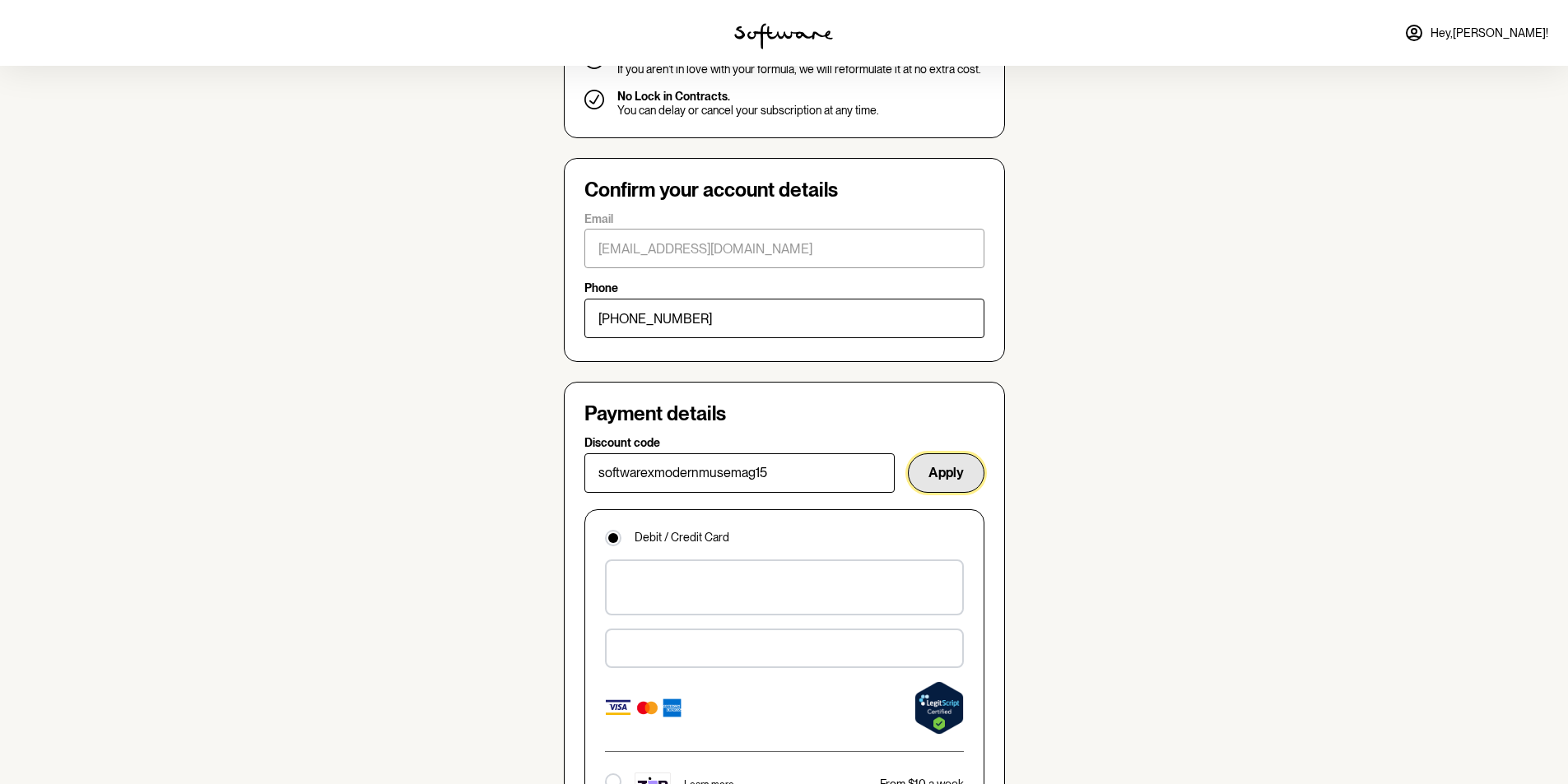
click at [936, 453] on button "Apply" at bounding box center [946, 473] width 76 height 40
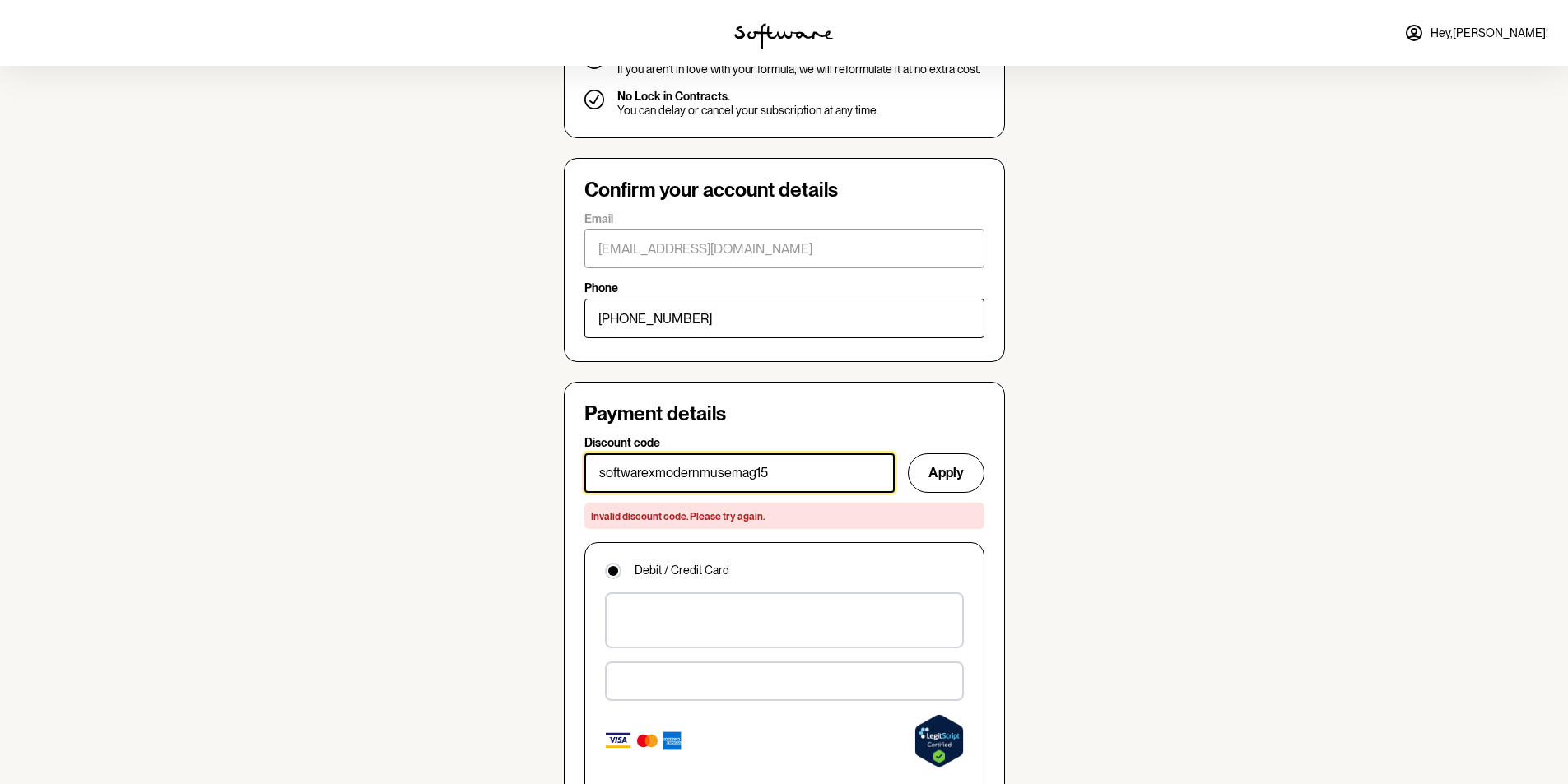
drag, startPoint x: 760, startPoint y: 426, endPoint x: 541, endPoint y: 363, distance: 227.9
click at [427, 391] on section "Skin quiz Chat with a practitioner Confirm order Cream made Shipped to you Laur…" at bounding box center [784, 472] width 1568 height 2607
paste input "GLOWUP"
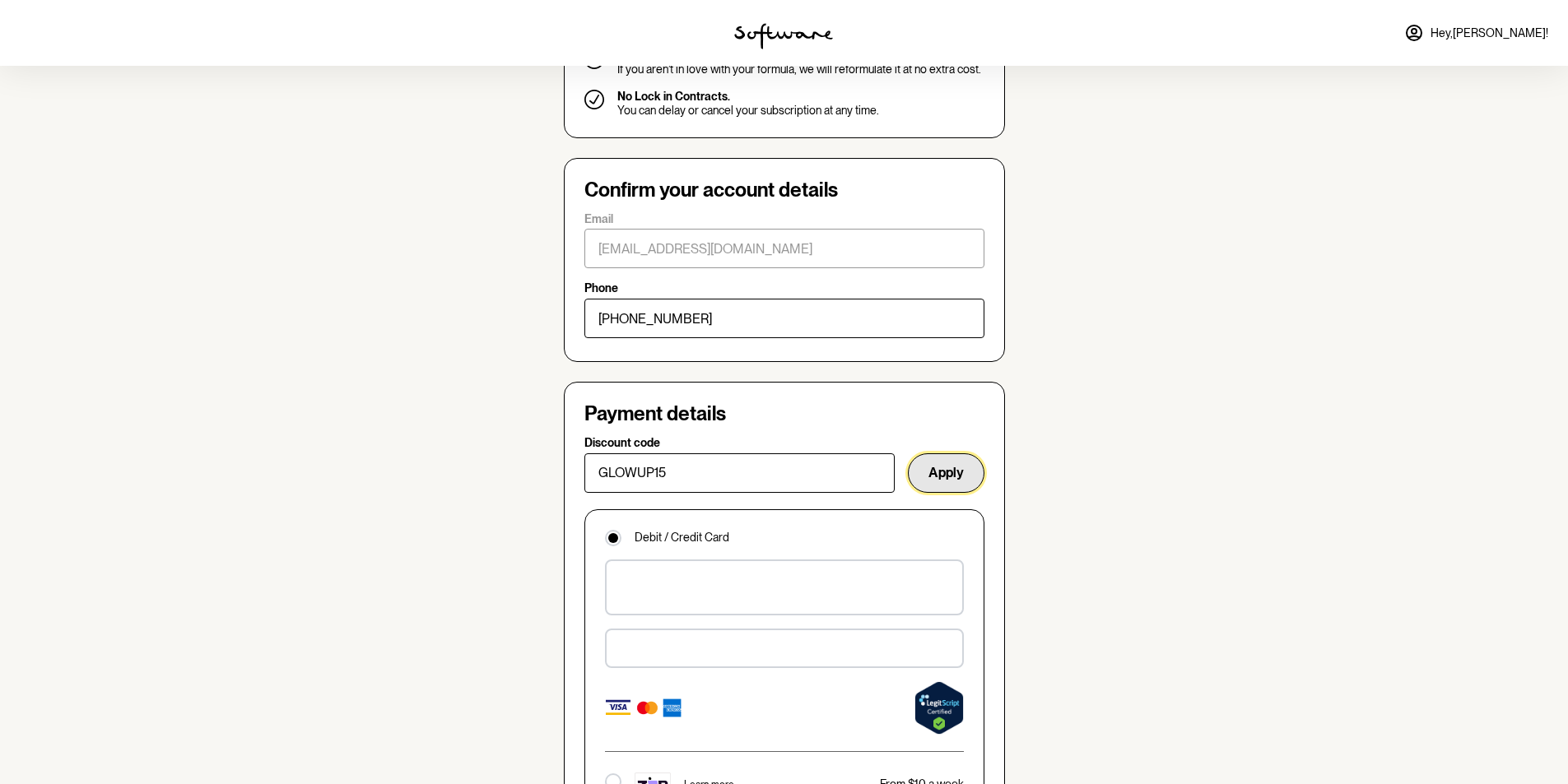
click at [929, 453] on button "Apply" at bounding box center [946, 473] width 76 height 40
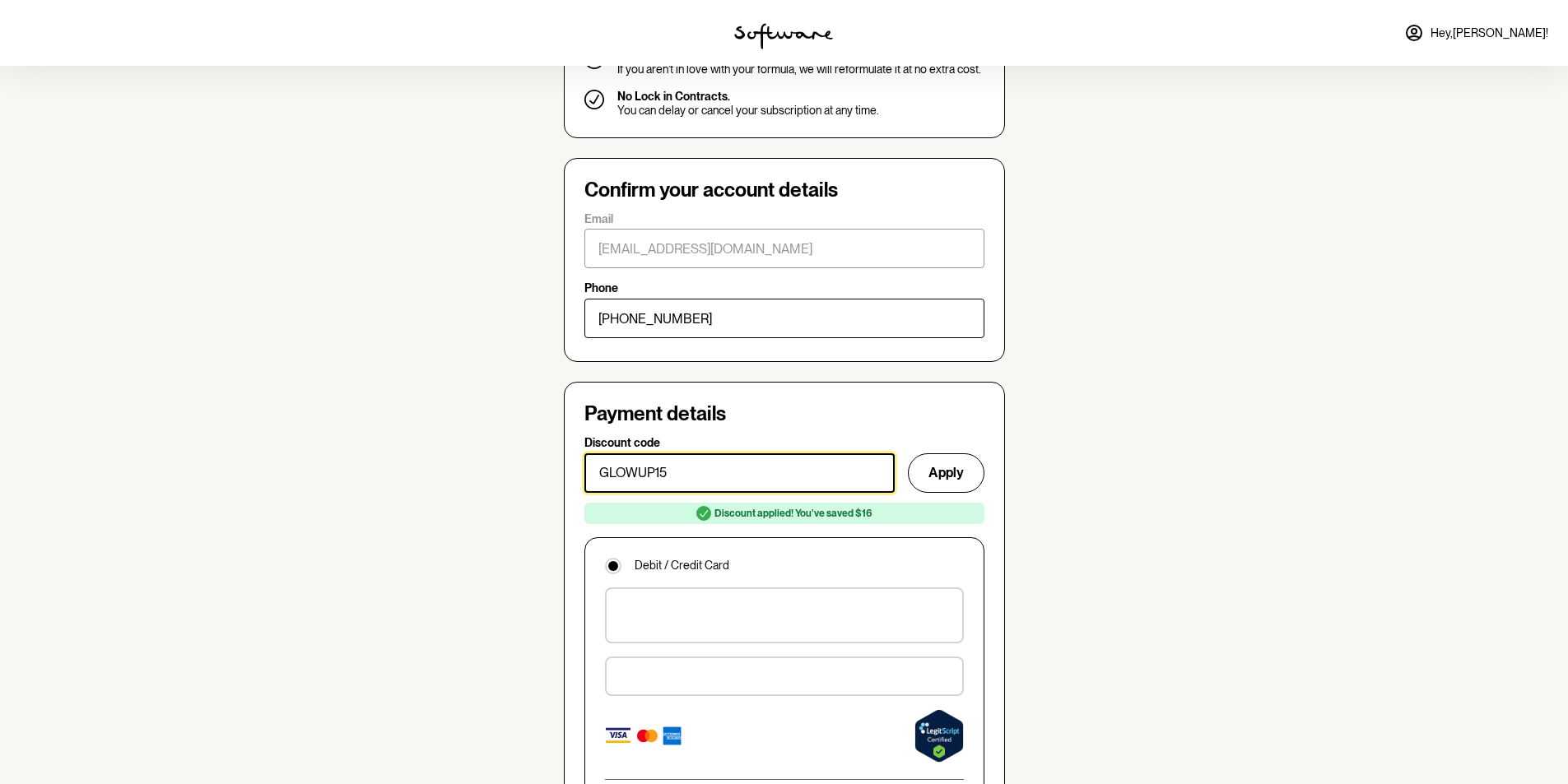
drag, startPoint x: 695, startPoint y: 414, endPoint x: 525, endPoint y: 393, distance: 171.3
click at [526, 401] on section "Skin quiz Chat with a practitioner Confirm order Cream made Shipped to you Laur…" at bounding box center [784, 456] width 1568 height 2629
paste input "SUMMERSALE40"
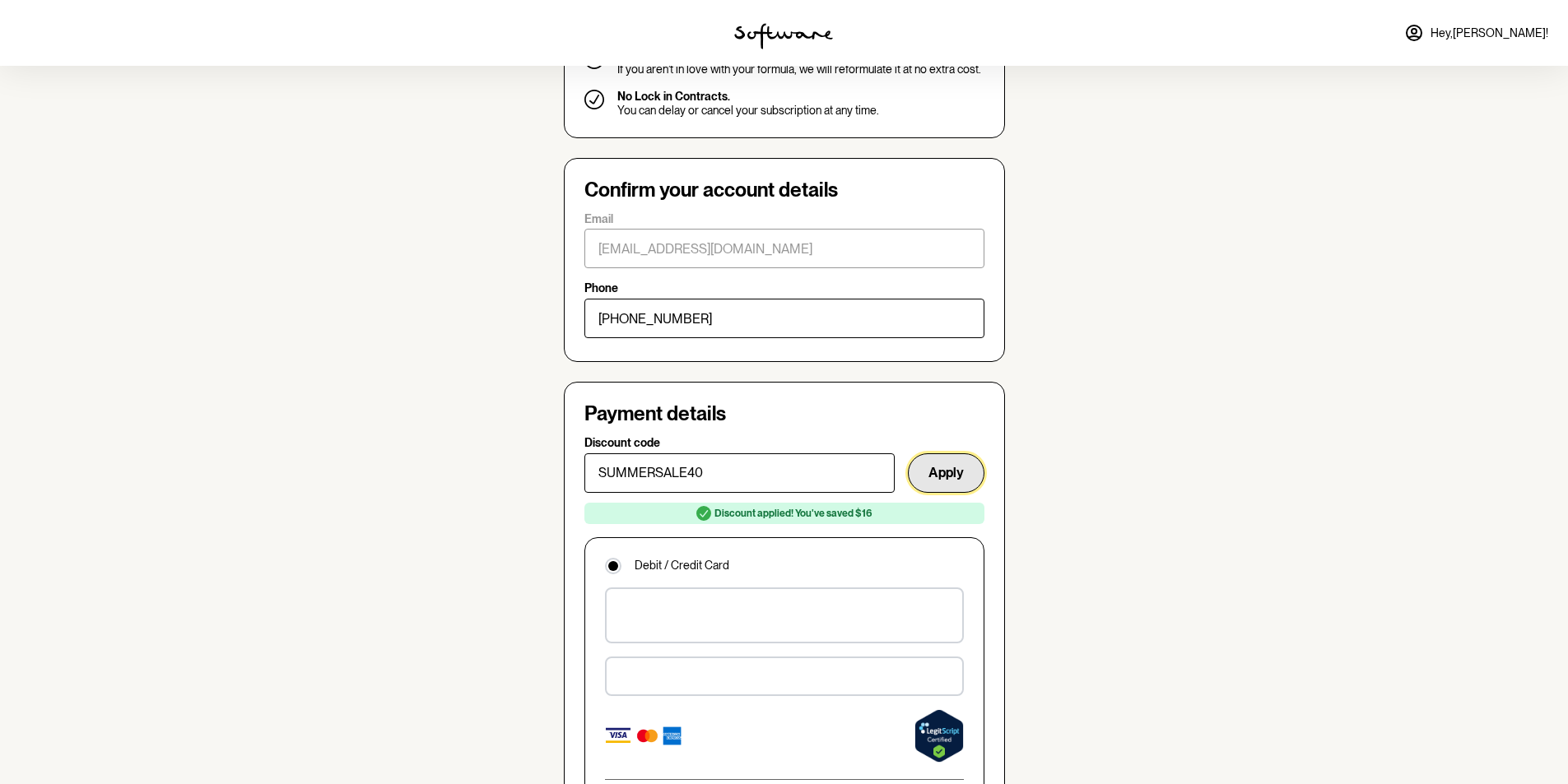
click at [935, 453] on button "Apply" at bounding box center [946, 473] width 76 height 40
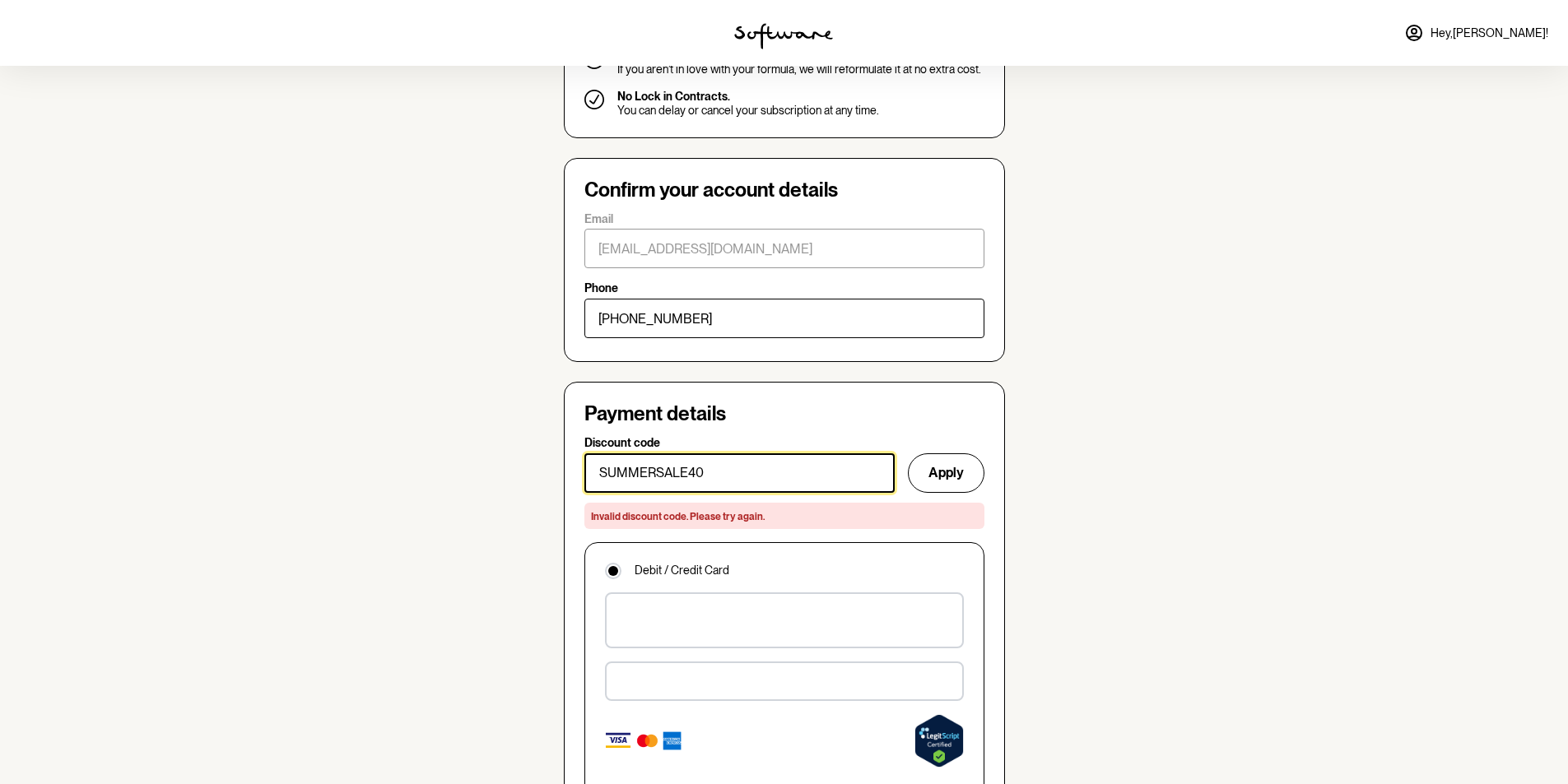
drag, startPoint x: 741, startPoint y: 423, endPoint x: 461, endPoint y: 399, distance: 281.0
click at [463, 401] on section "Skin quiz Chat with a practitioner Confirm order Cream made Shipped to you Laur…" at bounding box center [784, 472] width 1568 height 2607
paste input "ACNE28"
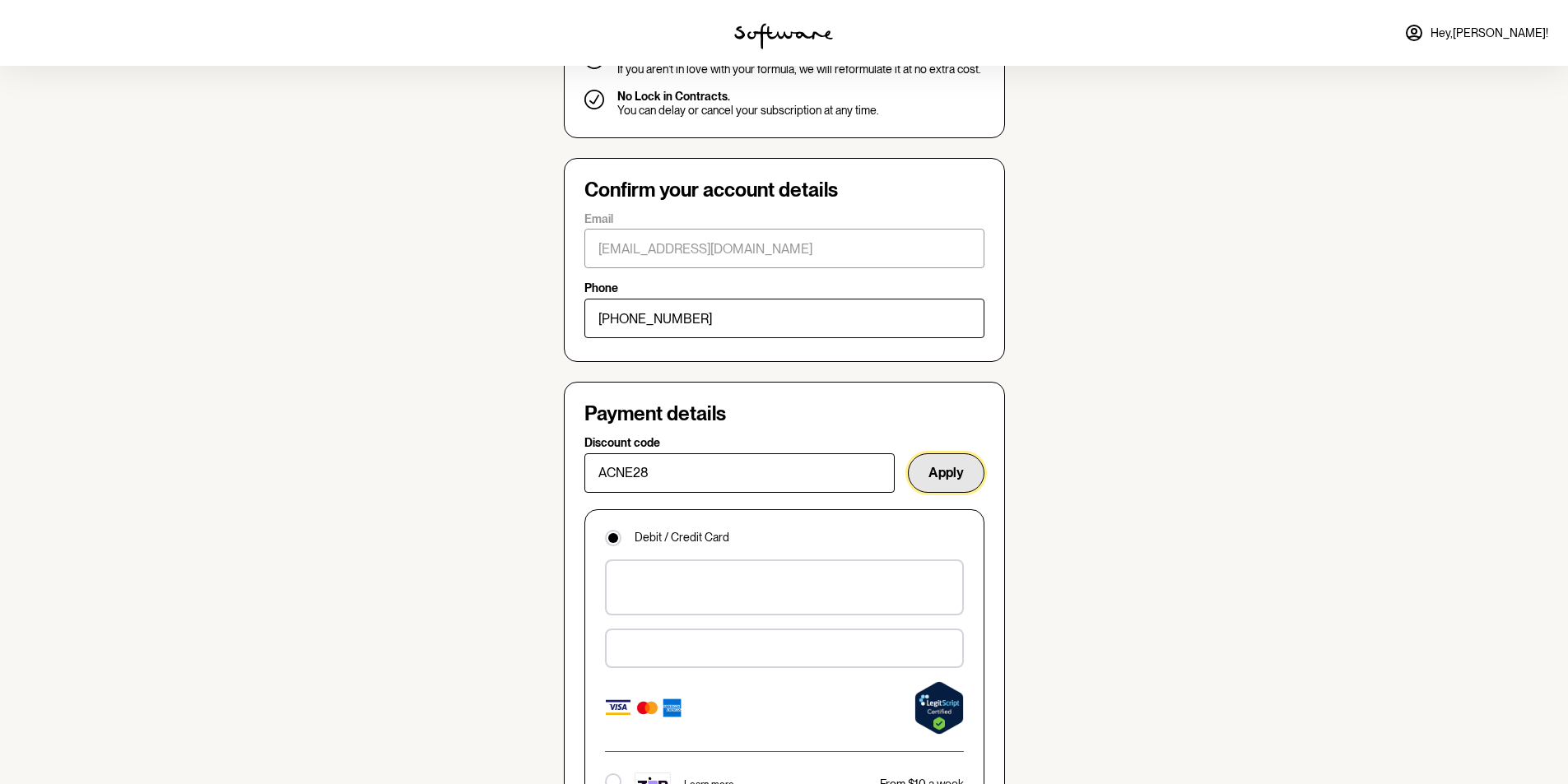
click at [942, 453] on button "Apply" at bounding box center [946, 473] width 76 height 40
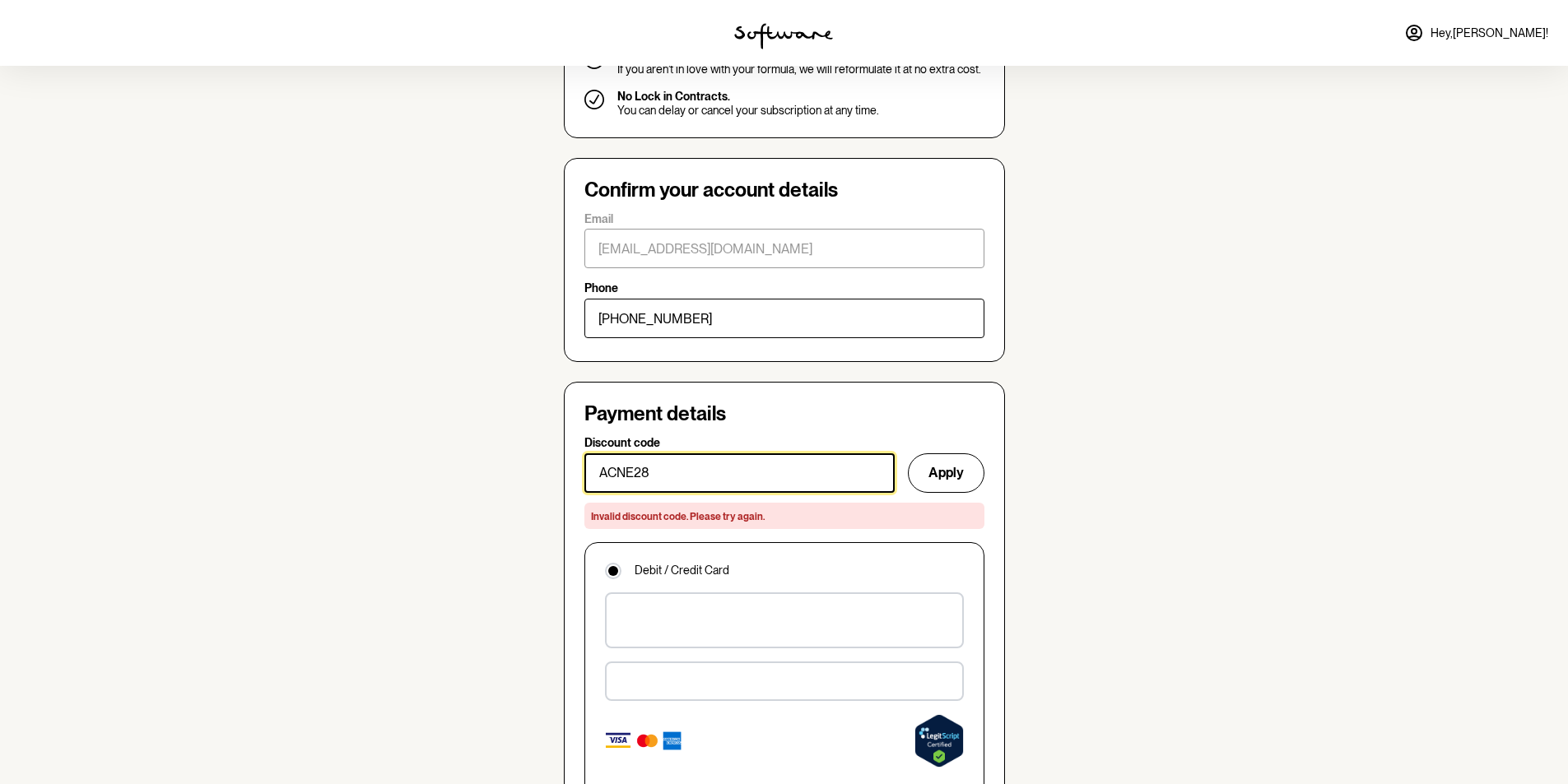
drag, startPoint x: 725, startPoint y: 429, endPoint x: 457, endPoint y: 418, distance: 268.2
click at [457, 418] on section "Skin quiz Chat with a practitioner Confirm order Cream made Shipped to you Laur…" at bounding box center [784, 472] width 1568 height 2607
paste input "GLOWUP15"
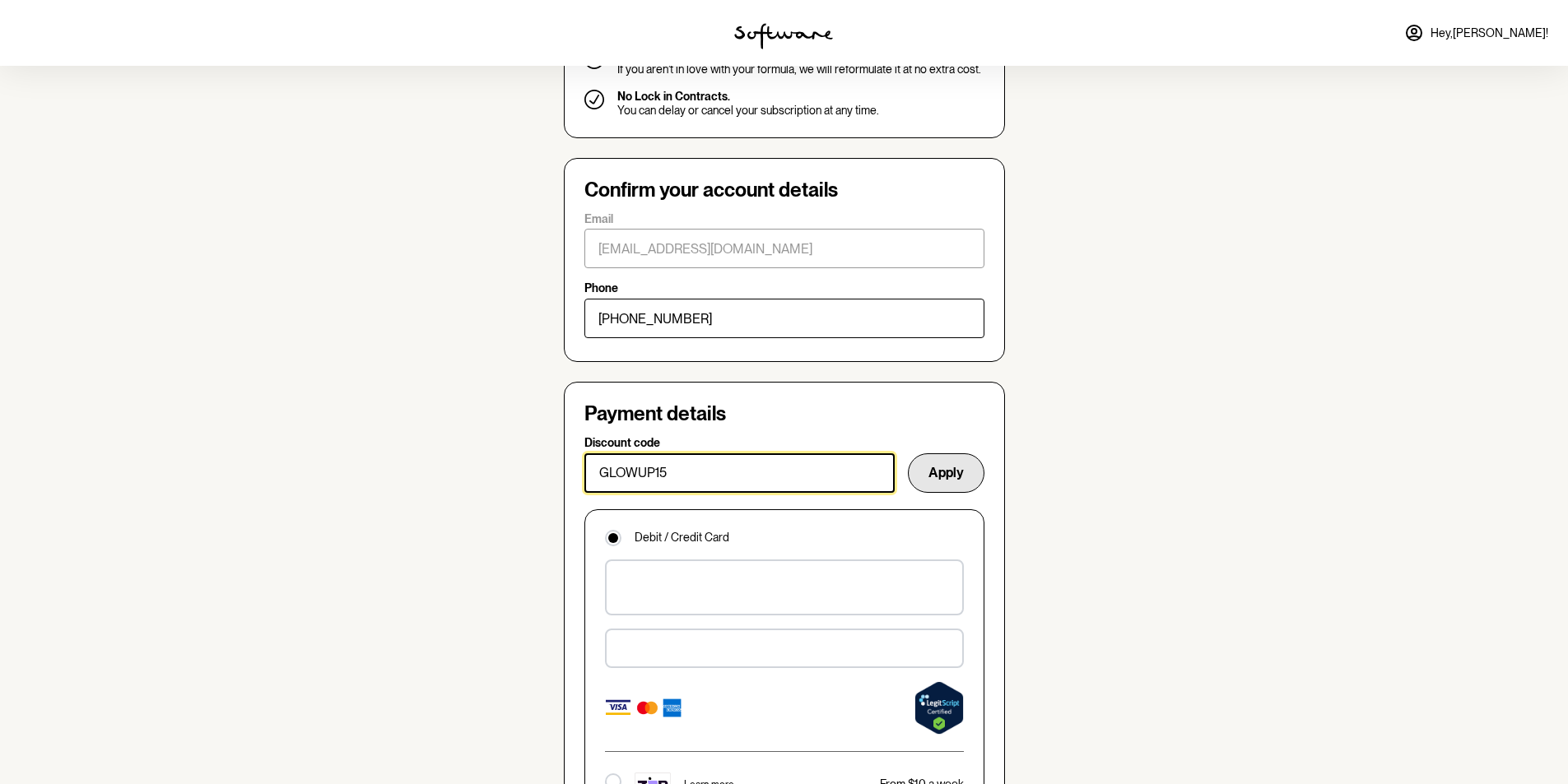
type input "GLOWUP15"
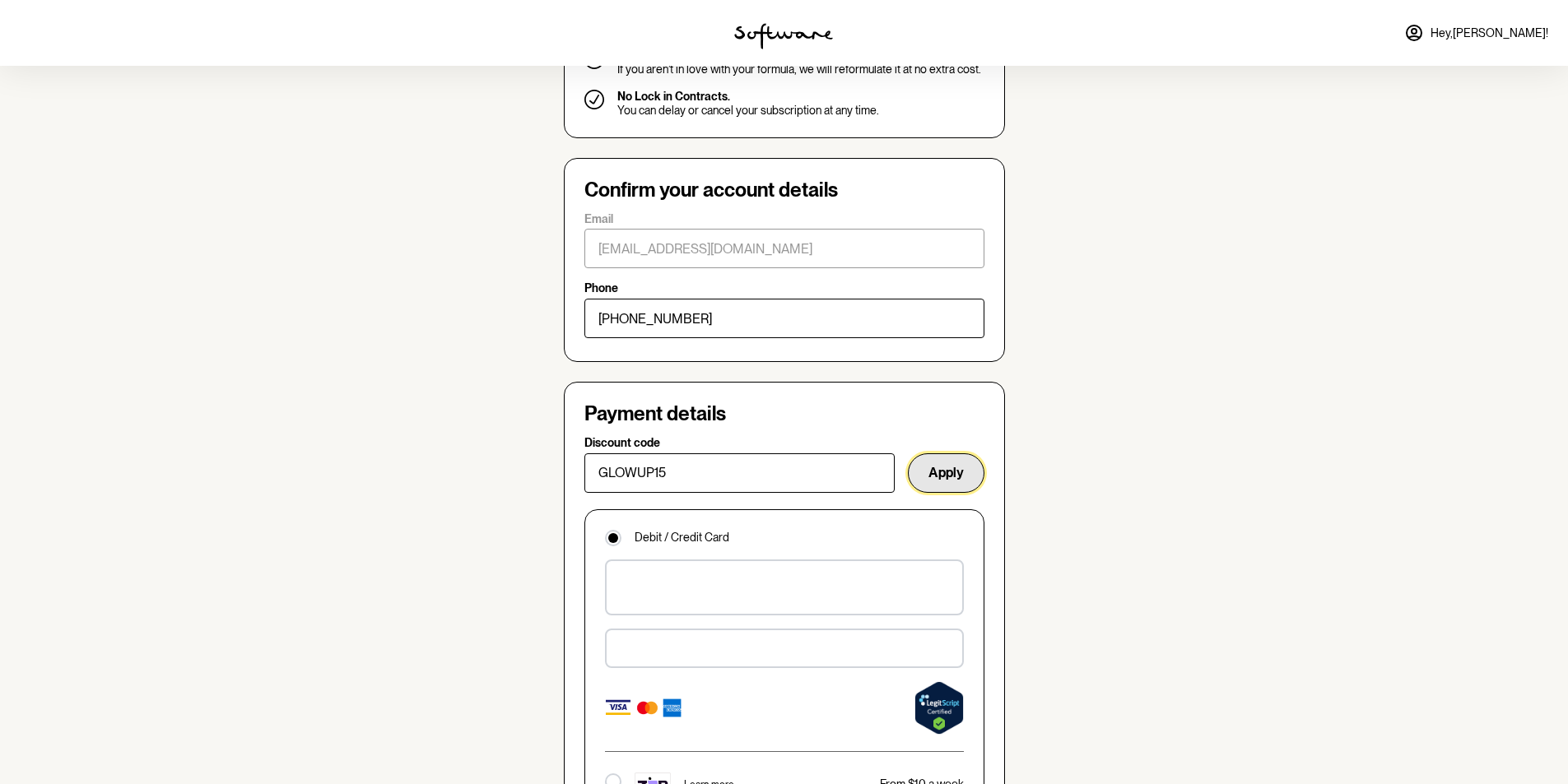
click at [947, 453] on button "Apply" at bounding box center [946, 473] width 76 height 40
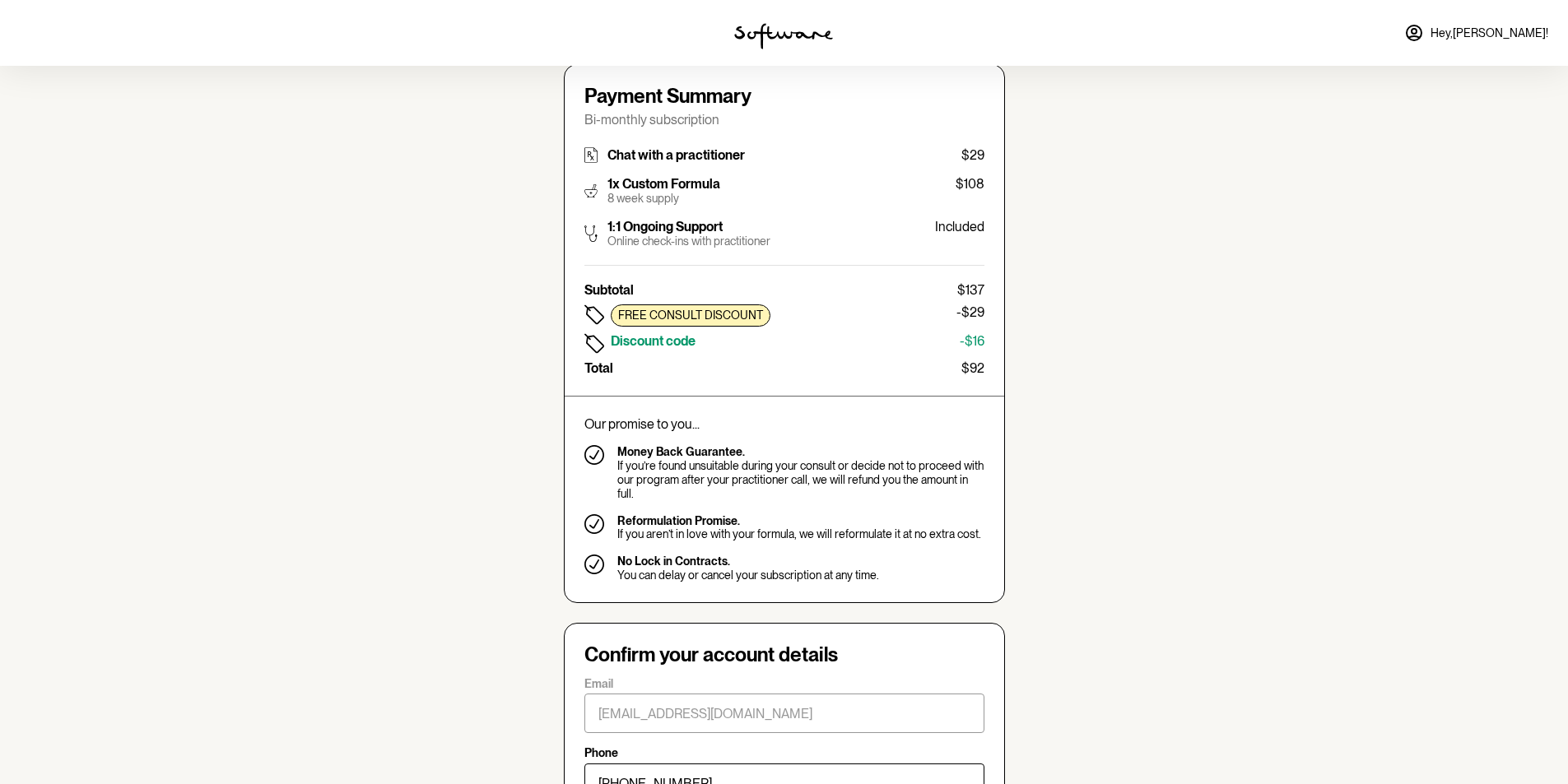
scroll to position [365, 0]
